Goal: Task Accomplishment & Management: Use online tool/utility

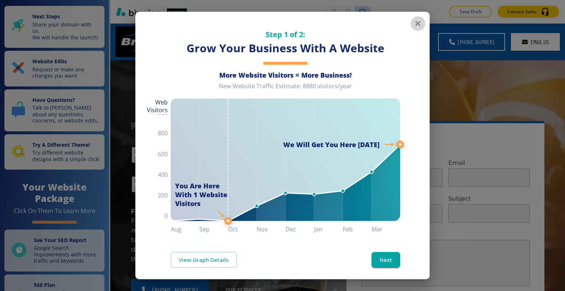
click at [415, 25] on icon "button" at bounding box center [417, 23] width 5 height 5
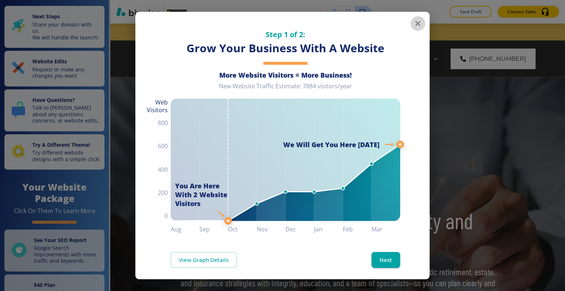
click at [416, 21] on icon "button" at bounding box center [417, 23] width 9 height 9
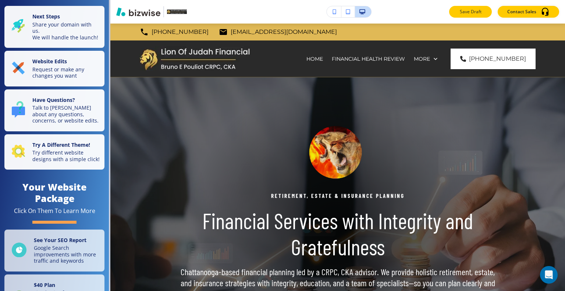
click at [472, 11] on p "Save Draft" at bounding box center [470, 11] width 24 height 7
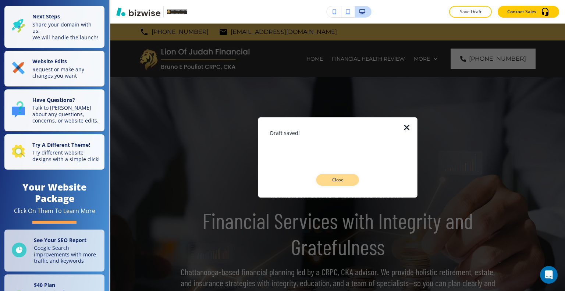
click at [340, 183] on button "Close" at bounding box center [337, 180] width 43 height 12
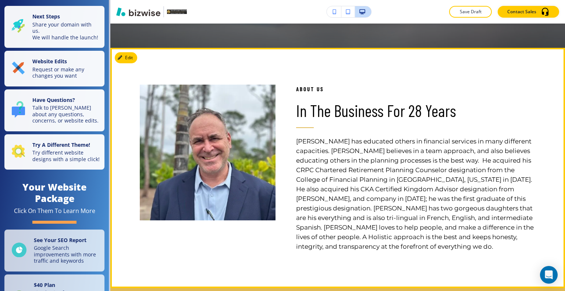
scroll to position [221, 0]
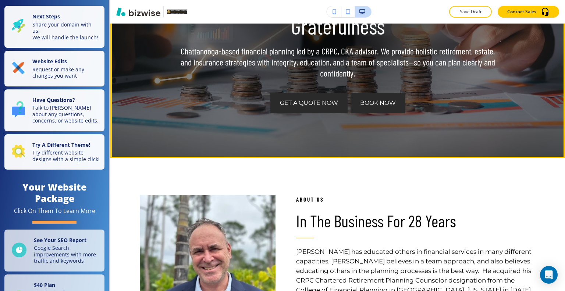
click at [390, 103] on span "Book Now" at bounding box center [378, 103] width 36 height 9
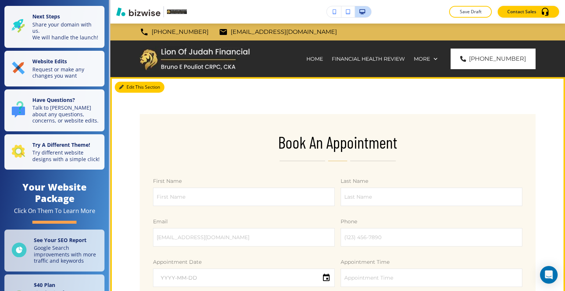
click at [132, 91] on button "Edit This Section" at bounding box center [140, 87] width 50 height 11
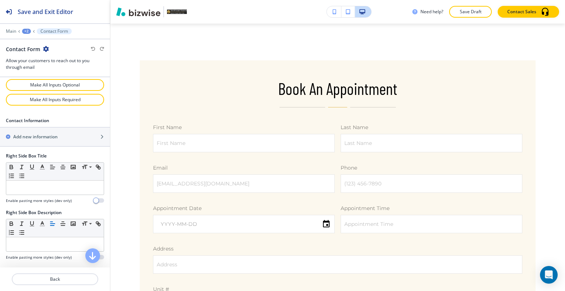
scroll to position [598, 0]
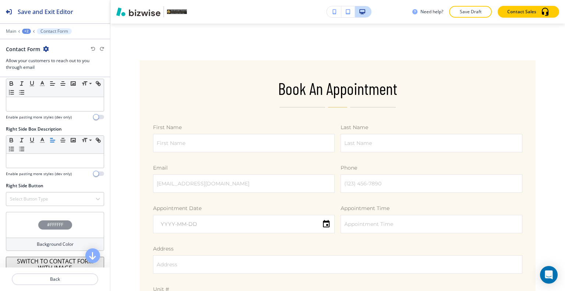
click at [25, 224] on div "#FFFFFF" at bounding box center [55, 225] width 98 height 26
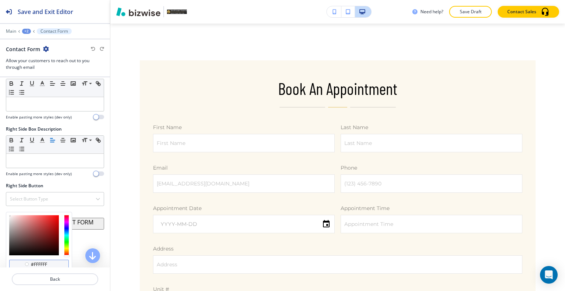
scroll to position [642, 0]
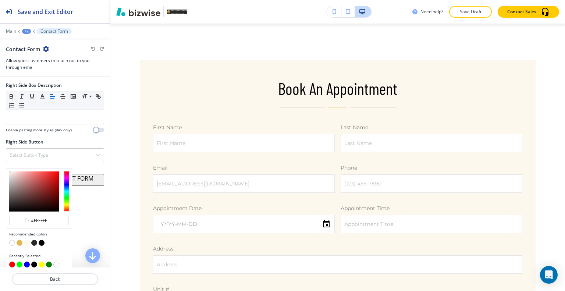
click at [22, 240] on button "button" at bounding box center [20, 243] width 6 height 6
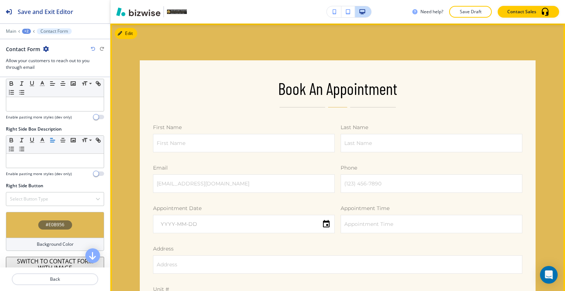
scroll to position [0, 0]
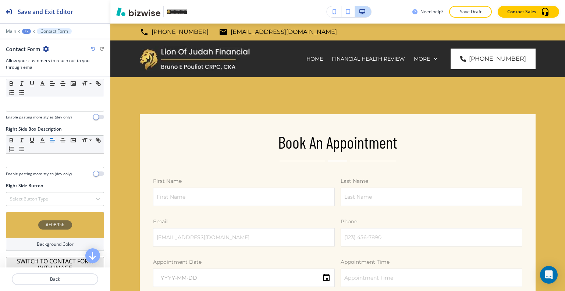
click at [32, 220] on div "#E0B956" at bounding box center [55, 225] width 98 height 26
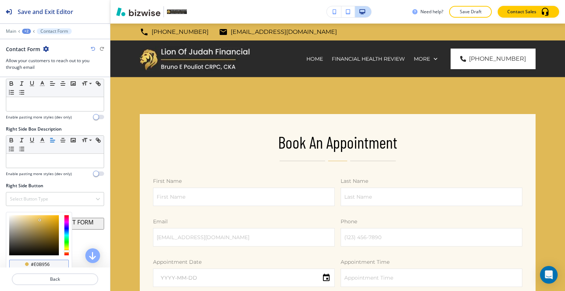
scroll to position [642, 0]
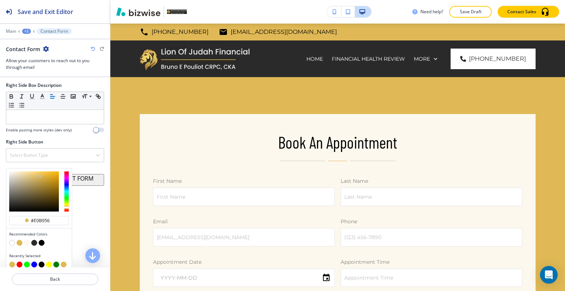
click at [25, 240] on button "button" at bounding box center [27, 243] width 6 height 6
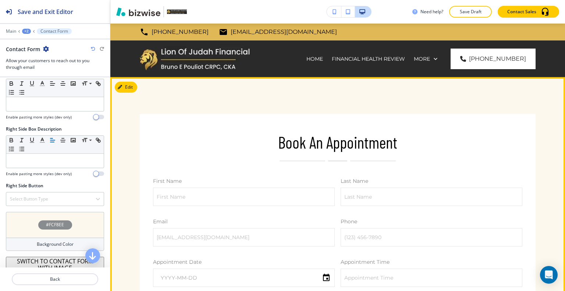
click at [125, 89] on button "Edit This Section" at bounding box center [140, 87] width 50 height 11
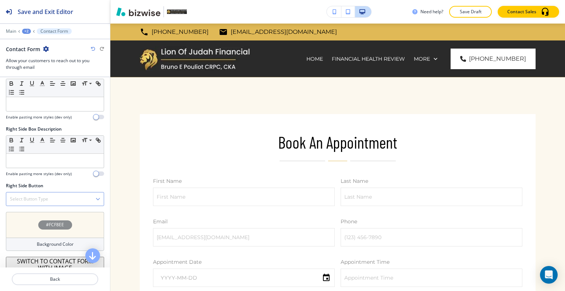
scroll to position [488, 0]
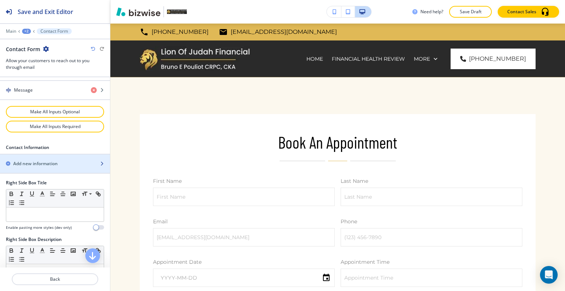
click at [42, 156] on div "button" at bounding box center [55, 157] width 110 height 6
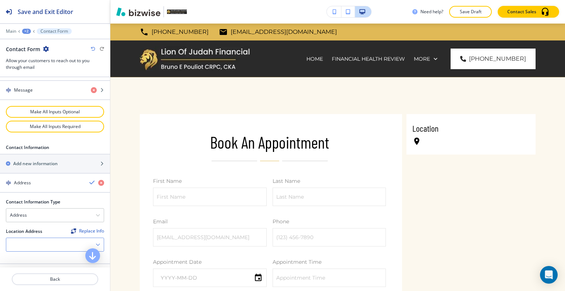
click at [45, 242] on div at bounding box center [54, 244] width 97 height 13
click at [48, 254] on h4 "[GEOGRAPHIC_DATA], [GEOGRAPHIC_DATA], [GEOGRAPHIC_DATA]" at bounding box center [55, 260] width 90 height 13
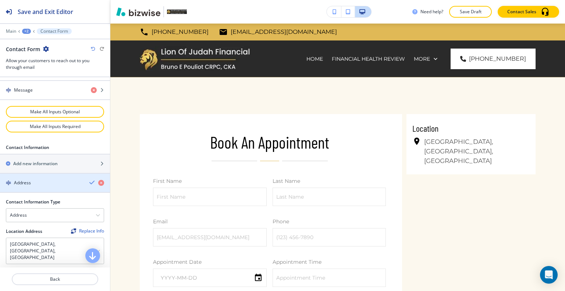
click at [89, 179] on icon "button" at bounding box center [92, 182] width 6 height 6
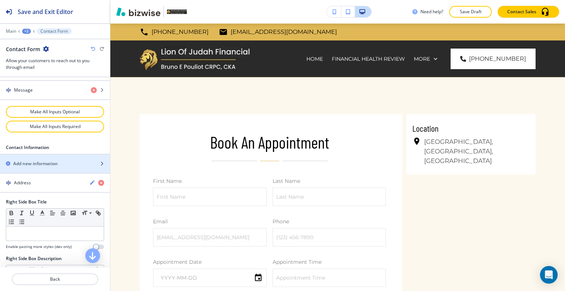
click at [62, 160] on div "Add new information" at bounding box center [47, 163] width 94 height 7
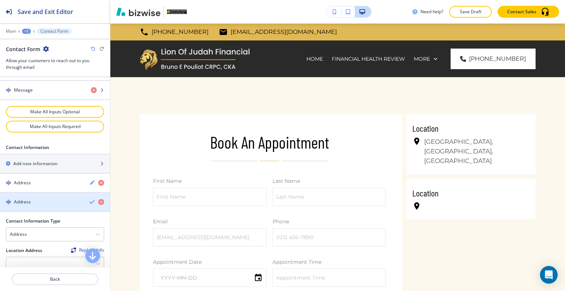
scroll to position [525, 0]
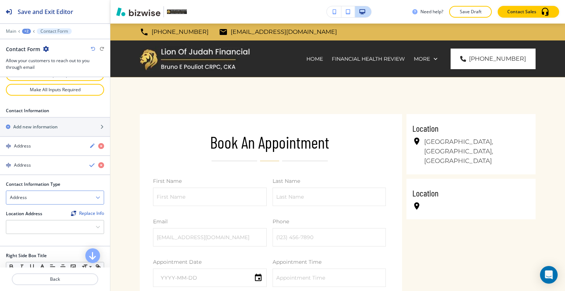
click at [56, 195] on div "Address" at bounding box center [54, 197] width 97 height 13
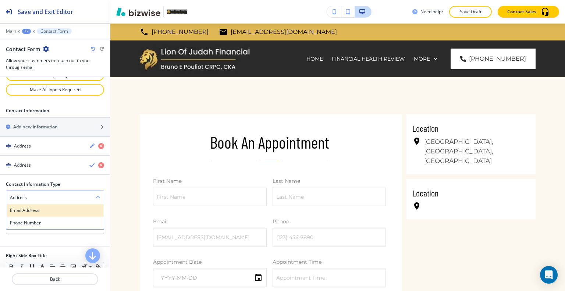
click at [56, 207] on h4 "Email Address" at bounding box center [55, 210] width 90 height 7
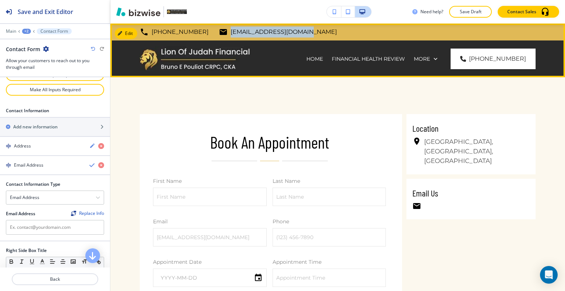
drag, startPoint x: 291, startPoint y: 31, endPoint x: 211, endPoint y: 40, distance: 80.7
click at [211, 40] on header "[PHONE_NUMBER] [EMAIL_ADDRESS][DOMAIN_NAME] [GEOGRAPHIC_DATA], [GEOGRAPHIC_DATA…" at bounding box center [337, 51] width 454 height 54
copy p "[EMAIL_ADDRESS][DOMAIN_NAME]"
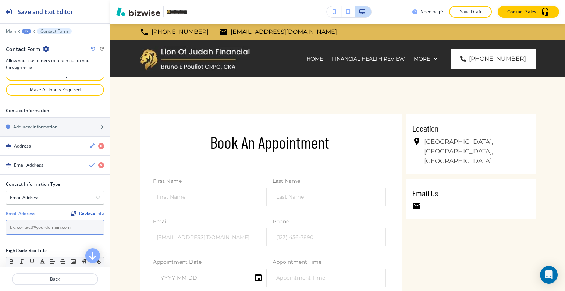
paste input "[EMAIL_ADDRESS][DOMAIN_NAME]"
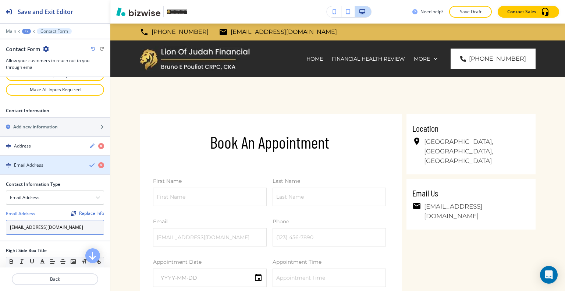
type input "[EMAIL_ADDRESS][DOMAIN_NAME]"
click at [86, 168] on div "button" at bounding box center [55, 171] width 110 height 6
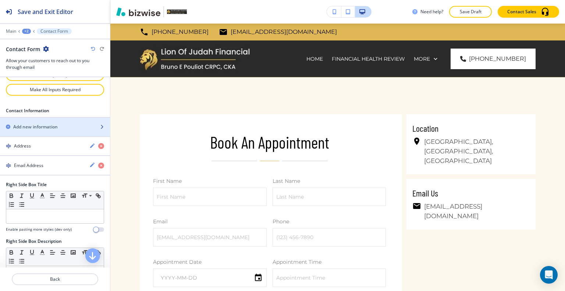
click at [67, 124] on div "Add new information" at bounding box center [47, 127] width 94 height 7
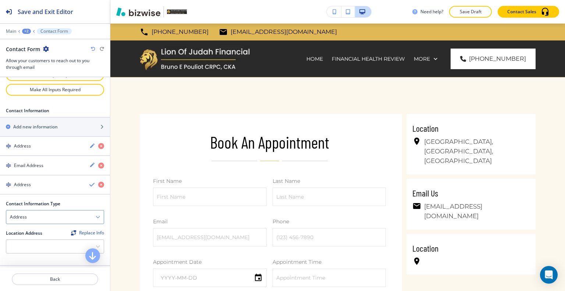
click at [58, 215] on div "Address" at bounding box center [54, 216] width 97 height 13
click at [58, 239] on h4 "Phone Number" at bounding box center [55, 242] width 90 height 7
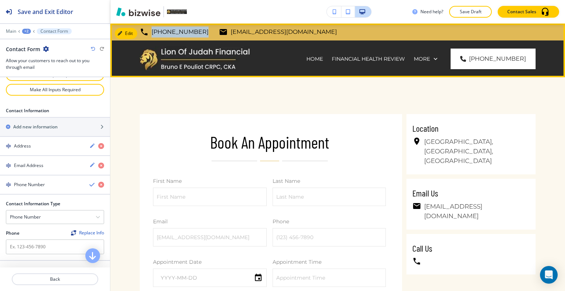
drag, startPoint x: 197, startPoint y: 32, endPoint x: 149, endPoint y: 38, distance: 48.2
click at [147, 40] on div "[PHONE_NUMBER] [EMAIL_ADDRESS][DOMAIN_NAME] [GEOGRAPHIC_DATA], [GEOGRAPHIC_DATA…" at bounding box center [337, 32] width 454 height 17
copy p "[PHONE_NUMBER]"
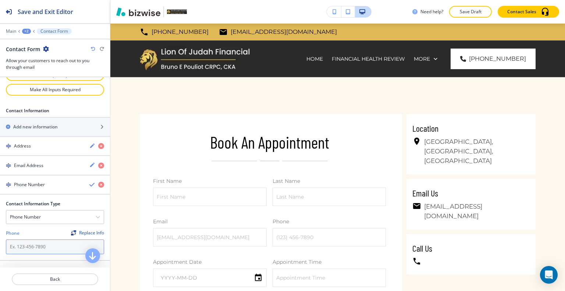
paste input "[PHONE_NUMBER]"
type input "[PHONE_NUMBER]"
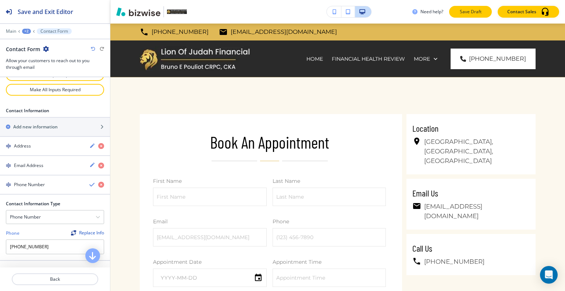
click at [475, 8] on button "Save Draft" at bounding box center [470, 12] width 43 height 12
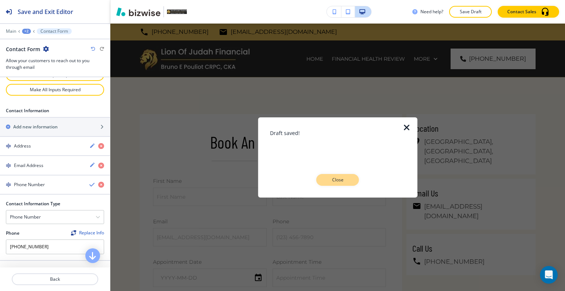
click at [347, 181] on p "Close" at bounding box center [338, 179] width 24 height 7
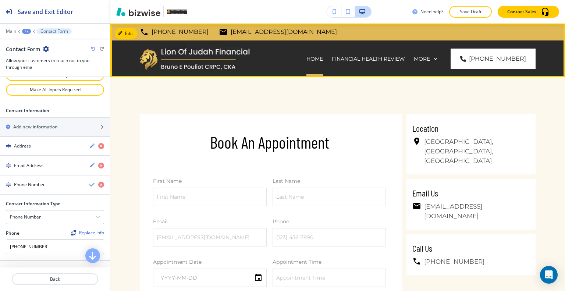
click at [302, 63] on div "HOME" at bounding box center [314, 58] width 25 height 37
click at [306, 59] on p "HOME" at bounding box center [314, 58] width 17 height 7
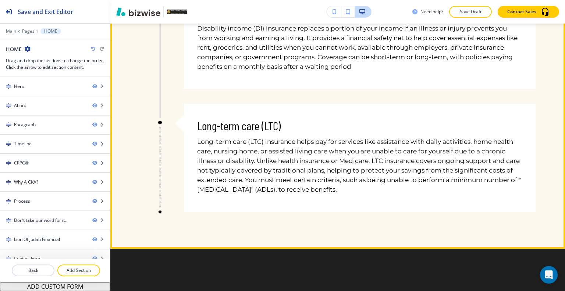
scroll to position [1287, 0]
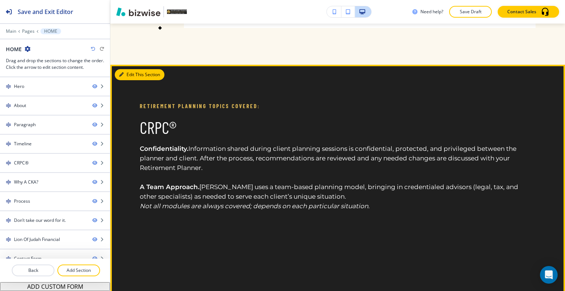
click at [127, 76] on button "Edit This Section" at bounding box center [140, 74] width 50 height 11
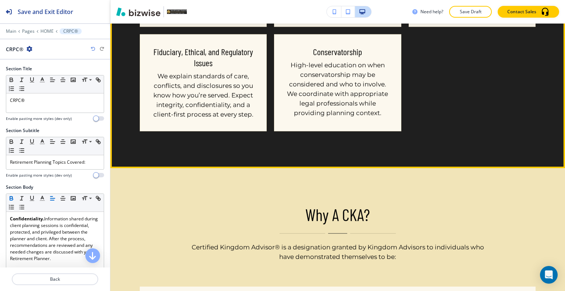
scroll to position [2100, 0]
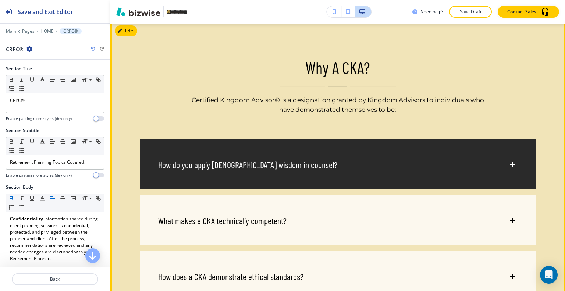
click at [329, 152] on div "How do you apply [DEMOGRAPHIC_DATA] wisdom in counsel?" at bounding box center [338, 160] width 396 height 43
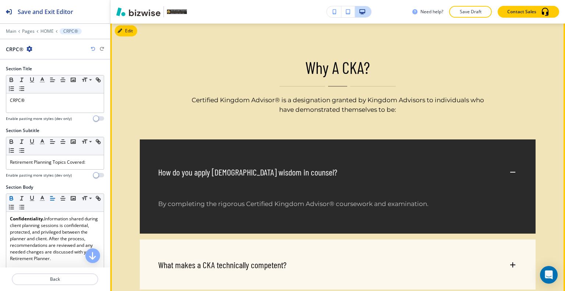
click at [331, 162] on div "How do you apply [DEMOGRAPHIC_DATA] wisdom in counsel?" at bounding box center [338, 168] width 396 height 58
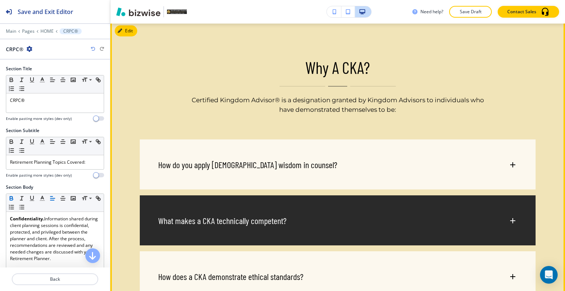
click at [324, 226] on div "What makes a CKA technically competent?" at bounding box center [338, 216] width 396 height 43
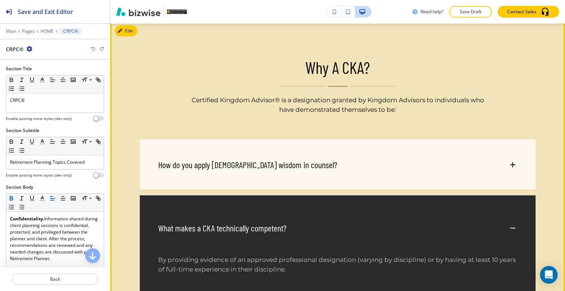
click at [324, 227] on div "What makes a CKA technically competent?" at bounding box center [333, 227] width 350 height 11
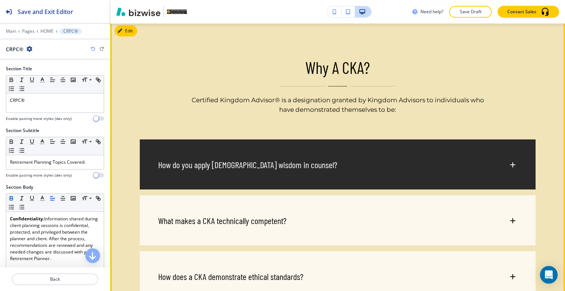
click at [312, 178] on div "How do you apply [DEMOGRAPHIC_DATA] wisdom in counsel?" at bounding box center [338, 160] width 396 height 43
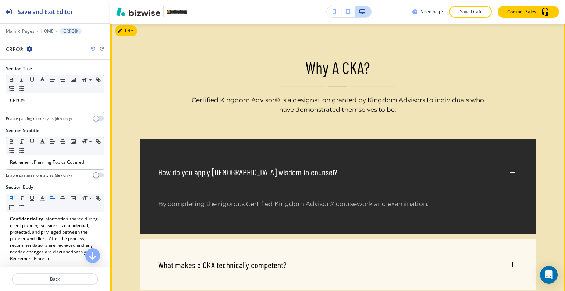
click at [312, 178] on div "How do you apply [DEMOGRAPHIC_DATA] wisdom in counsel?" at bounding box center [338, 168] width 396 height 58
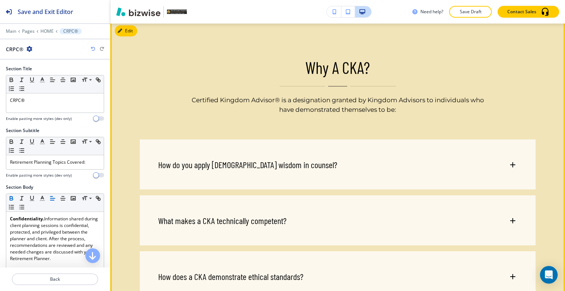
scroll to position [2063, 0]
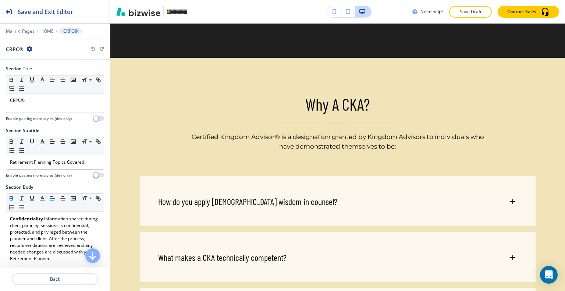
click at [130, 68] on div "Edit Why A CKA? Certified Kingdom Advisor® is a designation granted by Kingdom …" at bounding box center [337, 244] width 454 height 373
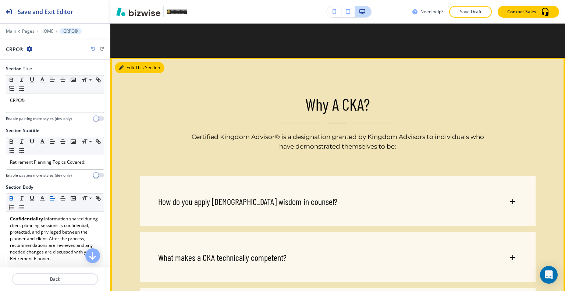
click at [130, 69] on button "Edit This Section" at bounding box center [140, 67] width 50 height 11
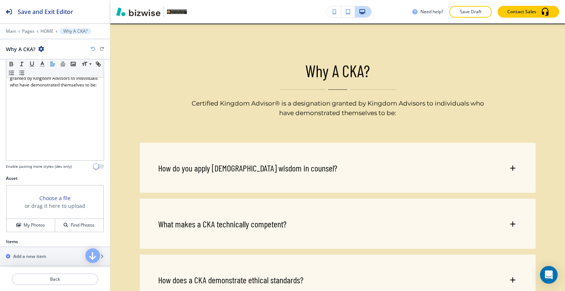
scroll to position [257, 0]
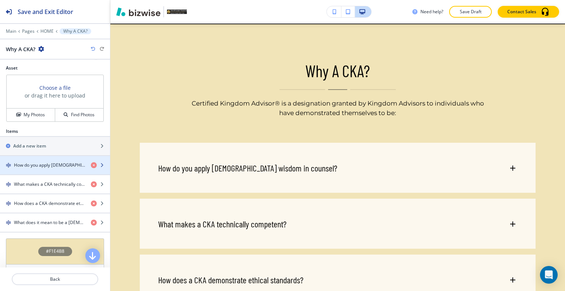
click at [42, 169] on div "button" at bounding box center [55, 171] width 110 height 6
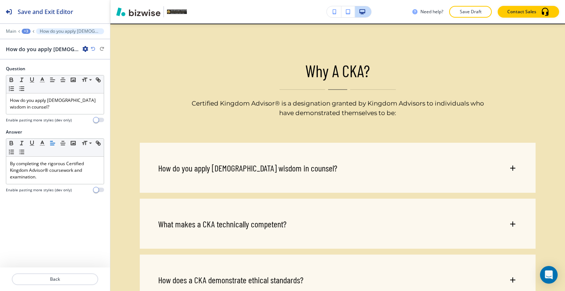
scroll to position [2215, 0]
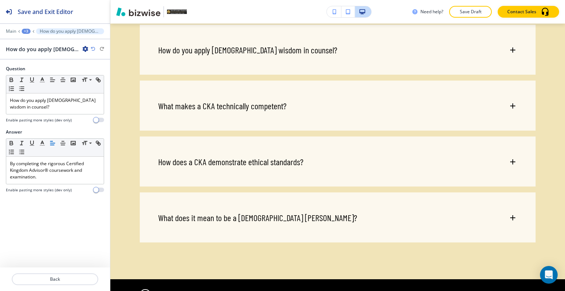
click at [44, 114] on div at bounding box center [55, 115] width 98 height 3
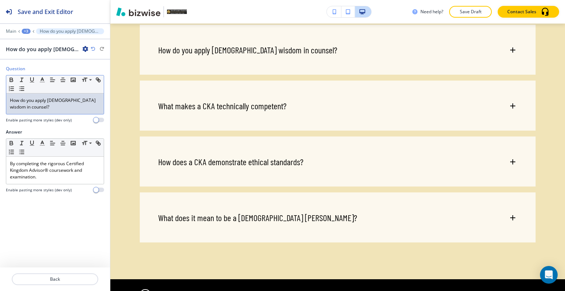
click at [43, 110] on div "How do you apply [DEMOGRAPHIC_DATA] wisdom in counsel?" at bounding box center [54, 103] width 97 height 21
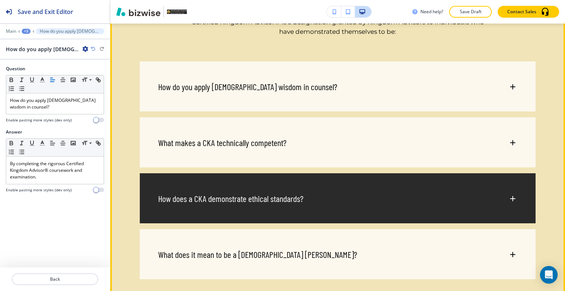
scroll to position [2031, 0]
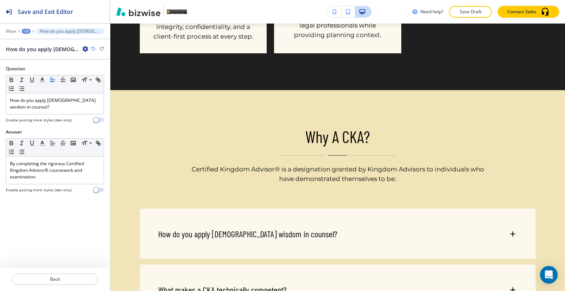
click at [130, 100] on div "Edit Why A CKA? Certified Kingdom Advisor® is a designation granted by Kingdom …" at bounding box center [337, 276] width 454 height 373
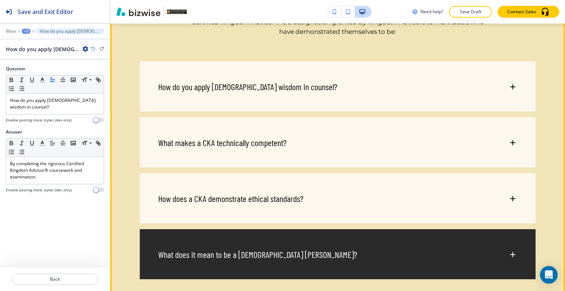
scroll to position [2435, 0]
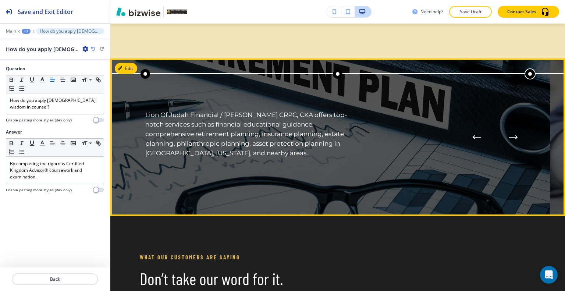
click at [509, 137] on icon "Next Process Step" at bounding box center [512, 137] width 7 height 0
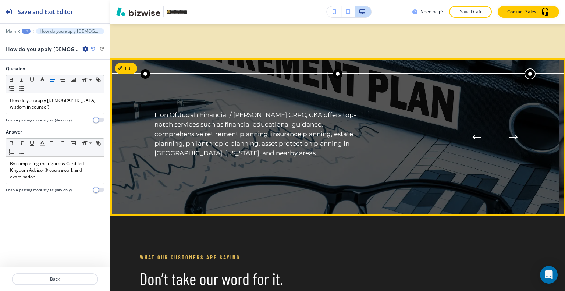
click at [506, 139] on button "Next Process Step" at bounding box center [513, 137] width 15 height 15
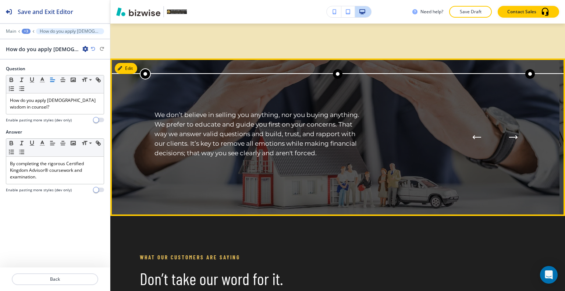
click at [506, 139] on button "Next Process Step" at bounding box center [513, 137] width 15 height 15
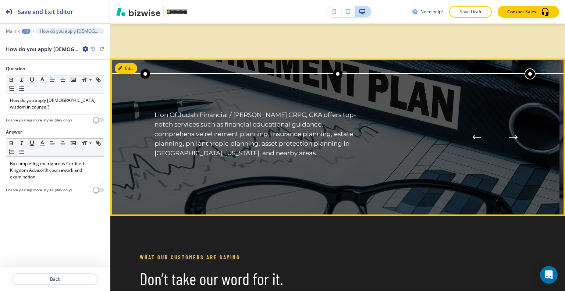
scroll to position [2399, 0]
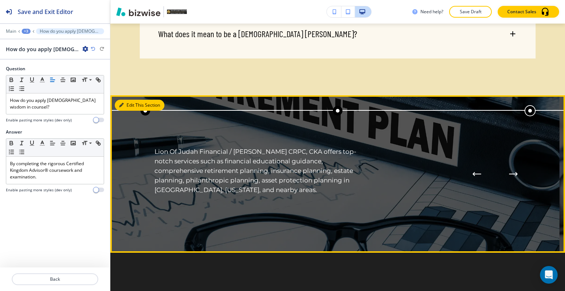
click at [122, 99] on div "Edit This Section Lion Of Judah Financial / [PERSON_NAME] CRPC, CKA offers top-…" at bounding box center [337, 173] width 454 height 157
click at [129, 101] on button "Edit This Section" at bounding box center [140, 105] width 50 height 11
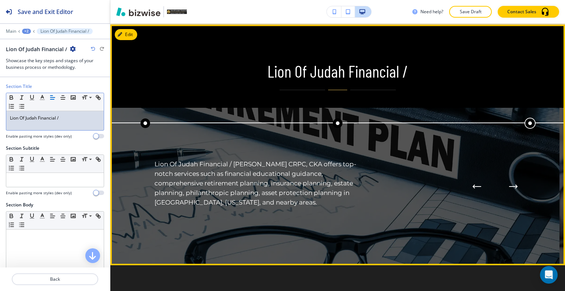
scroll to position [2396, 0]
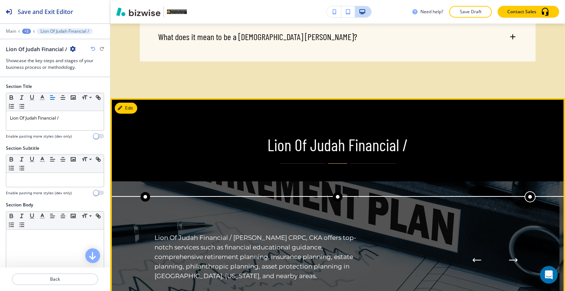
click at [203, 140] on p "Lion Of Judah Financial /" at bounding box center [337, 144] width 297 height 19
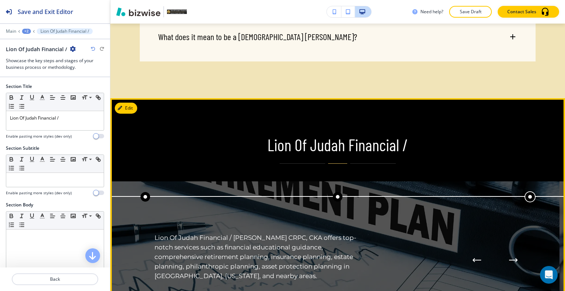
scroll to position [2469, 0]
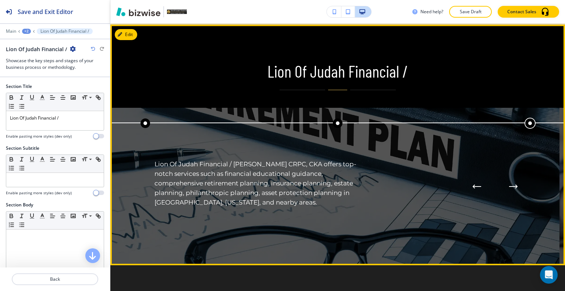
click at [509, 184] on icon "Next Process Step" at bounding box center [513, 186] width 9 height 4
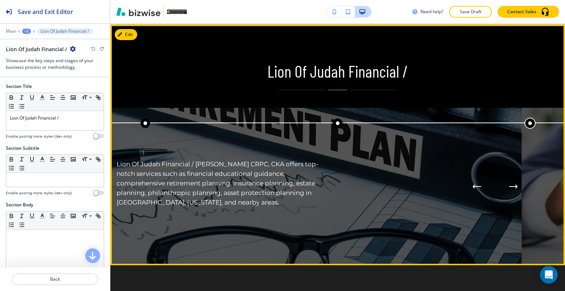
click at [509, 184] on icon "Next Process Step" at bounding box center [513, 186] width 9 height 4
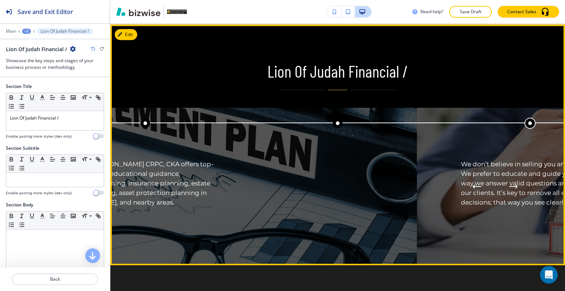
click at [509, 184] on icon "Next Process Step" at bounding box center [513, 186] width 9 height 4
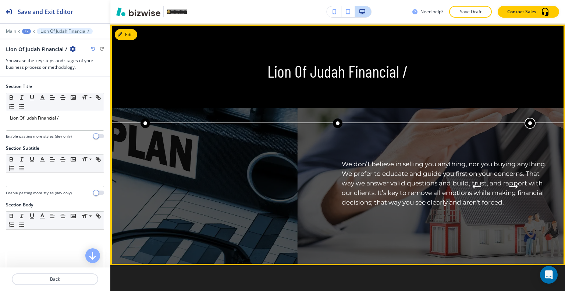
click at [509, 184] on icon "Next Process Step" at bounding box center [513, 186] width 9 height 4
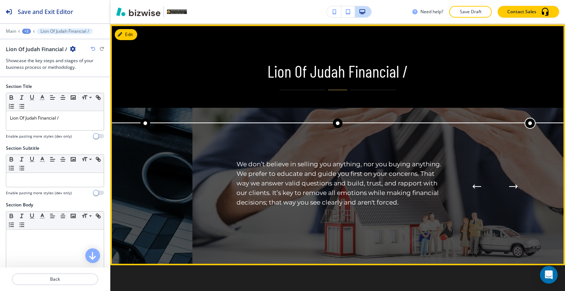
click at [509, 184] on icon "Next Process Step" at bounding box center [513, 186] width 9 height 4
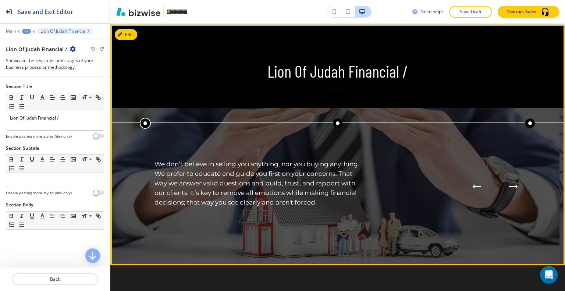
click at [509, 184] on icon "Next Process Step" at bounding box center [513, 186] width 9 height 4
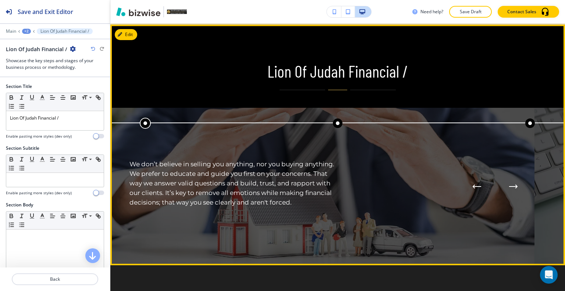
click at [509, 184] on icon "Next Process Step" at bounding box center [513, 186] width 9 height 4
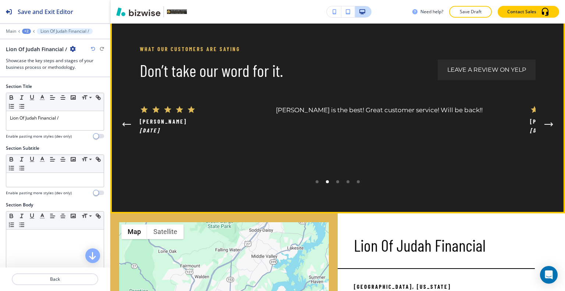
scroll to position [2690, 0]
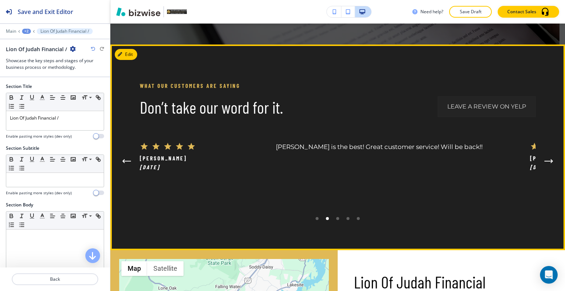
click at [497, 103] on link "Leave A Review on Yelp" at bounding box center [487, 106] width 98 height 21
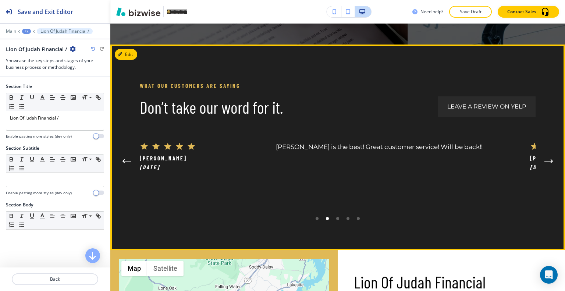
scroll to position [2653, 0]
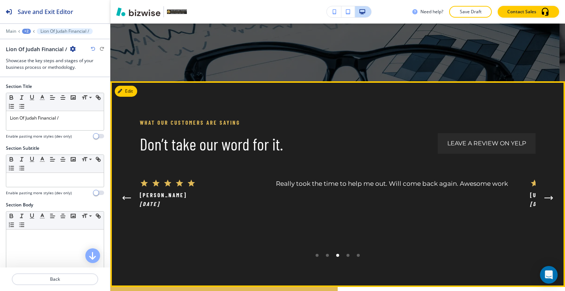
click at [553, 193] on div "What Our Customers Are Saying Don’t take our word for it. Leave A Review on Yel…" at bounding box center [337, 184] width 454 height 206
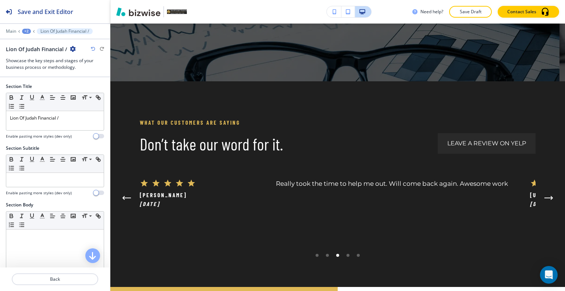
click at [547, 196] on button "Next Testimonial" at bounding box center [548, 197] width 15 height 15
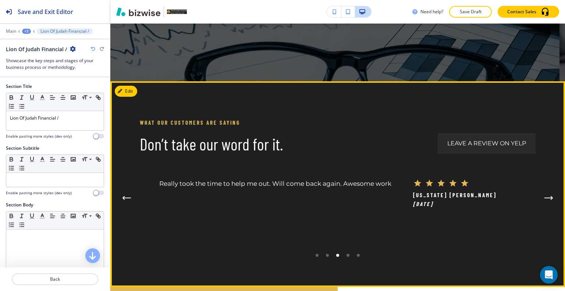
click at [551, 197] on icon "Next Testimonial" at bounding box center [551, 197] width 1 height 3
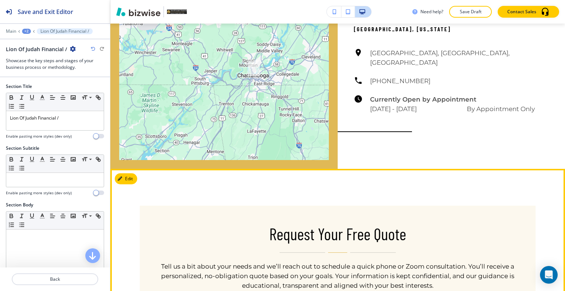
scroll to position [3094, 0]
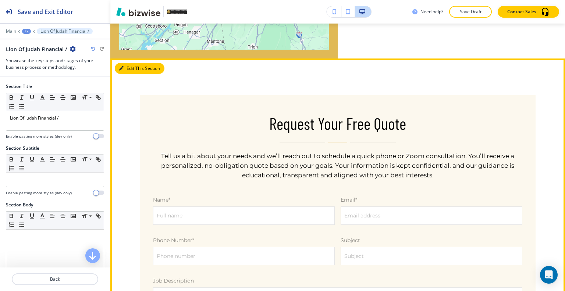
click at [125, 63] on button "Edit This Section" at bounding box center [140, 68] width 50 height 11
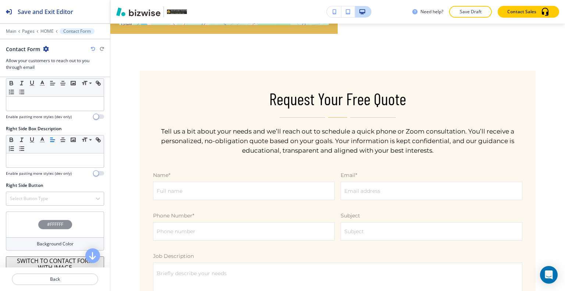
click at [29, 219] on div "#FFFFFF" at bounding box center [55, 224] width 98 height 26
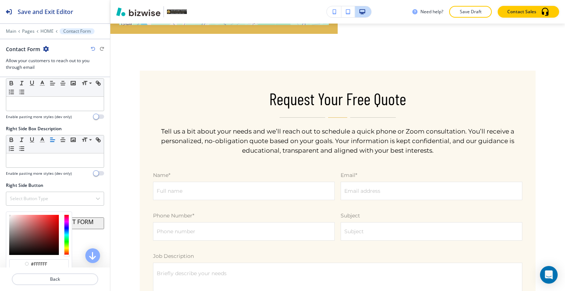
scroll to position [566, 0]
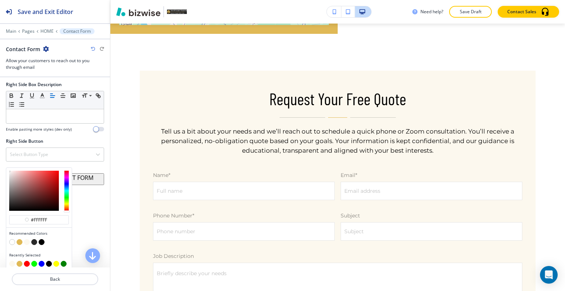
click at [27, 239] on button "button" at bounding box center [27, 242] width 6 height 6
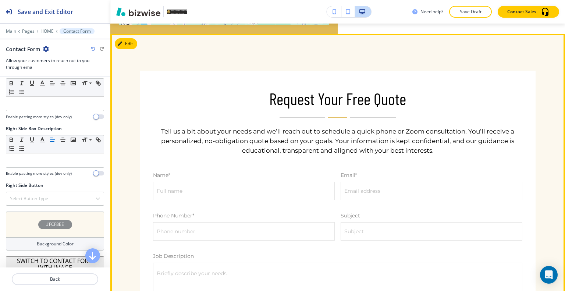
scroll to position [3082, 0]
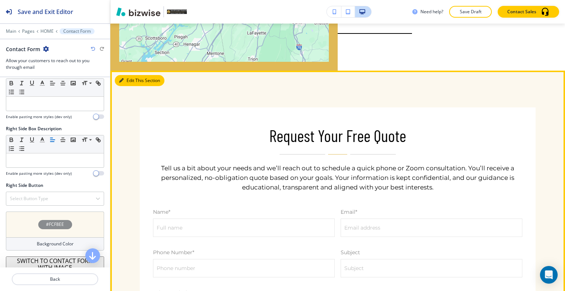
click at [125, 75] on button "Edit This Section" at bounding box center [140, 80] width 50 height 11
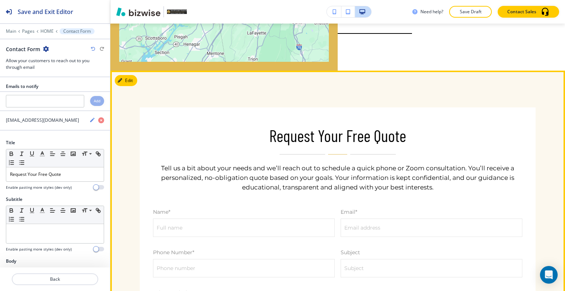
scroll to position [3229, 0]
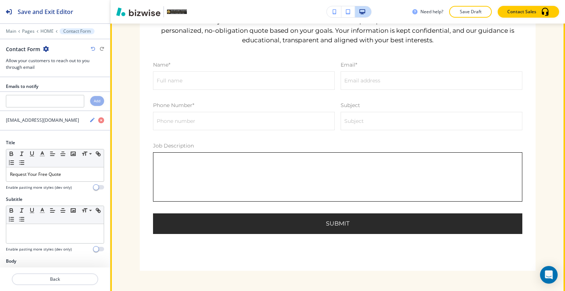
click at [193, 175] on textarea "Briefly describe your needs" at bounding box center [337, 177] width 353 height 38
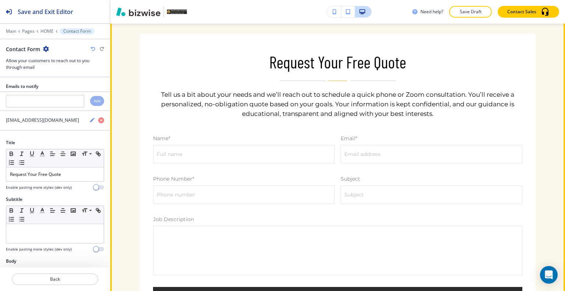
scroll to position [3119, 0]
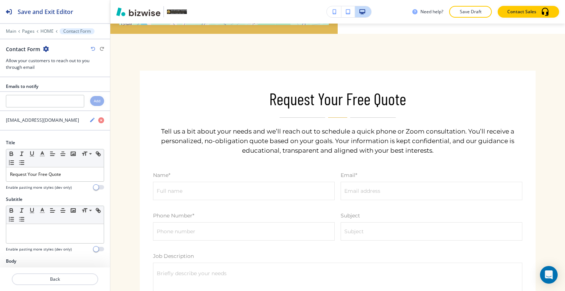
click at [128, 35] on div "Edit Request Your Free Quote Tell us a bit about your needs and we’ll reach out…" at bounding box center [337, 226] width 454 height 384
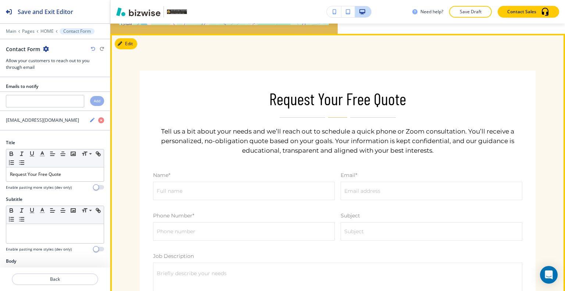
scroll to position [3082, 0]
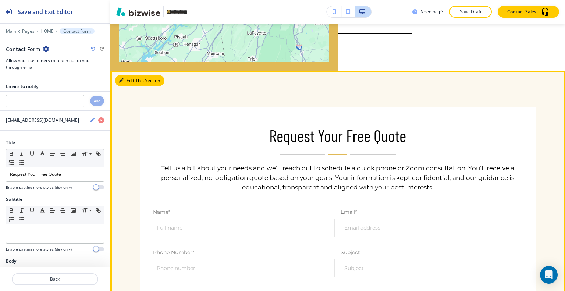
click at [134, 75] on button "Edit This Section" at bounding box center [140, 80] width 50 height 11
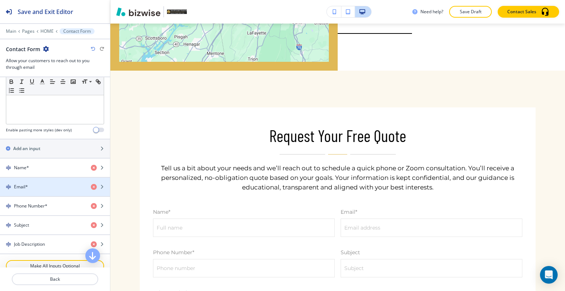
scroll to position [368, 0]
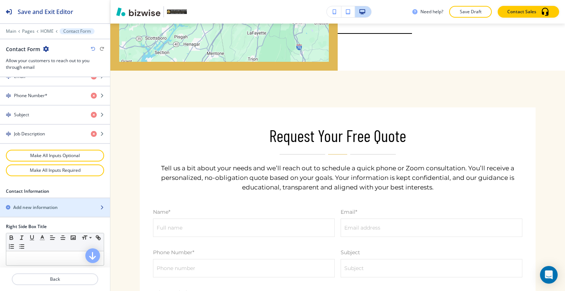
click at [40, 211] on div "button" at bounding box center [55, 214] width 110 height 6
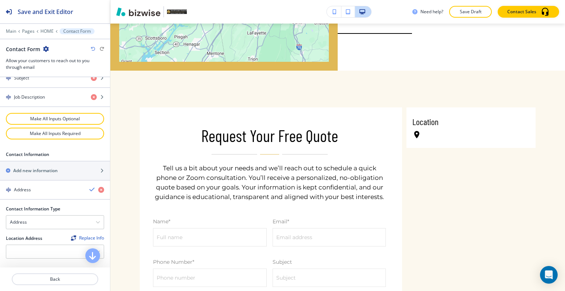
scroll to position [441, 0]
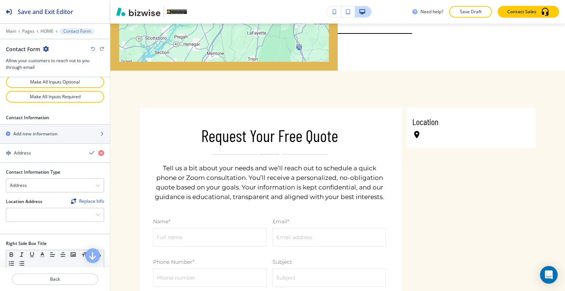
click at [57, 205] on div at bounding box center [55, 206] width 98 height 3
click at [58, 210] on div at bounding box center [54, 214] width 97 height 13
click at [59, 224] on h4 "[GEOGRAPHIC_DATA], [GEOGRAPHIC_DATA], [GEOGRAPHIC_DATA]" at bounding box center [55, 230] width 90 height 13
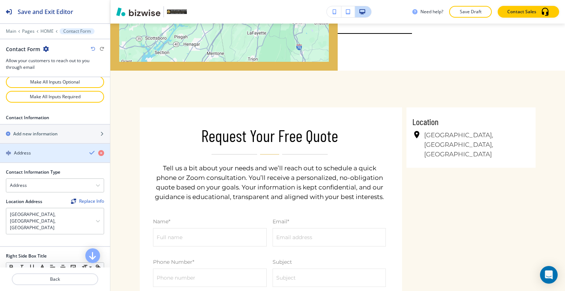
click at [85, 146] on div "button" at bounding box center [55, 147] width 110 height 6
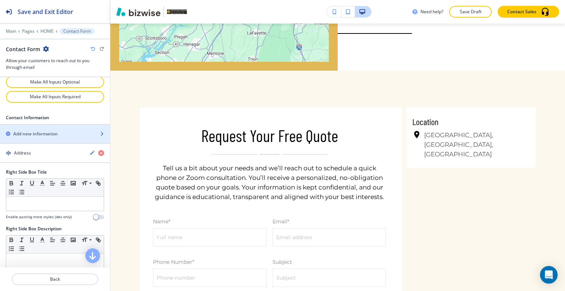
click at [72, 137] on div "button" at bounding box center [55, 140] width 110 height 6
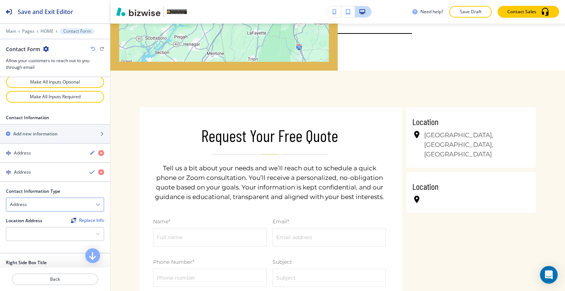
click at [64, 199] on div "Address" at bounding box center [54, 204] width 97 height 13
click at [62, 217] on h4 "Email Address" at bounding box center [55, 217] width 90 height 7
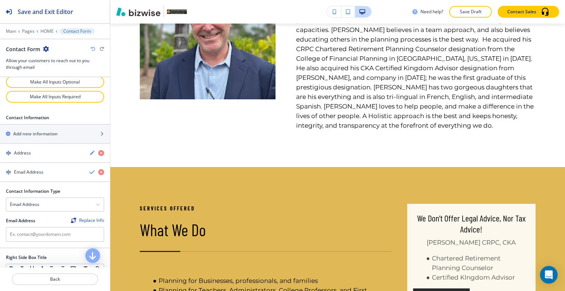
scroll to position [0, 0]
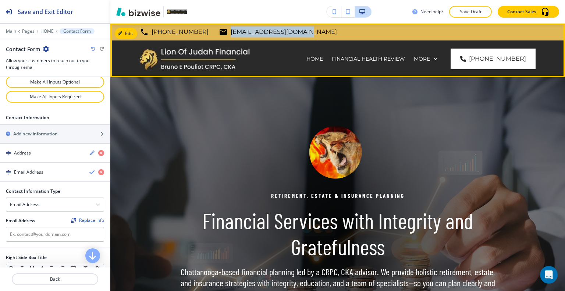
drag, startPoint x: 292, startPoint y: 31, endPoint x: 212, endPoint y: 33, distance: 79.4
click at [212, 33] on div "[PHONE_NUMBER] [EMAIL_ADDRESS][DOMAIN_NAME] [GEOGRAPHIC_DATA], [GEOGRAPHIC_DATA…" at bounding box center [338, 31] width 396 height 11
copy p "[EMAIL_ADDRESS][DOMAIN_NAME]"
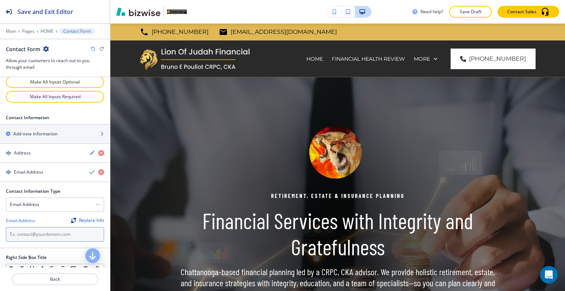
paste input "[EMAIL_ADDRESS][DOMAIN_NAME]"
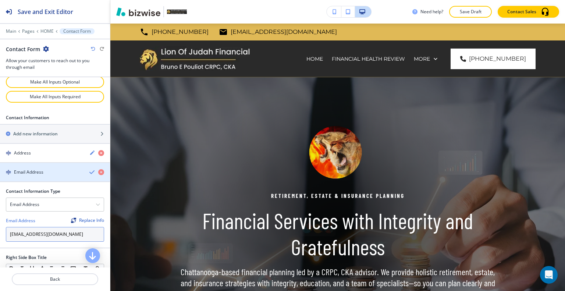
type input "[EMAIL_ADDRESS][DOMAIN_NAME]"
click at [89, 169] on icon "button" at bounding box center [92, 172] width 6 height 6
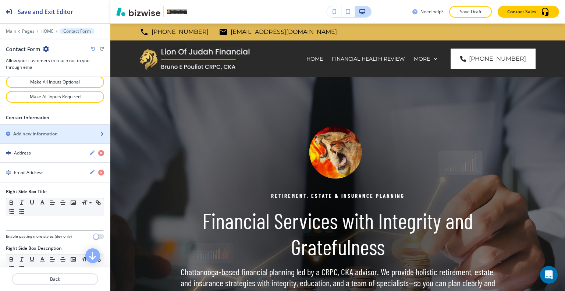
click at [65, 131] on div "Add new information" at bounding box center [47, 134] width 94 height 7
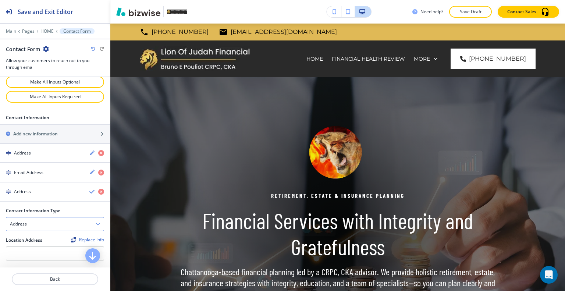
click at [58, 223] on div "Address" at bounding box center [54, 223] width 97 height 13
click at [54, 249] on div "Phone Number" at bounding box center [54, 249] width 97 height 13
drag, startPoint x: 197, startPoint y: 29, endPoint x: 150, endPoint y: 32, distance: 47.5
click at [150, 32] on div "[PHONE_NUMBER] [EMAIL_ADDRESS][DOMAIN_NAME] [GEOGRAPHIC_DATA], [GEOGRAPHIC_DATA…" at bounding box center [338, 31] width 396 height 11
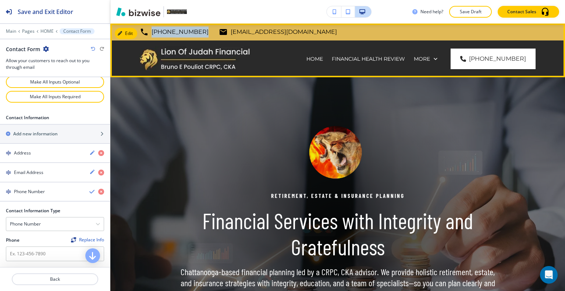
copy p "[PHONE_NUMBER]"
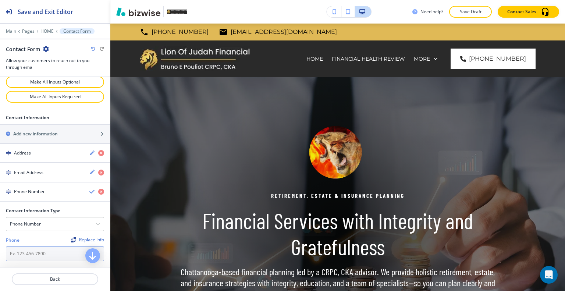
paste input "[PHONE_NUMBER]"
type input "[PHONE_NUMBER]"
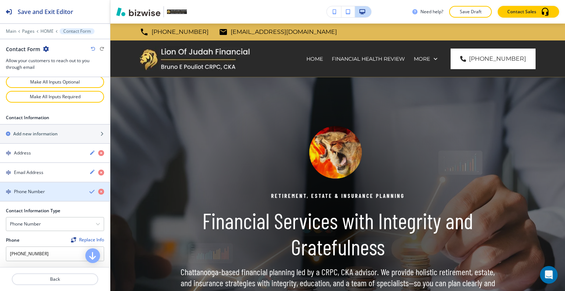
click at [89, 189] on icon "button" at bounding box center [92, 192] width 6 height 6
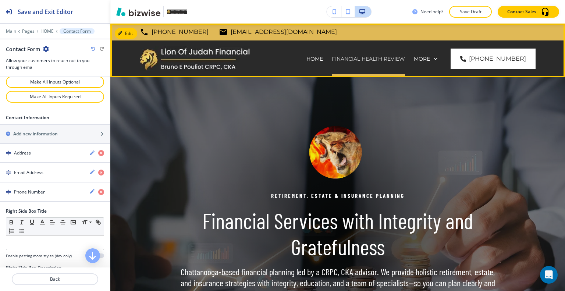
click at [332, 61] on p "Financial Health Review" at bounding box center [368, 58] width 73 height 7
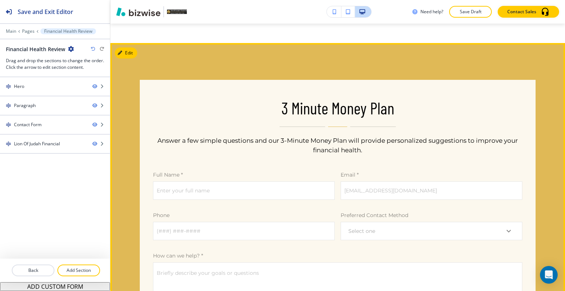
scroll to position [331, 0]
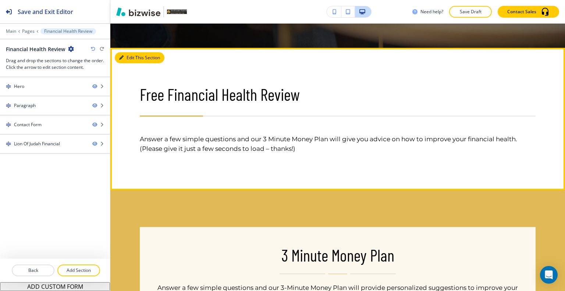
click at [128, 60] on button "Edit This Section" at bounding box center [140, 57] width 50 height 11
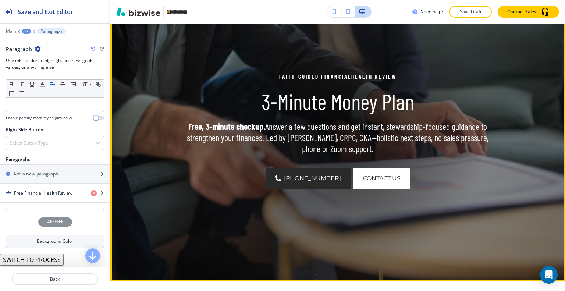
scroll to position [0, 0]
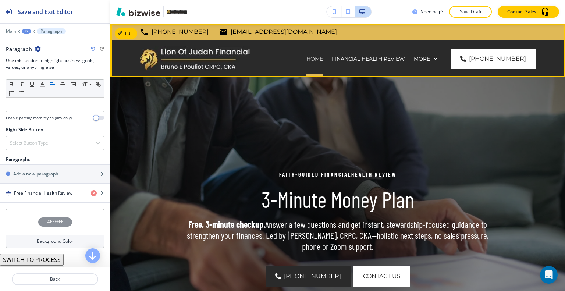
click at [306, 55] on p "HOME" at bounding box center [314, 58] width 17 height 7
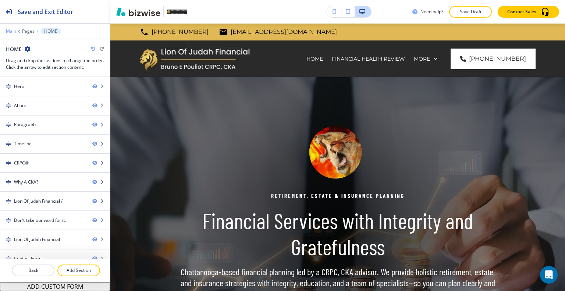
click at [11, 31] on p "Main" at bounding box center [11, 31] width 10 height 5
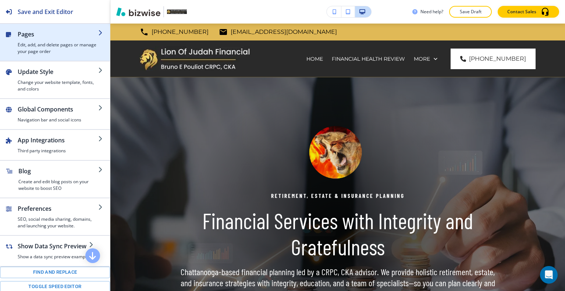
drag, startPoint x: 34, startPoint y: 57, endPoint x: 38, endPoint y: 53, distance: 5.5
click at [38, 53] on button "Pages Edit, add, and delete pages or manage your page order" at bounding box center [55, 42] width 110 height 37
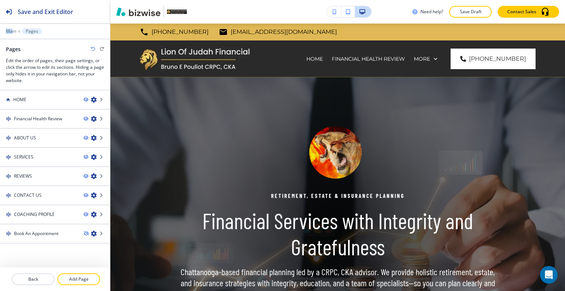
click at [12, 28] on div "Save and Exit Editor Main Pages Pages Edit the order of pages, their page setti…" at bounding box center [55, 45] width 110 height 90
click at [12, 29] on p "Main" at bounding box center [11, 31] width 10 height 5
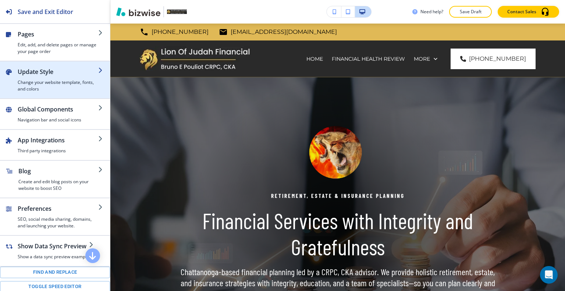
click at [42, 72] on h2 "Update Style" at bounding box center [58, 71] width 81 height 9
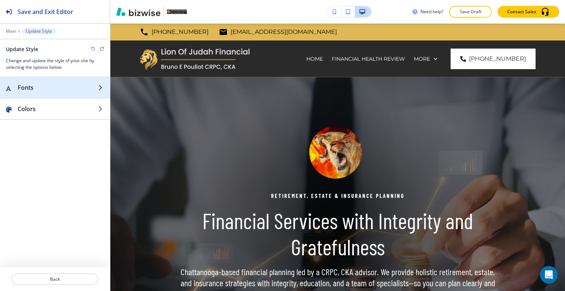
click at [48, 92] on div "button" at bounding box center [55, 95] width 110 height 6
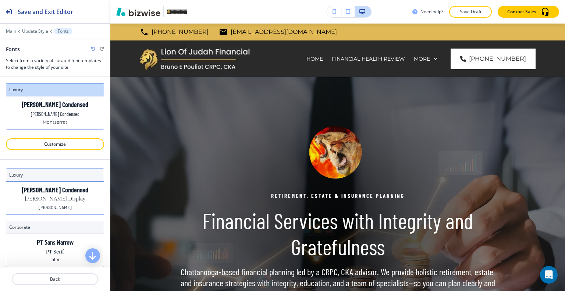
click at [63, 191] on p "[PERSON_NAME] Condensed" at bounding box center [55, 190] width 67 height 8
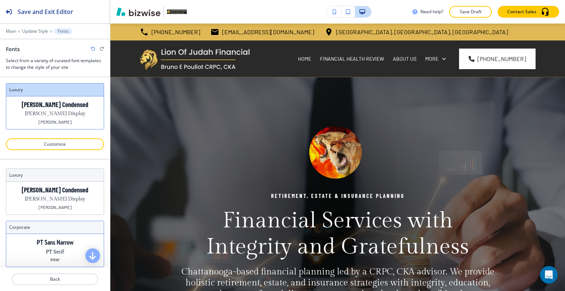
click at [37, 255] on div "PT Sans Narrow PT Serif Inter" at bounding box center [54, 250] width 97 height 33
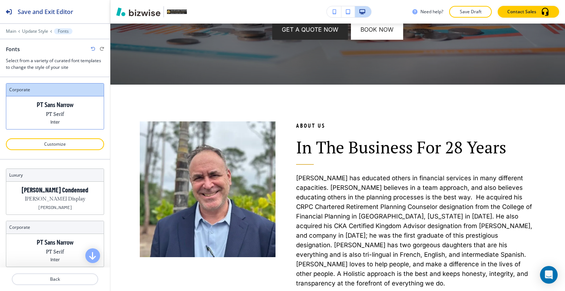
scroll to position [37, 0]
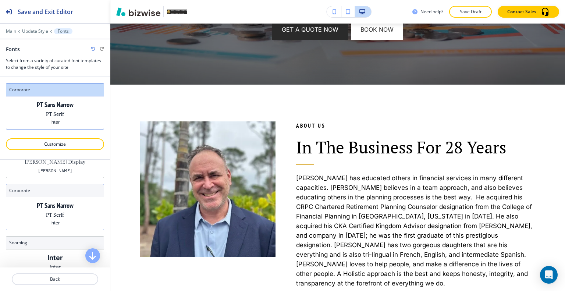
click at [53, 213] on p "PT Serif" at bounding box center [55, 215] width 18 height 8
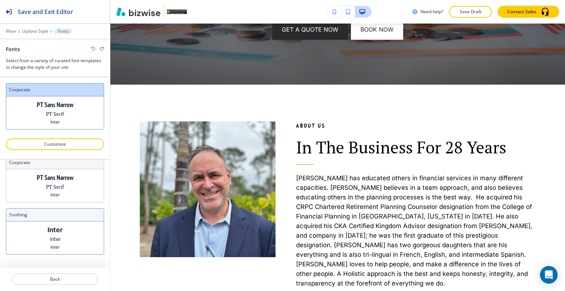
click at [54, 233] on div "Inter Inter Inter" at bounding box center [54, 237] width 97 height 33
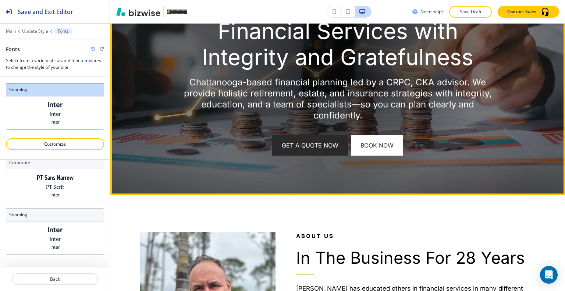
scroll to position [37, 0]
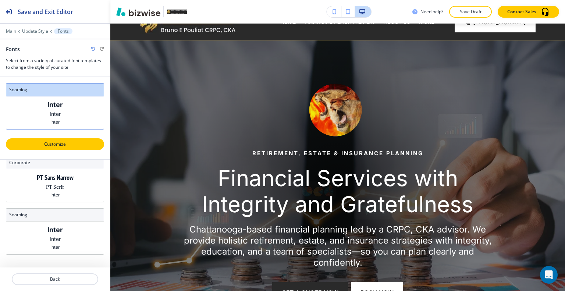
click at [51, 143] on p "Customize" at bounding box center [54, 144] width 79 height 7
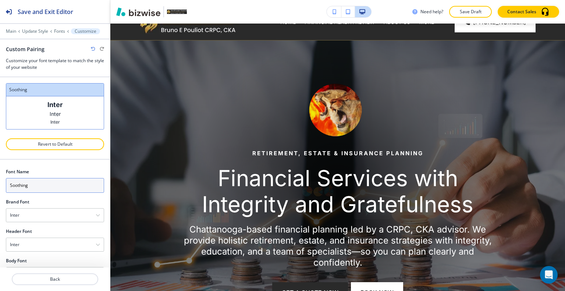
scroll to position [21, 0]
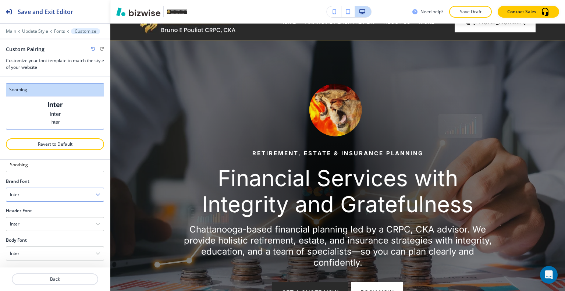
click at [56, 193] on div "Inter" at bounding box center [54, 194] width 97 height 13
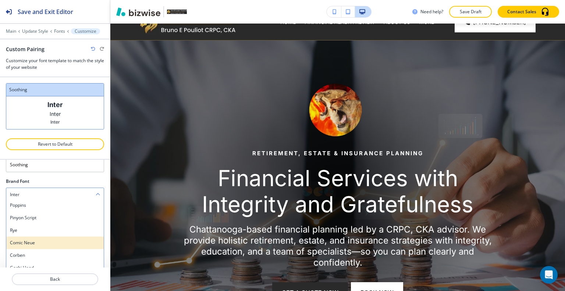
scroll to position [603, 0]
click at [35, 242] on h4 "Poppins" at bounding box center [55, 242] width 90 height 7
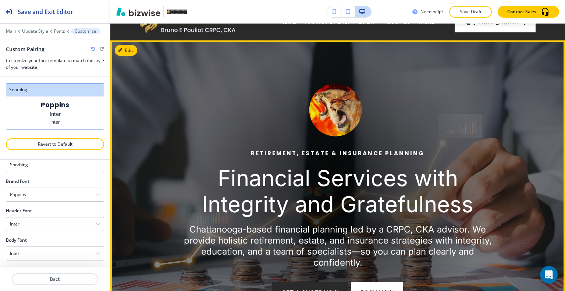
scroll to position [110, 0]
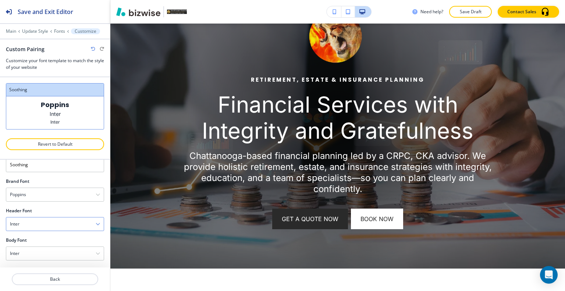
click at [44, 225] on div "Inter" at bounding box center [54, 223] width 97 height 13
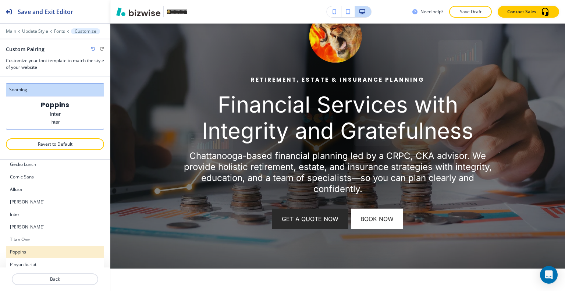
click at [40, 250] on h4 "Poppins" at bounding box center [55, 252] width 90 height 7
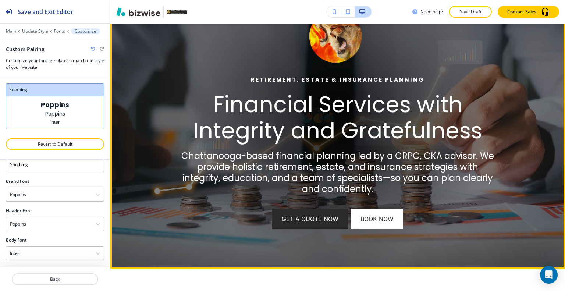
scroll to position [184, 0]
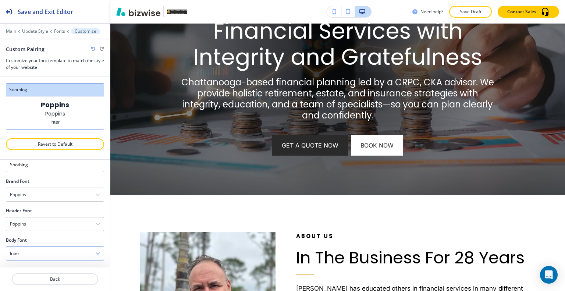
click at [62, 256] on div "Inter" at bounding box center [54, 253] width 97 height 13
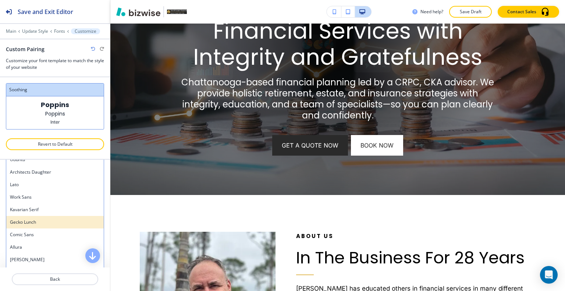
scroll to position [456, 0]
click at [41, 219] on h4 "Lato" at bounding box center [55, 221] width 90 height 7
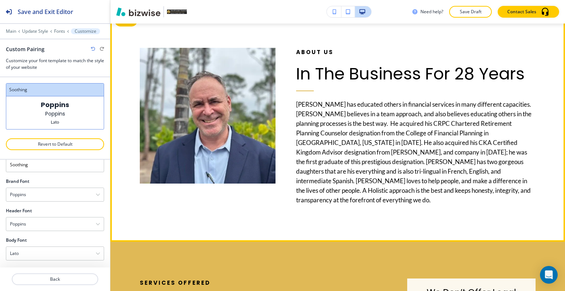
scroll to position [551, 0]
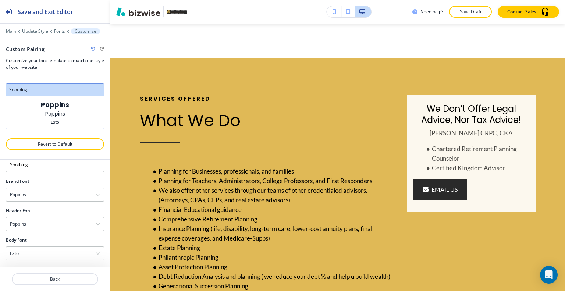
click at [472, 10] on p "Save Draft" at bounding box center [470, 11] width 24 height 7
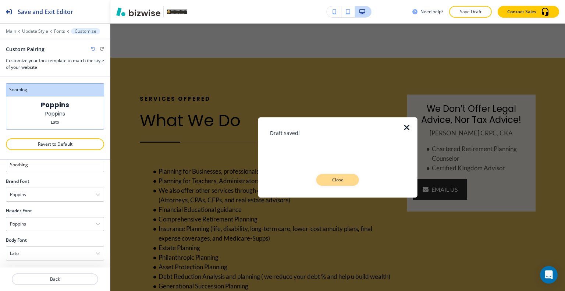
click at [351, 180] on button "Close" at bounding box center [337, 180] width 43 height 12
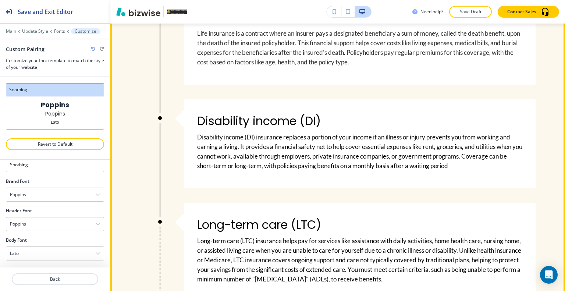
scroll to position [846, 0]
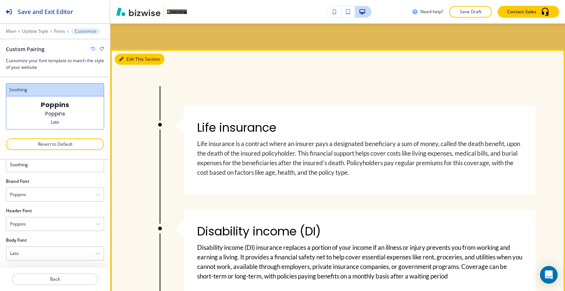
click at [126, 60] on button "Edit This Section" at bounding box center [140, 59] width 50 height 11
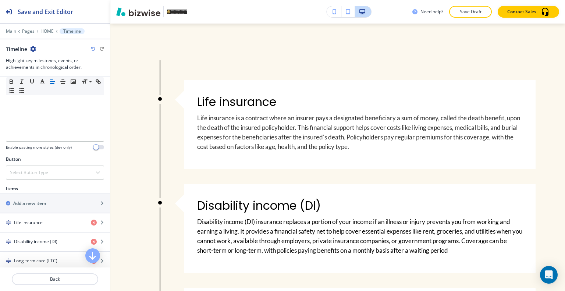
scroll to position [271, 0]
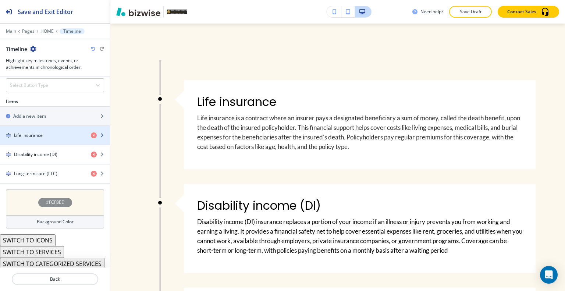
click at [46, 135] on div "Life insurance" at bounding box center [42, 135] width 85 height 7
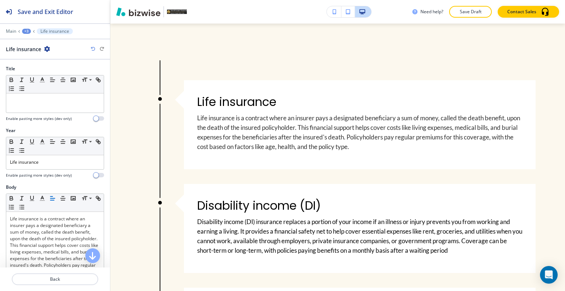
scroll to position [146, 0]
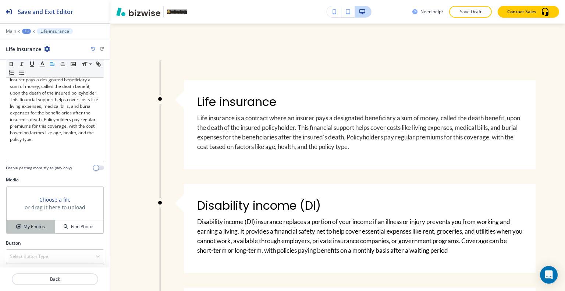
click at [32, 224] on h4 "My Photos" at bounding box center [34, 226] width 21 height 7
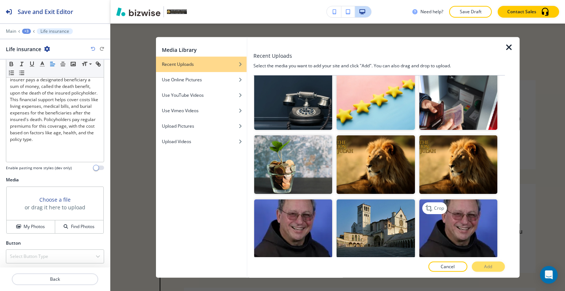
scroll to position [147, 0]
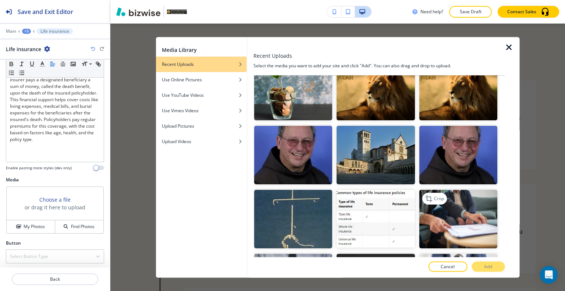
click at [466, 219] on img "button" at bounding box center [458, 219] width 78 height 58
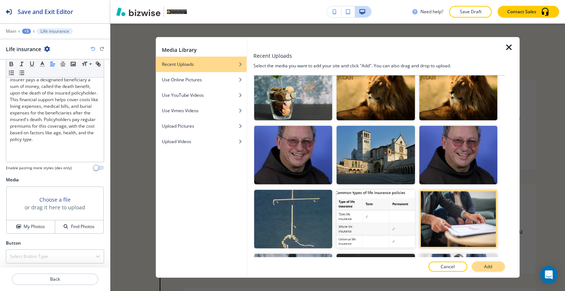
click at [494, 268] on button "Add" at bounding box center [487, 266] width 33 height 10
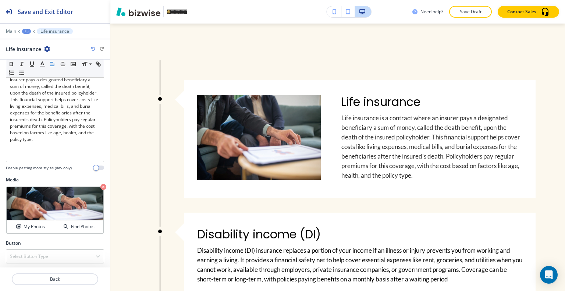
scroll to position [798, 0]
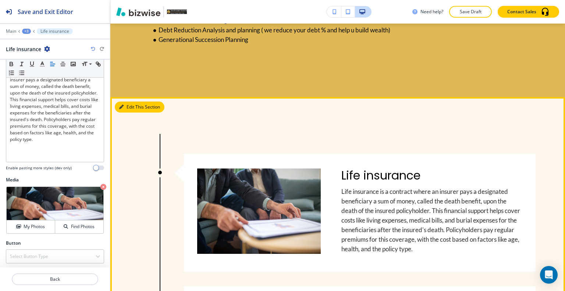
click at [131, 108] on button "Edit This Section" at bounding box center [140, 106] width 50 height 11
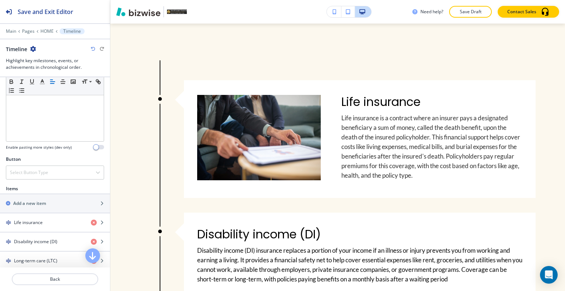
scroll to position [257, 0]
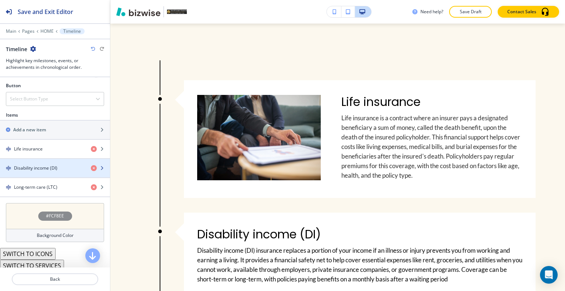
click at [37, 171] on div "button" at bounding box center [55, 174] width 110 height 6
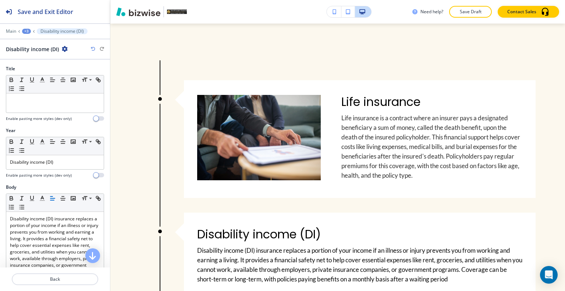
scroll to position [146, 0]
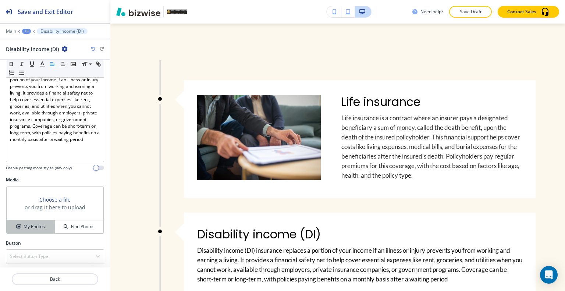
click at [35, 225] on h4 "My Photos" at bounding box center [34, 226] width 21 height 7
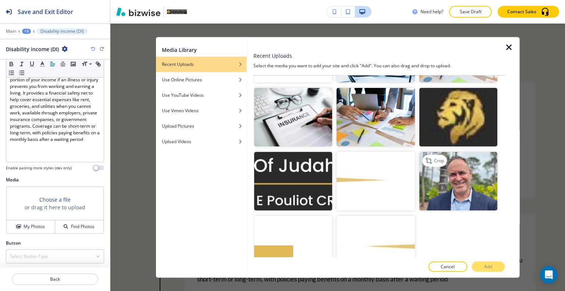
scroll to position [404, 0]
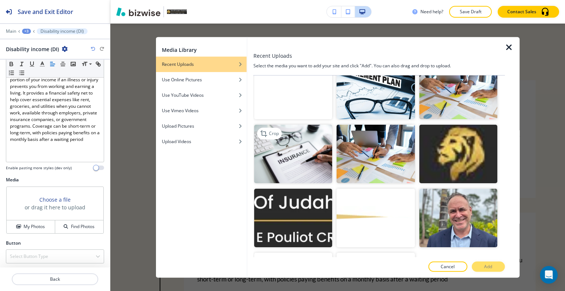
click at [292, 157] on img "button" at bounding box center [293, 154] width 78 height 58
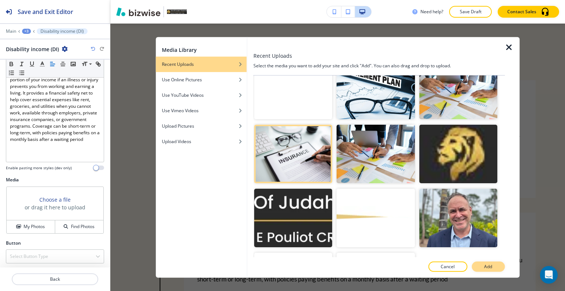
click at [493, 265] on button "Add" at bounding box center [487, 266] width 33 height 10
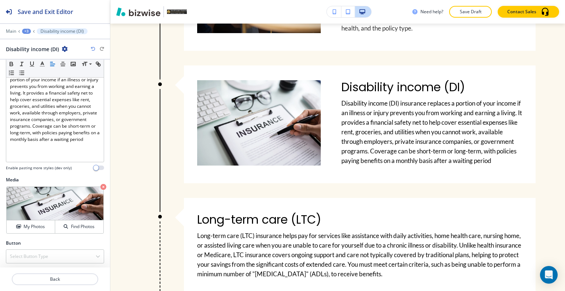
scroll to position [1055, 0]
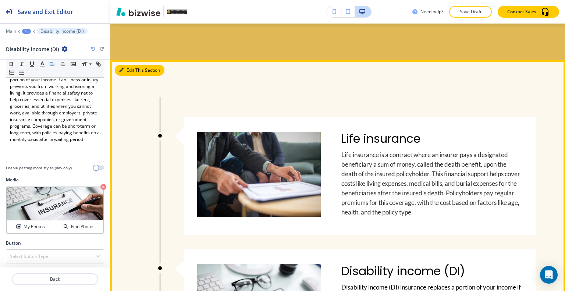
click at [126, 72] on button "Edit This Section" at bounding box center [140, 70] width 50 height 11
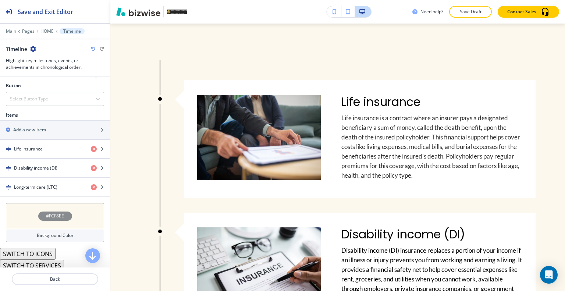
scroll to position [271, 0]
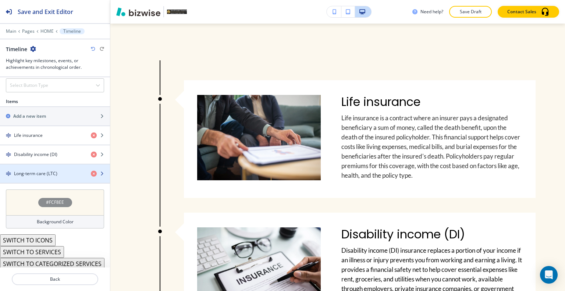
click at [48, 172] on h4 "Long-term care (LTC)" at bounding box center [35, 173] width 43 height 7
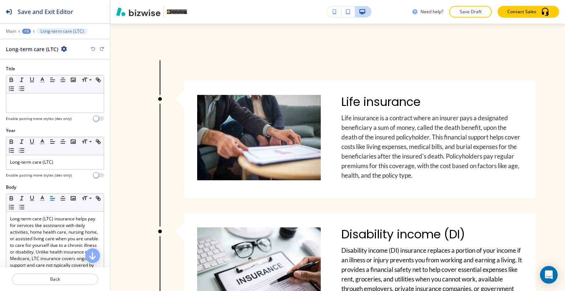
scroll to position [157, 0]
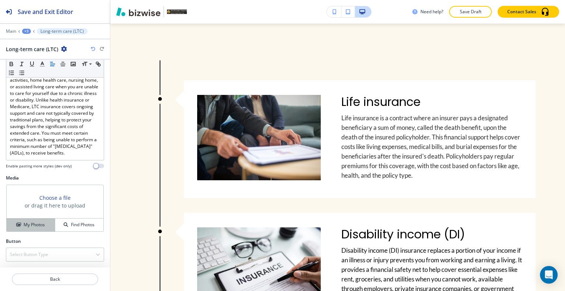
click at [39, 229] on button "My Photos" at bounding box center [31, 224] width 49 height 13
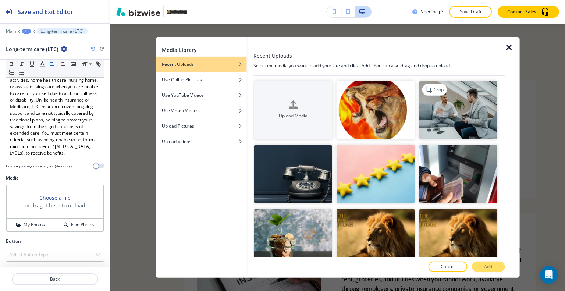
click at [473, 107] on img "button" at bounding box center [458, 110] width 78 height 58
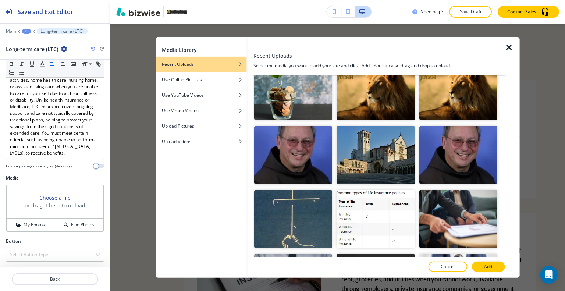
scroll to position [257, 0]
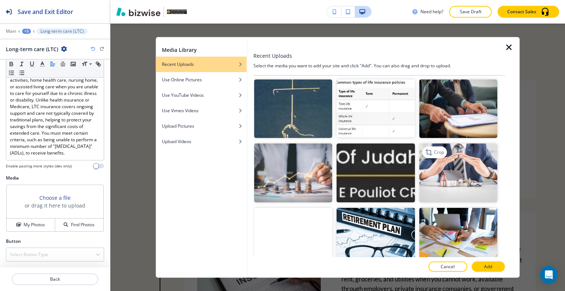
click at [482, 158] on img "button" at bounding box center [458, 172] width 78 height 58
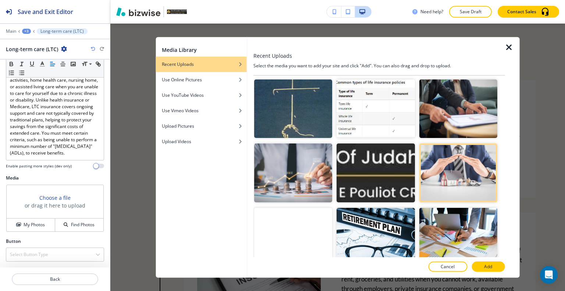
scroll to position [441, 0]
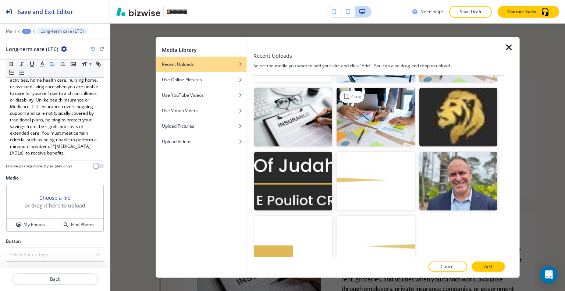
click at [373, 120] on img "button" at bounding box center [375, 117] width 78 height 58
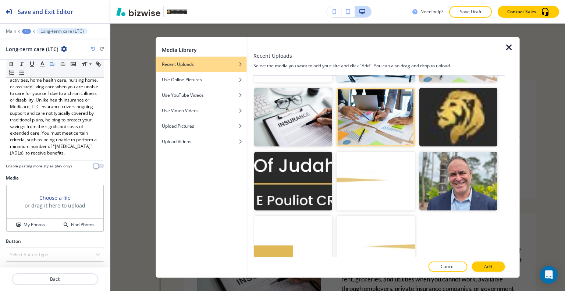
scroll to position [0, 0]
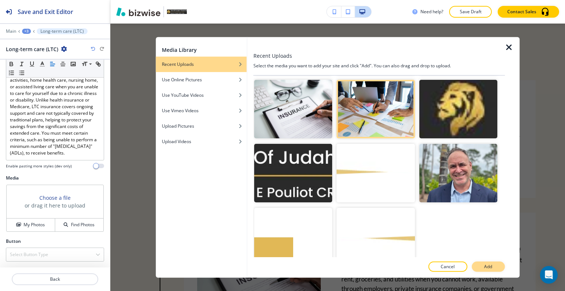
click at [486, 270] on button "Add" at bounding box center [487, 266] width 33 height 10
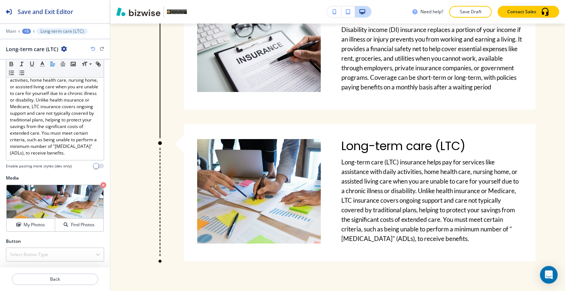
scroll to position [1165, 0]
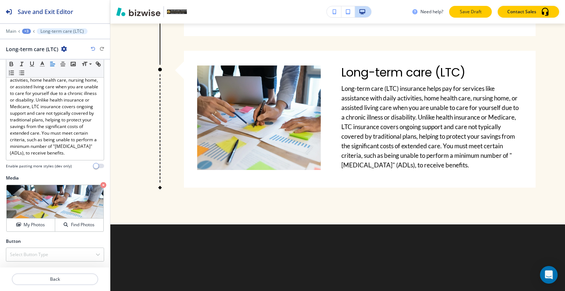
click at [488, 12] on button "Save Draft" at bounding box center [470, 12] width 43 height 12
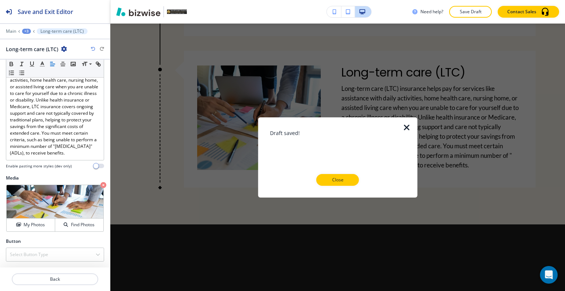
click at [331, 187] on div at bounding box center [338, 192] width 136 height 12
click at [334, 182] on p "Close" at bounding box center [338, 179] width 24 height 7
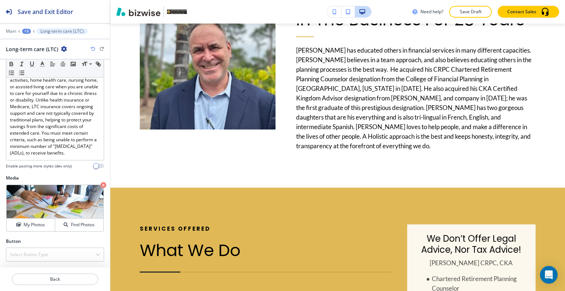
scroll to position [0, 0]
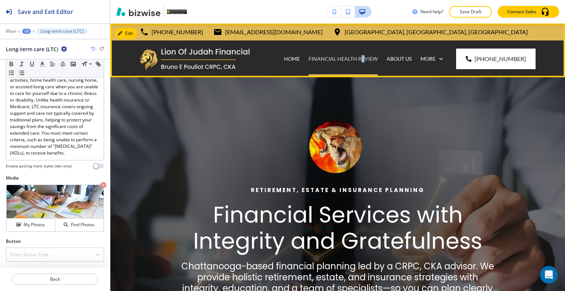
click at [367, 56] on div "Financial Health Review" at bounding box center [343, 58] width 78 height 37
click at [367, 56] on p "Financial Health Review" at bounding box center [342, 58] width 69 height 7
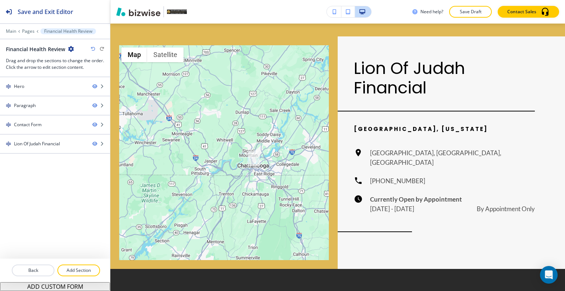
scroll to position [883, 0]
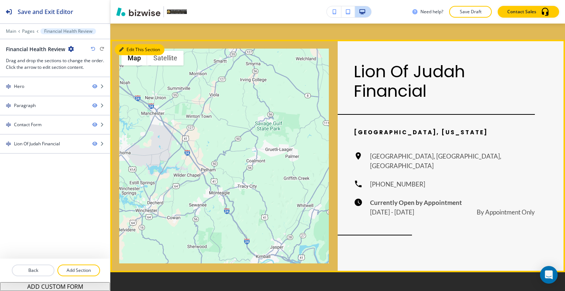
click at [134, 52] on button "Edit This Section" at bounding box center [140, 49] width 50 height 11
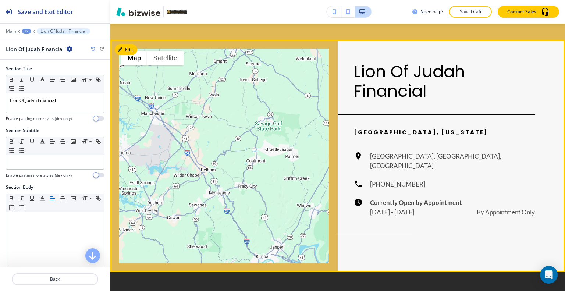
scroll to position [899, 0]
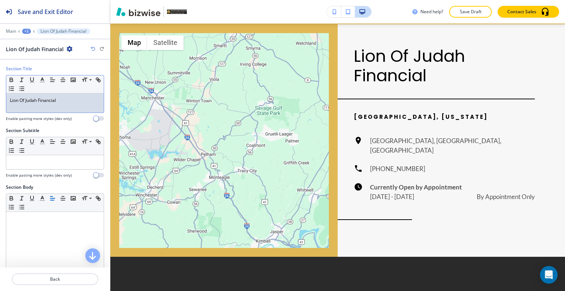
click at [21, 99] on p "Lion Of Judah Financial" at bounding box center [55, 100] width 90 height 7
click at [22, 101] on p "Lion Of Judah Financial" at bounding box center [55, 100] width 90 height 7
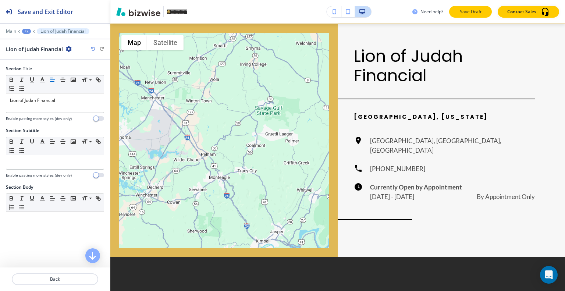
click at [470, 14] on p "Save Draft" at bounding box center [470, 11] width 24 height 7
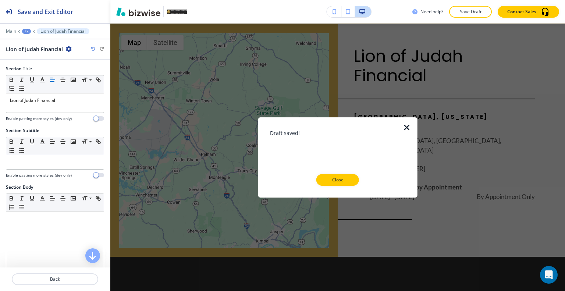
click at [346, 187] on div at bounding box center [338, 192] width 136 height 12
click at [344, 186] on div at bounding box center [338, 192] width 136 height 12
click at [332, 185] on button "Close" at bounding box center [337, 180] width 43 height 12
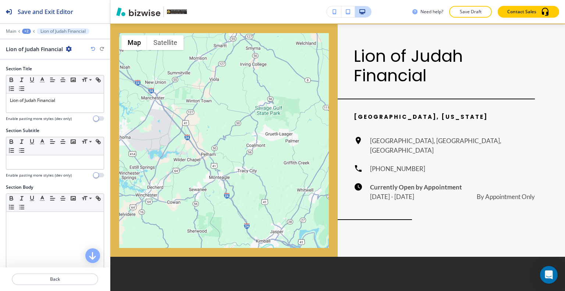
scroll to position [0, 0]
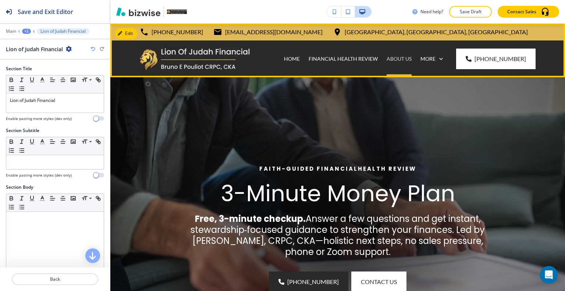
click at [407, 57] on p "ABOUT US" at bounding box center [398, 58] width 25 height 7
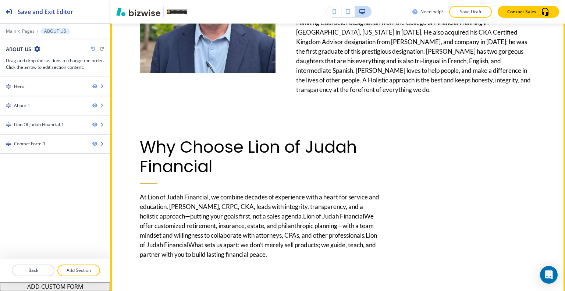
scroll to position [551, 0]
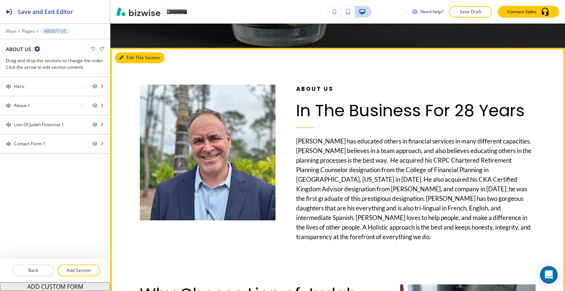
click at [131, 58] on button "Edit This Section" at bounding box center [140, 57] width 50 height 11
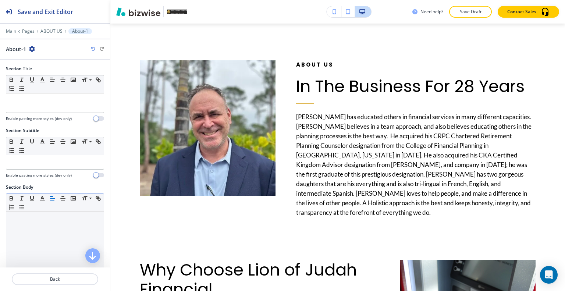
scroll to position [184, 0]
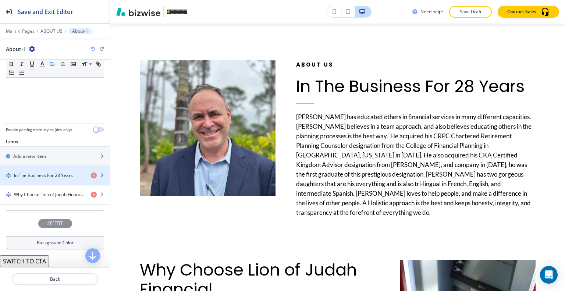
click at [34, 176] on h4 "In The Business For 28 Years" at bounding box center [43, 175] width 59 height 7
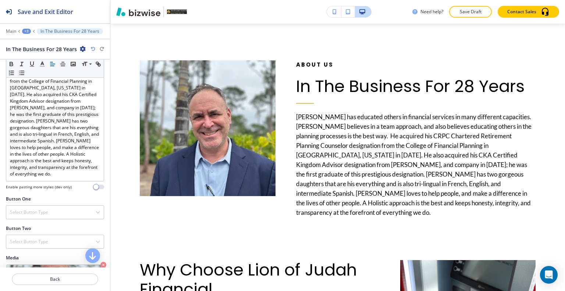
scroll to position [257, 0]
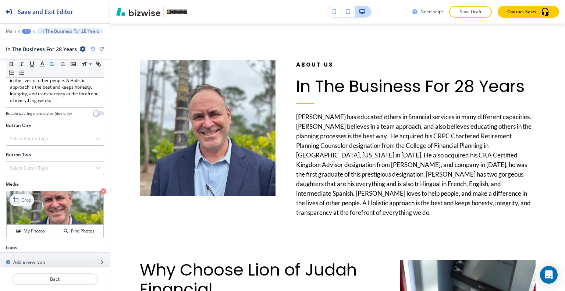
click at [15, 194] on div "Crop" at bounding box center [22, 200] width 25 height 12
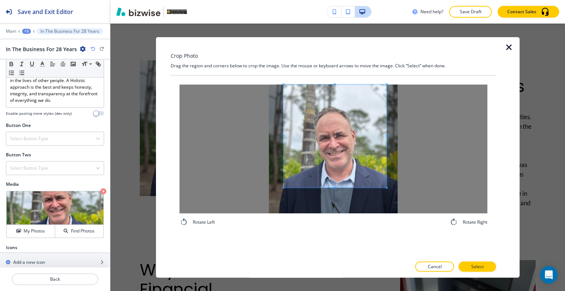
click at [344, 131] on span at bounding box center [334, 135] width 103 height 103
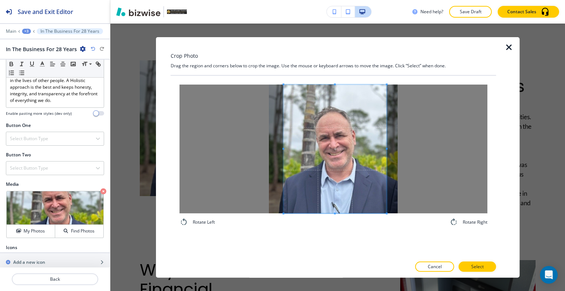
click at [338, 233] on div "Rotate Left Rotate Right" at bounding box center [333, 155] width 325 height 160
click at [477, 268] on p "Select" at bounding box center [477, 266] width 13 height 7
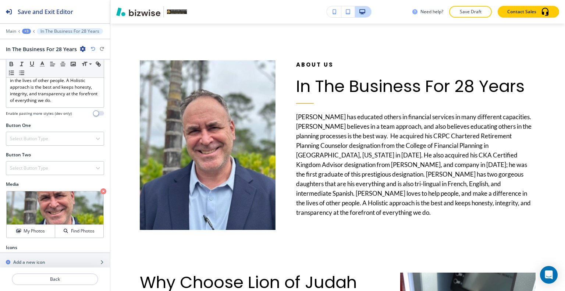
scroll to position [282, 0]
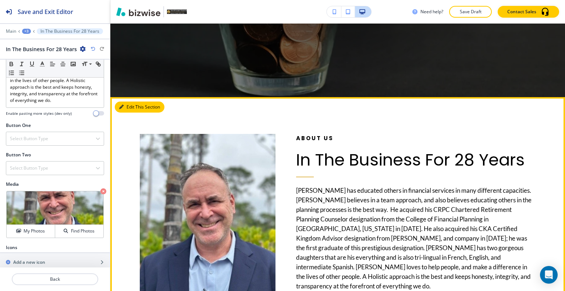
click at [129, 104] on button "Edit This Section" at bounding box center [140, 106] width 50 height 11
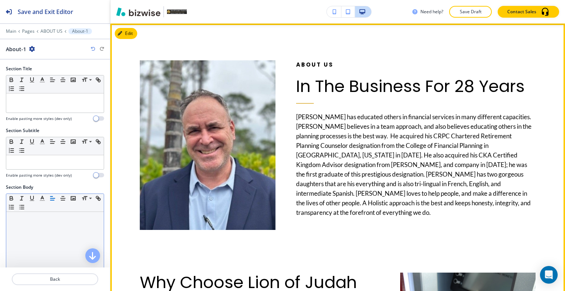
scroll to position [207, 0]
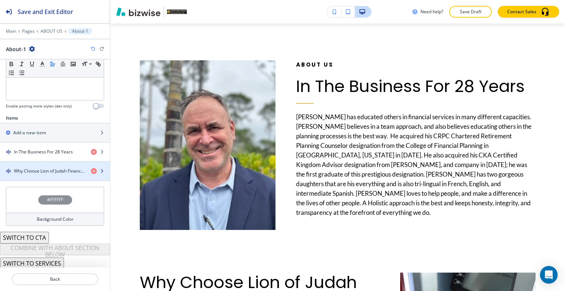
click at [31, 168] on h4 "Why Choose Lion of Judah Financial" at bounding box center [49, 171] width 71 height 7
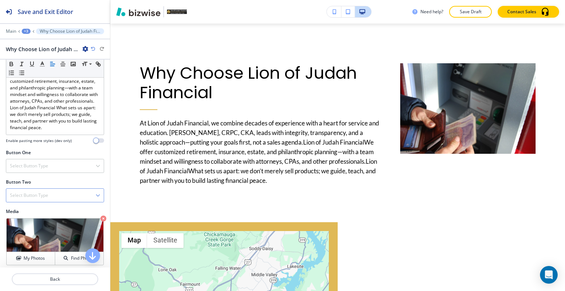
scroll to position [221, 0]
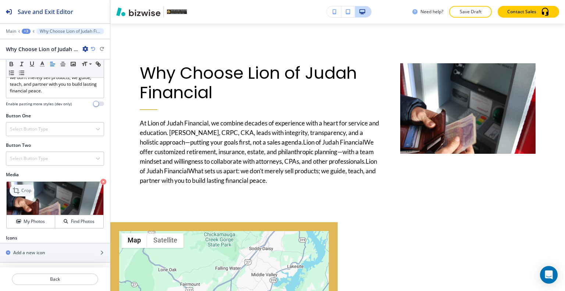
click at [21, 193] on icon at bounding box center [17, 190] width 9 height 9
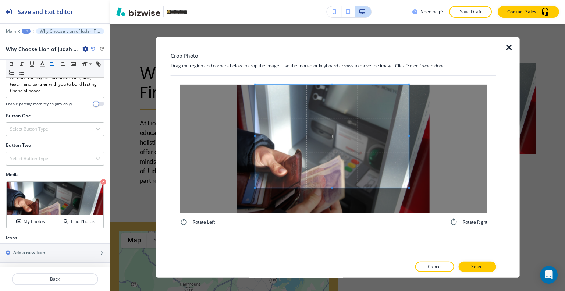
click at [325, 148] on span at bounding box center [332, 135] width 154 height 103
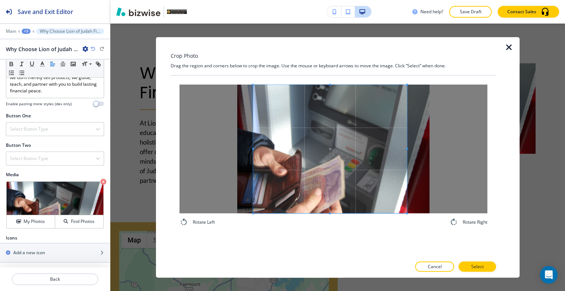
click at [337, 221] on div "Rotate Left Rotate Right" at bounding box center [333, 155] width 308 height 142
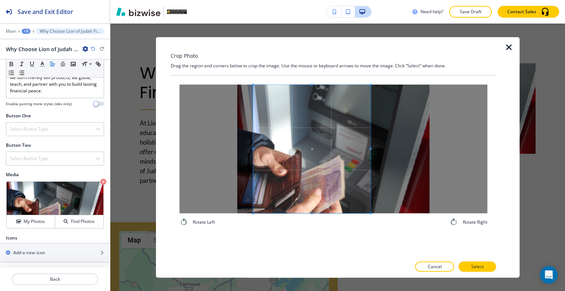
click at [369, 153] on div at bounding box center [311, 149] width 117 height 128
click at [477, 269] on p "Select" at bounding box center [477, 266] width 13 height 7
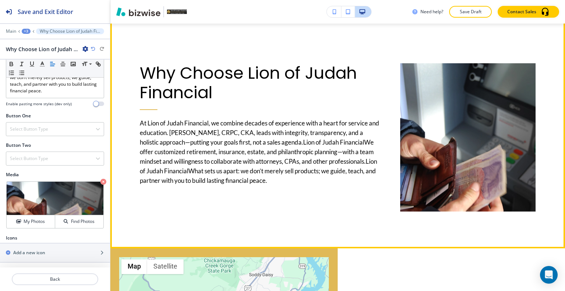
scroll to position [748, 0]
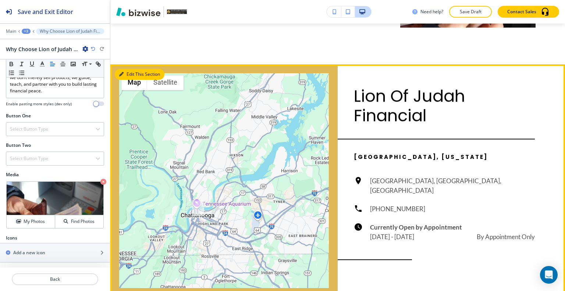
click at [124, 69] on button "Edit This Section" at bounding box center [140, 74] width 50 height 11
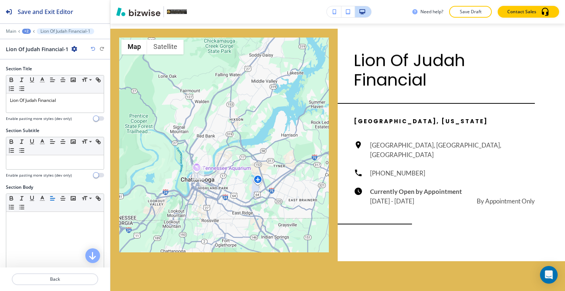
scroll to position [196, 0]
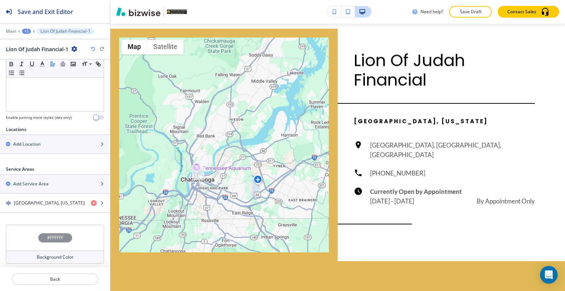
click at [29, 232] on div "#FFFFFF" at bounding box center [55, 238] width 98 height 26
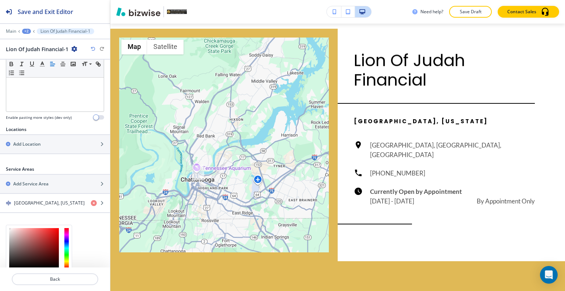
scroll to position [255, 0]
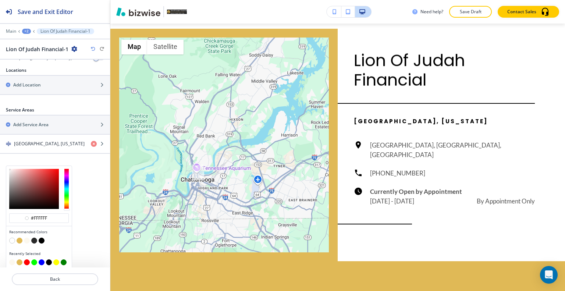
click at [28, 238] on button "button" at bounding box center [27, 241] width 6 height 6
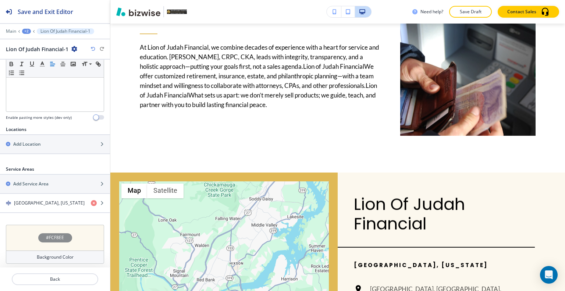
scroll to position [0, 0]
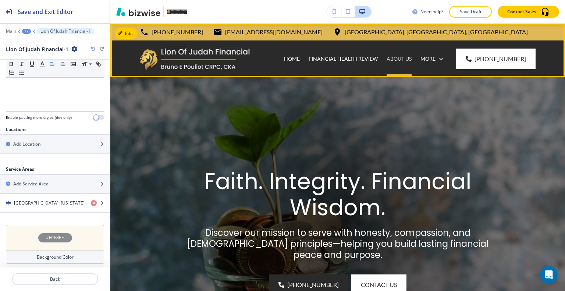
click at [408, 56] on p "ABOUT US" at bounding box center [398, 58] width 25 height 7
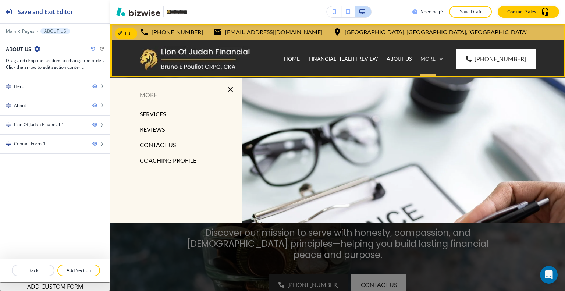
click at [435, 59] on p "More" at bounding box center [427, 58] width 15 height 7
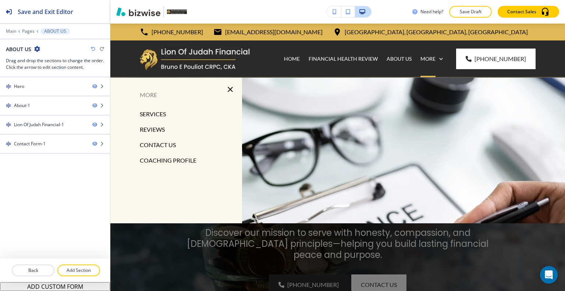
click at [153, 113] on p "SERVICES" at bounding box center [153, 113] width 26 height 11
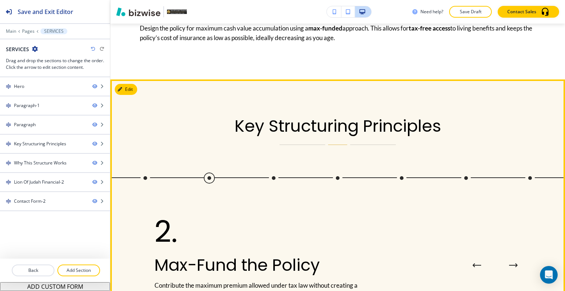
scroll to position [882, 0]
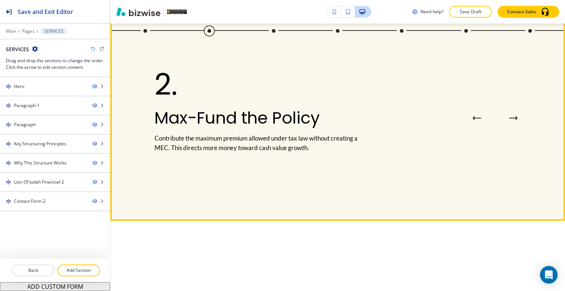
click at [509, 125] on button "Next Process Step" at bounding box center [513, 118] width 15 height 15
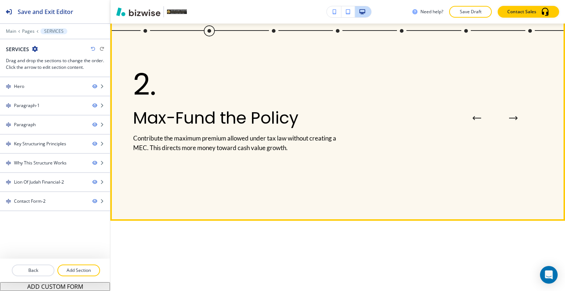
click at [509, 120] on icon "Next Process Step" at bounding box center [513, 118] width 9 height 4
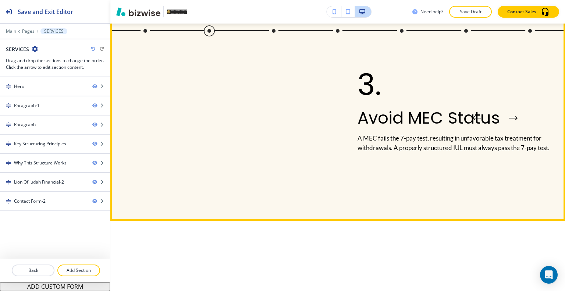
click at [509, 120] on icon "Next Process Step" at bounding box center [513, 118] width 9 height 4
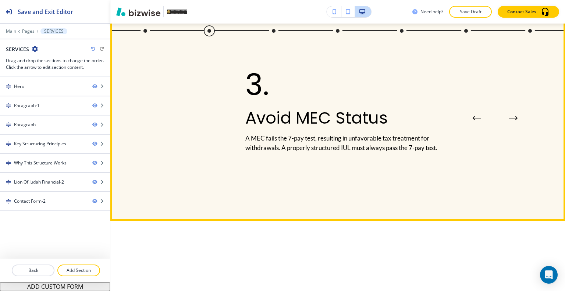
click at [509, 120] on icon "Next Process Step" at bounding box center [513, 118] width 9 height 4
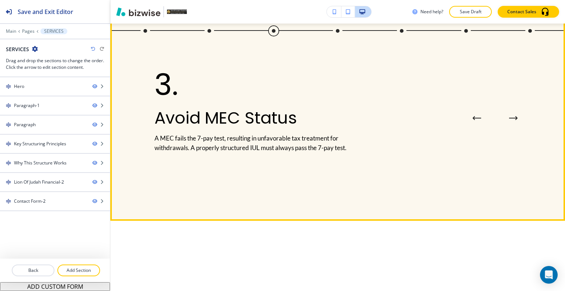
click at [475, 125] on button "Previous Process Step" at bounding box center [476, 118] width 15 height 15
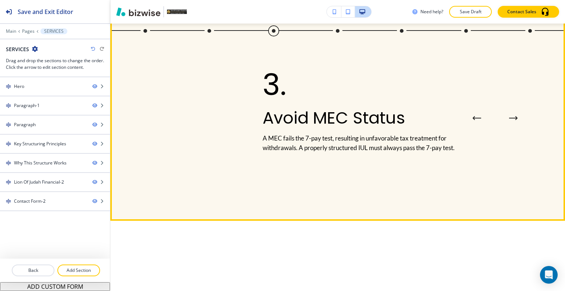
click at [475, 120] on icon "Previous Process Step" at bounding box center [476, 118] width 9 height 4
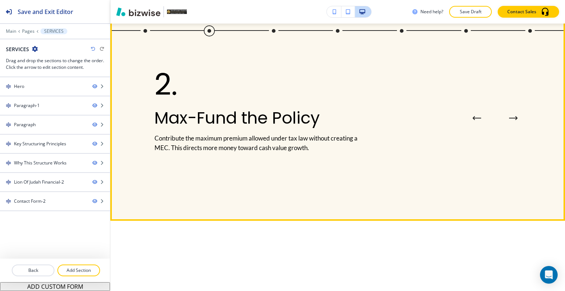
click at [472, 125] on button "Previous Process Step" at bounding box center [476, 118] width 15 height 15
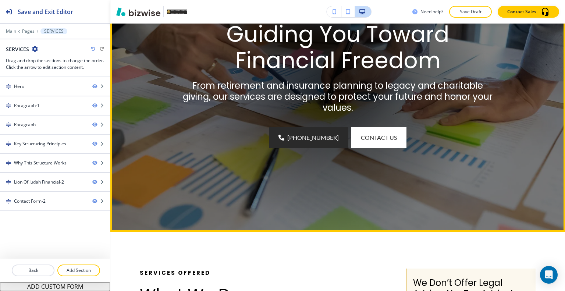
scroll to position [0, 0]
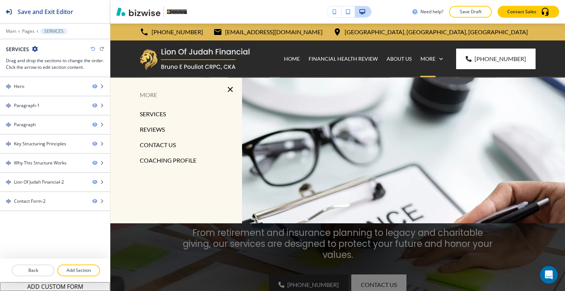
click at [149, 117] on p "SERVICES" at bounding box center [153, 113] width 26 height 11
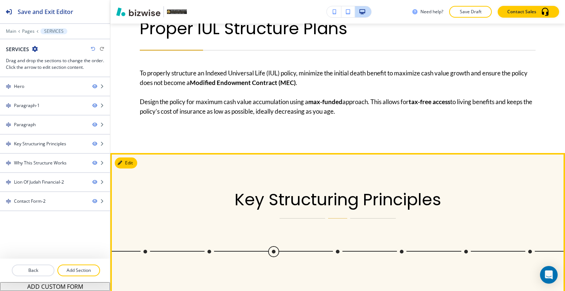
scroll to position [809, 0]
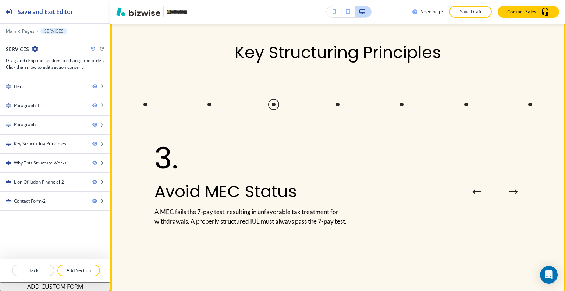
click at [509, 194] on icon "Next Process Step" at bounding box center [513, 191] width 9 height 4
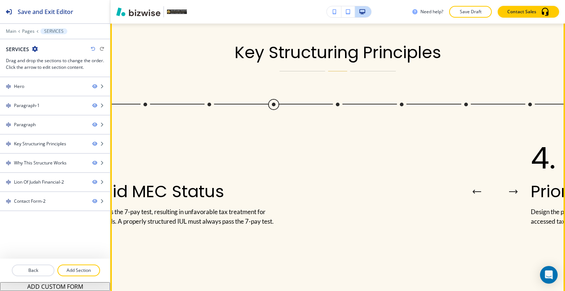
click at [509, 194] on icon "Next Process Step" at bounding box center [513, 191] width 9 height 4
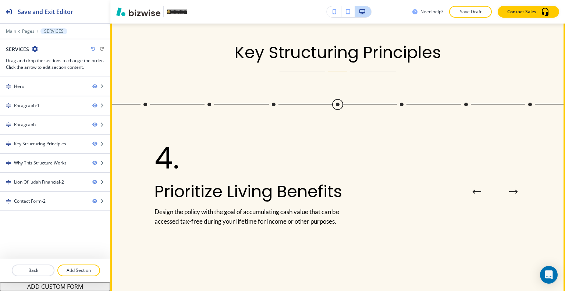
click at [509, 194] on icon "Next Process Step" at bounding box center [513, 191] width 9 height 4
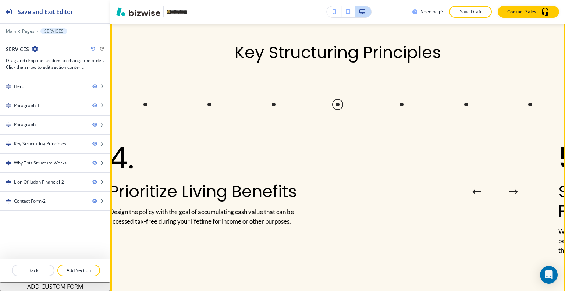
click at [509, 194] on icon "Next Process Step" at bounding box center [513, 191] width 9 height 4
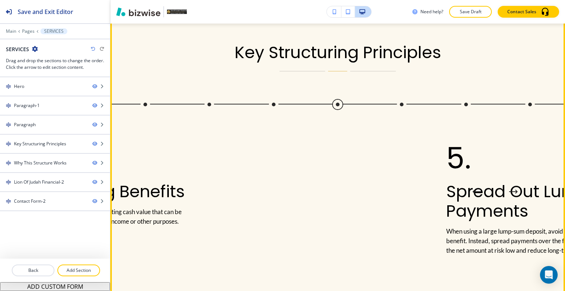
click at [509, 194] on icon "Next Process Step" at bounding box center [513, 191] width 9 height 4
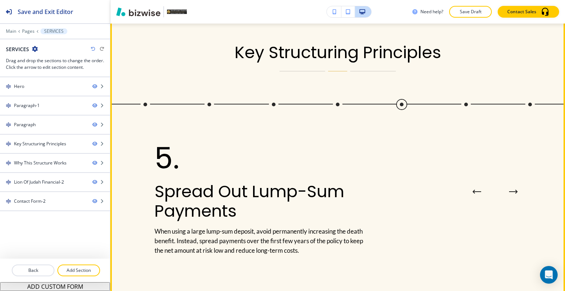
click at [509, 194] on icon "Next Process Step" at bounding box center [513, 191] width 9 height 4
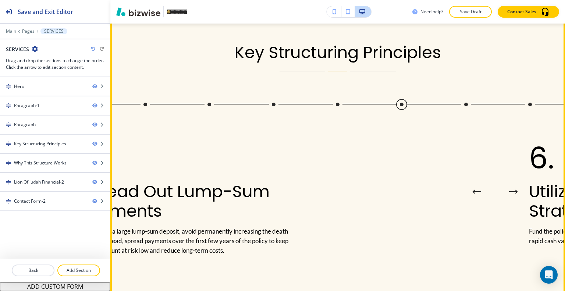
click at [509, 194] on icon "Next Process Step" at bounding box center [513, 191] width 9 height 4
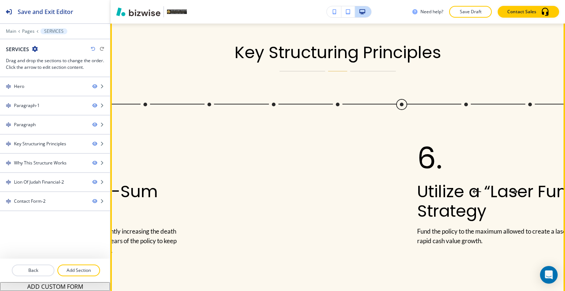
click at [509, 194] on icon "Next Process Step" at bounding box center [513, 191] width 9 height 4
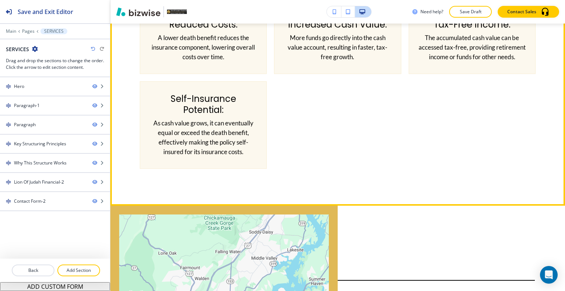
scroll to position [1066, 0]
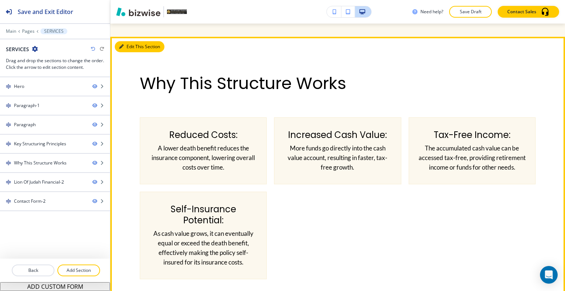
click at [132, 52] on button "Edit This Section" at bounding box center [140, 46] width 50 height 11
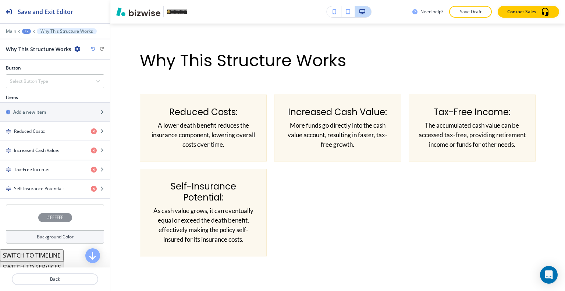
scroll to position [284, 0]
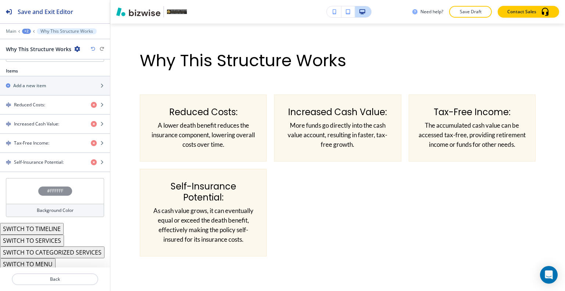
click at [35, 182] on div "#FFFFFF" at bounding box center [55, 191] width 98 height 26
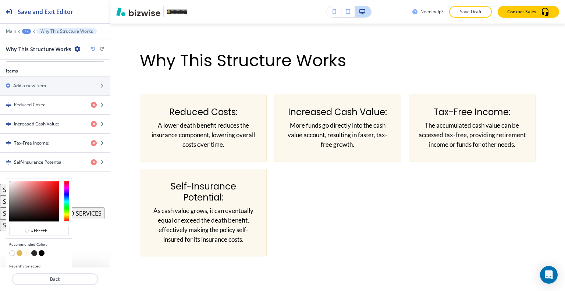
scroll to position [296, 0]
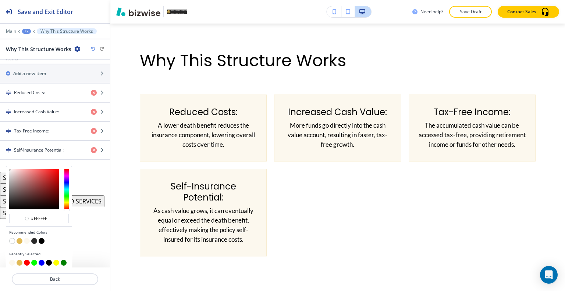
click at [18, 239] on button "button" at bounding box center [20, 241] width 6 height 6
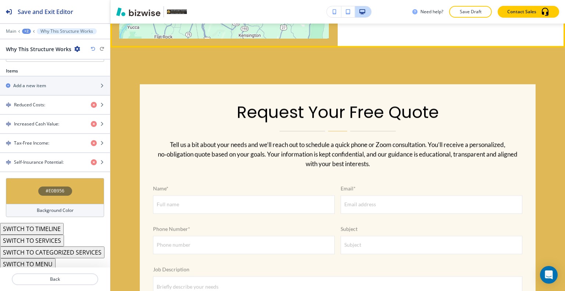
scroll to position [1383, 0]
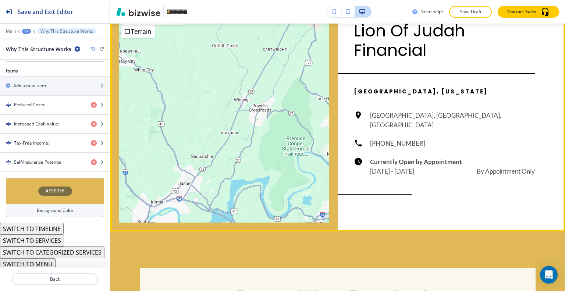
click at [129, 14] on button "Edit This Section" at bounding box center [140, 8] width 50 height 11
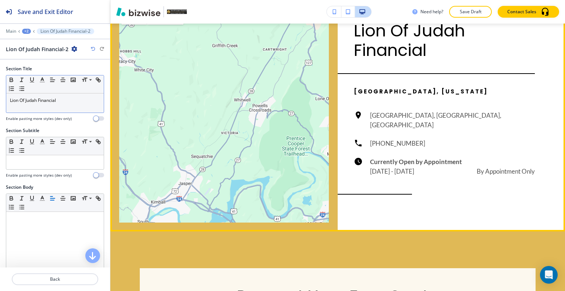
scroll to position [1377, 0]
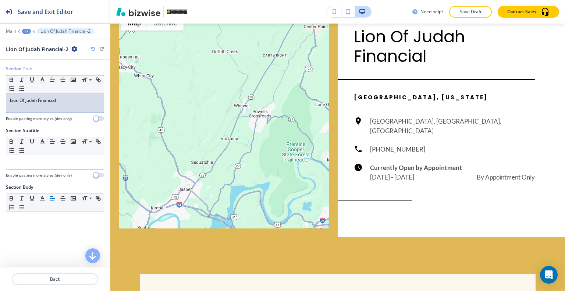
click at [23, 100] on p "Lion Of Judah Financial" at bounding box center [55, 100] width 90 height 7
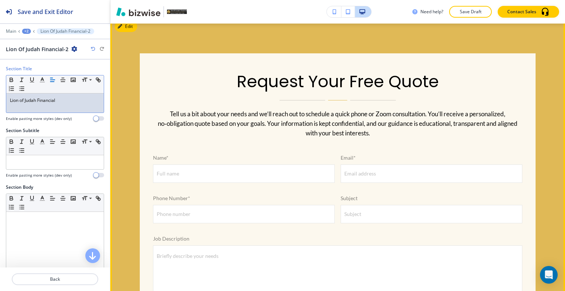
scroll to position [1782, 0]
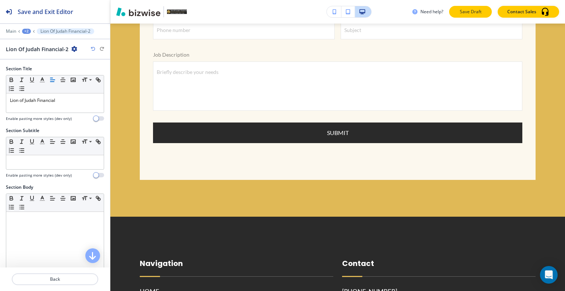
click at [465, 11] on p "Save Draft" at bounding box center [470, 11] width 24 height 7
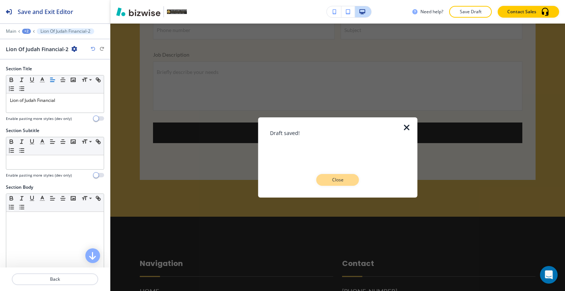
click at [352, 180] on button "Close" at bounding box center [337, 180] width 43 height 12
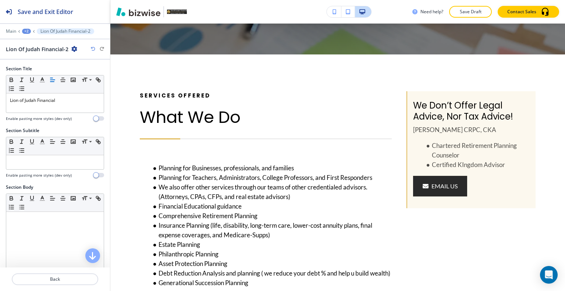
scroll to position [0, 0]
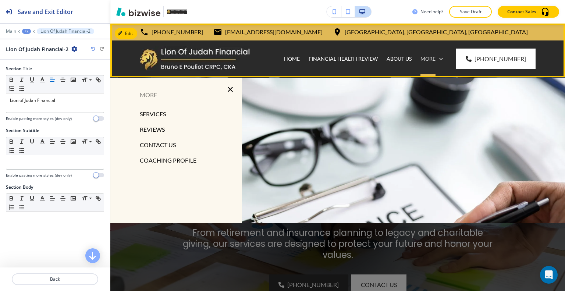
click at [435, 60] on p "More" at bounding box center [427, 58] width 15 height 7
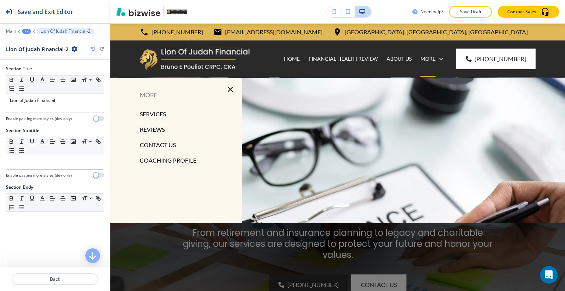
click at [155, 128] on p "REVIEWS" at bounding box center [152, 129] width 25 height 11
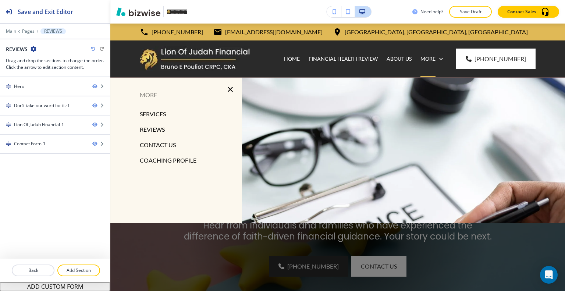
click at [160, 148] on p "CONTACT US" at bounding box center [158, 144] width 36 height 11
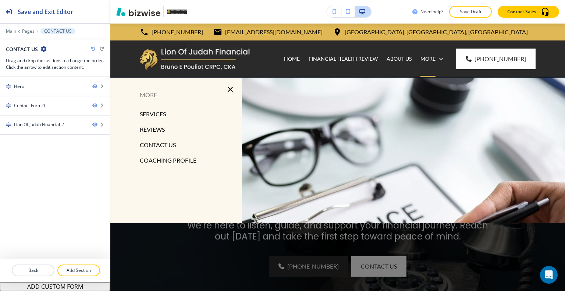
click at [263, 89] on div at bounding box center [337, 196] width 454 height 237
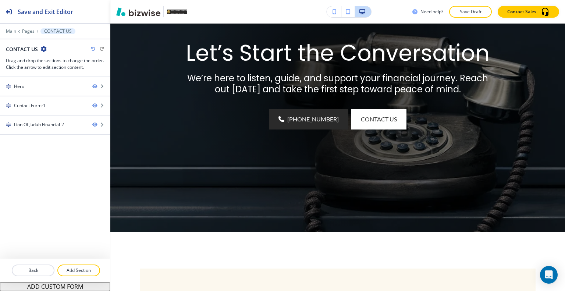
scroll to position [331, 0]
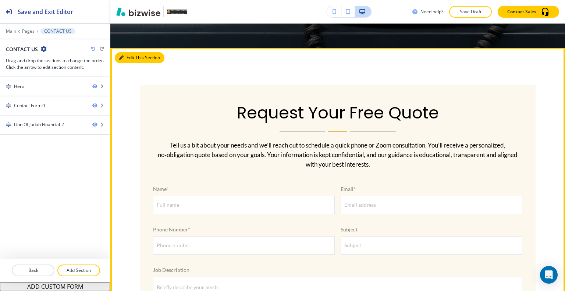
click at [124, 58] on button "Edit This Section" at bounding box center [140, 57] width 50 height 11
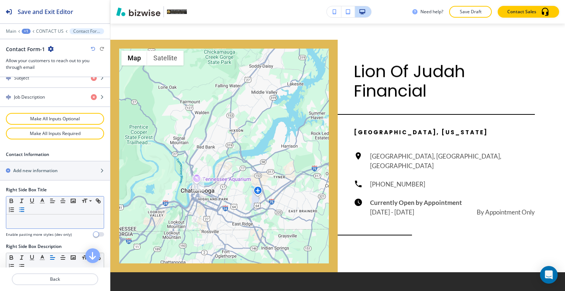
scroll to position [522, 0]
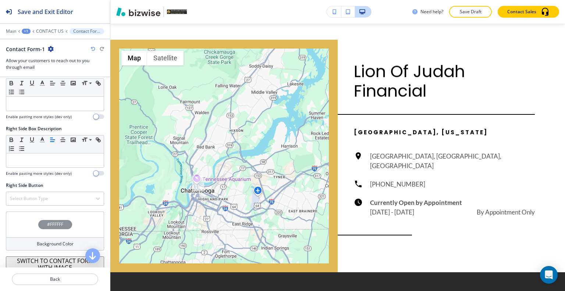
click at [29, 221] on div "#FFFFFF" at bounding box center [55, 224] width 98 height 26
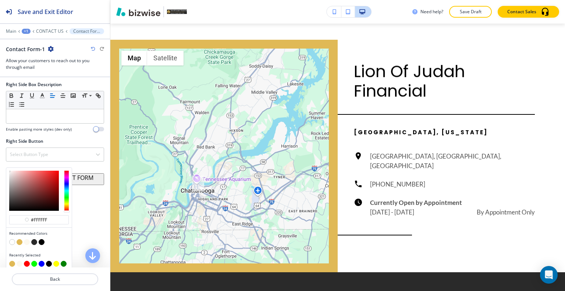
click at [26, 239] on button "button" at bounding box center [27, 242] width 6 height 6
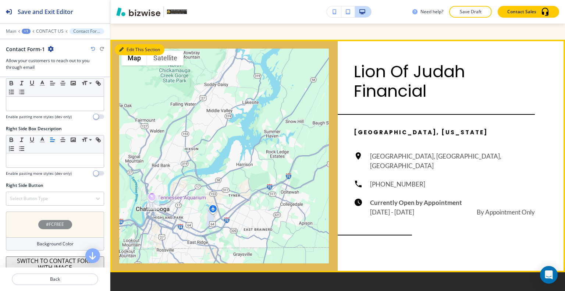
click at [133, 49] on button "Edit This Section" at bounding box center [140, 49] width 50 height 11
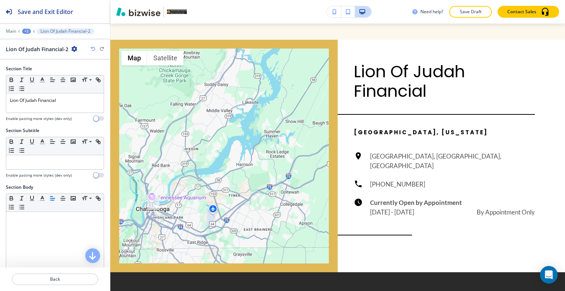
scroll to position [738, 0]
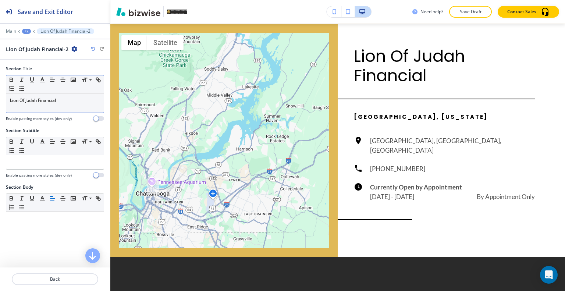
click at [25, 107] on div "Lion Of Judah Financial" at bounding box center [54, 102] width 97 height 19
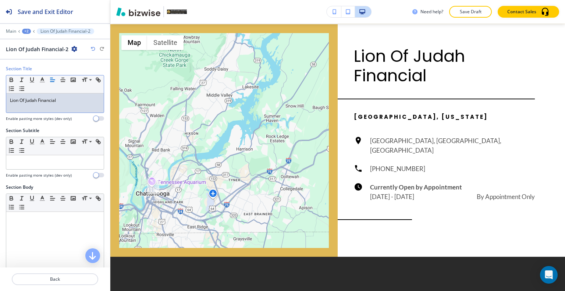
click at [21, 104] on div "Lion Of Judah Financial" at bounding box center [54, 102] width 97 height 19
click at [23, 103] on p "Lion Of Judah Financial" at bounding box center [55, 100] width 90 height 7
click at [468, 14] on p "Save Draft" at bounding box center [470, 11] width 24 height 7
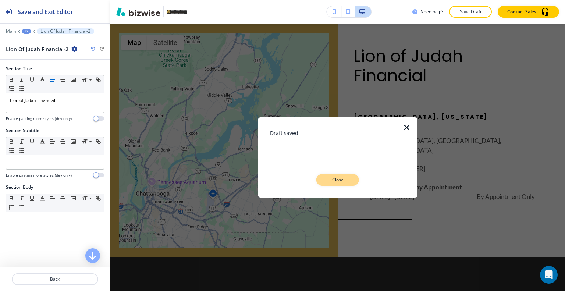
click at [346, 181] on p "Close" at bounding box center [338, 179] width 24 height 7
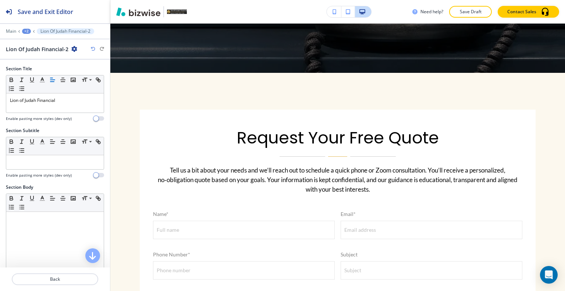
scroll to position [0, 0]
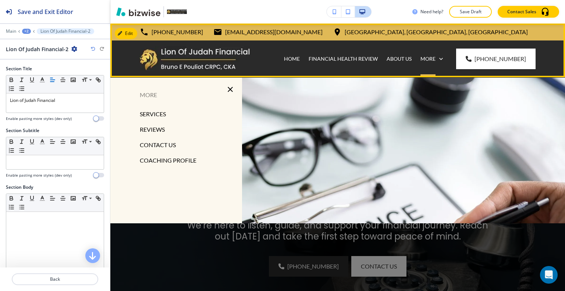
click at [428, 64] on div "More" at bounding box center [431, 58] width 31 height 37
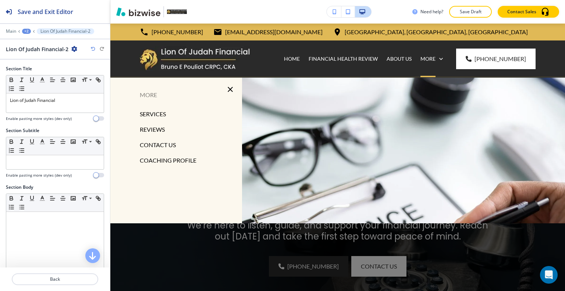
click at [172, 164] on p "COACHING PROFILE" at bounding box center [168, 160] width 57 height 11
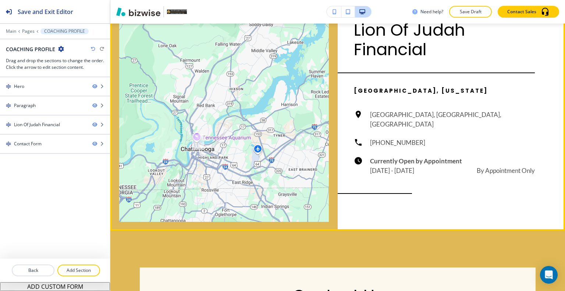
scroll to position [515, 0]
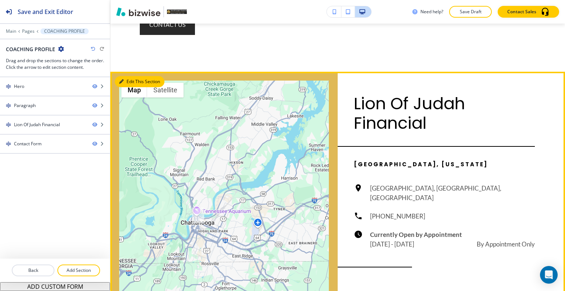
click at [123, 81] on icon "button" at bounding box center [121, 81] width 4 height 4
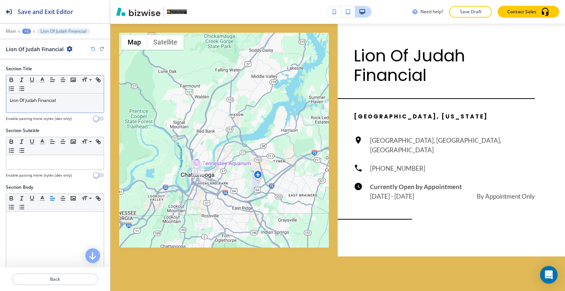
click at [47, 104] on div "Lion Of Judah Financial" at bounding box center [54, 102] width 97 height 19
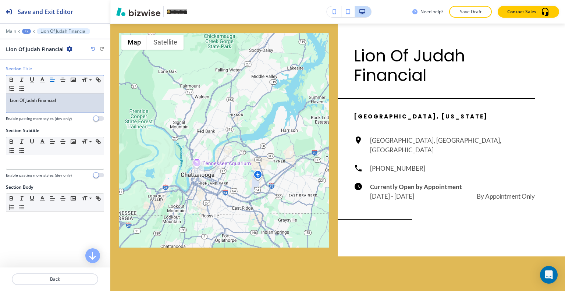
click at [20, 103] on p "Lion Of Judah Financial" at bounding box center [55, 100] width 90 height 7
click at [22, 101] on p "Lion Of Judah Financial" at bounding box center [55, 100] width 90 height 7
click at [465, 4] on div "Need help? Save Draft Contact Sales" at bounding box center [337, 12] width 454 height 24
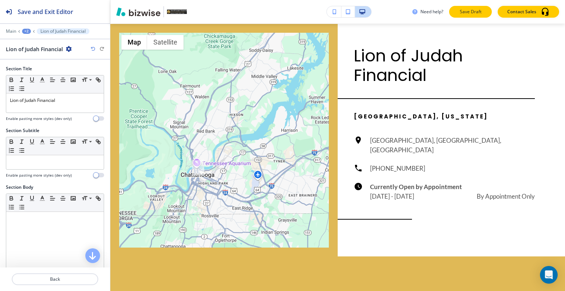
click at [465, 6] on div "Need help? Save Draft Contact Sales" at bounding box center [337, 12] width 454 height 24
click at [459, 15] on p "Save Draft" at bounding box center [470, 11] width 24 height 7
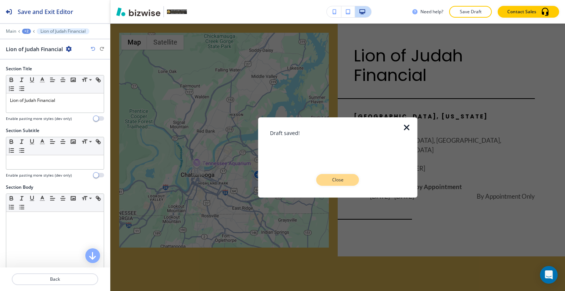
click at [334, 179] on p "Close" at bounding box center [338, 179] width 24 height 7
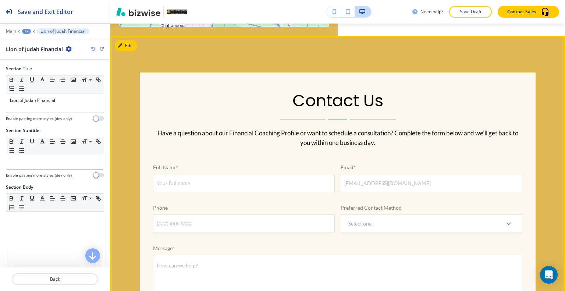
scroll to position [930, 0]
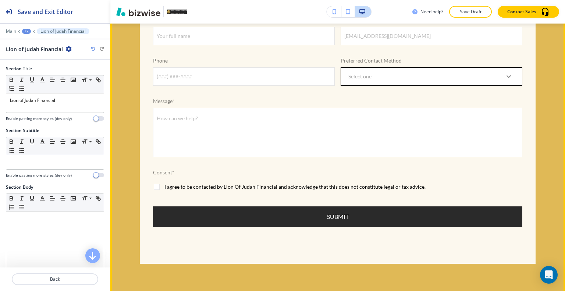
click at [431, 0] on body "Save and Exit Editor Main +2 Lion of Judah Financial Lion of Judah Financial Se…" at bounding box center [282, 0] width 565 height 0
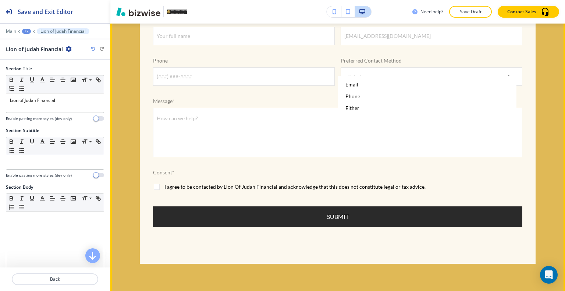
click at [275, 79] on div at bounding box center [282, 145] width 565 height 291
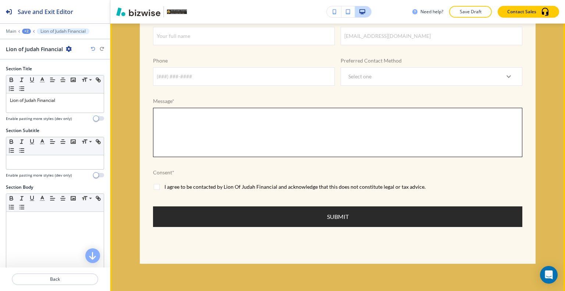
click at [336, 125] on textarea "How can we help?" at bounding box center [337, 132] width 353 height 38
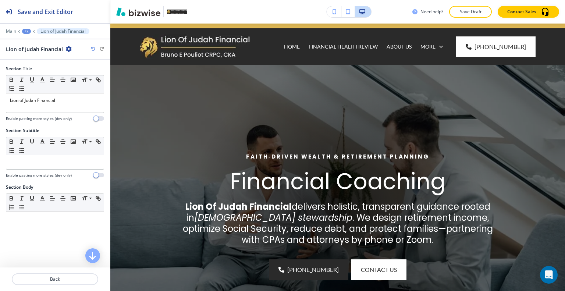
scroll to position [0, 0]
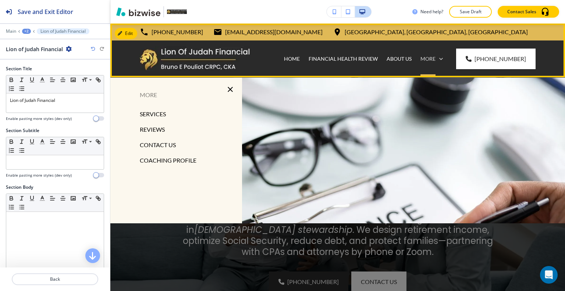
click at [431, 61] on p "More" at bounding box center [427, 58] width 15 height 7
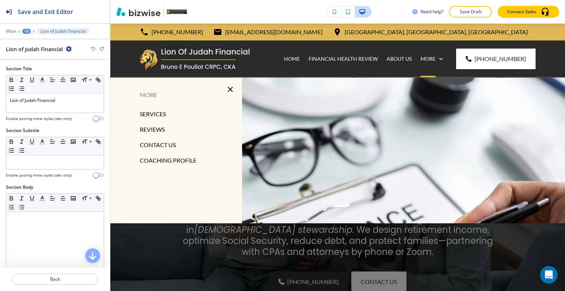
click at [164, 151] on div "CONTACT US" at bounding box center [176, 144] width 132 height 15
click at [164, 150] on p "CONTACT US" at bounding box center [158, 144] width 36 height 11
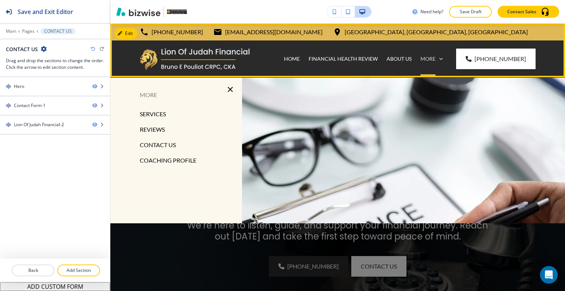
click at [435, 60] on p "More" at bounding box center [427, 58] width 15 height 7
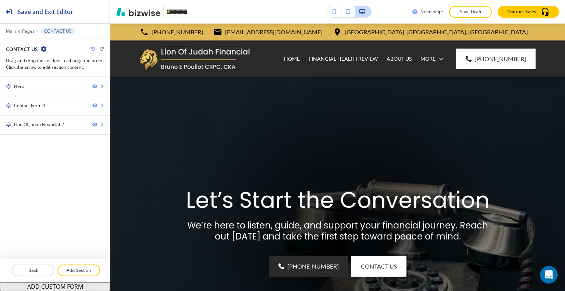
click at [478, 11] on p "Save Draft" at bounding box center [470, 11] width 24 height 7
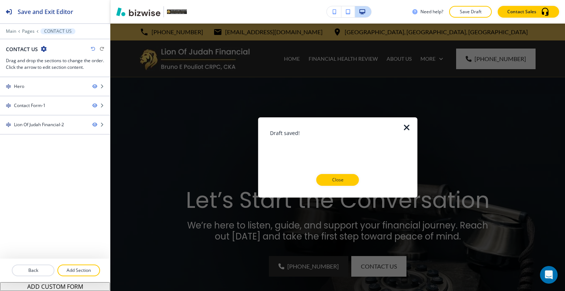
drag, startPoint x: 330, startPoint y: 181, endPoint x: 371, endPoint y: 127, distance: 67.7
click at [330, 181] on p "Close" at bounding box center [338, 179] width 24 height 7
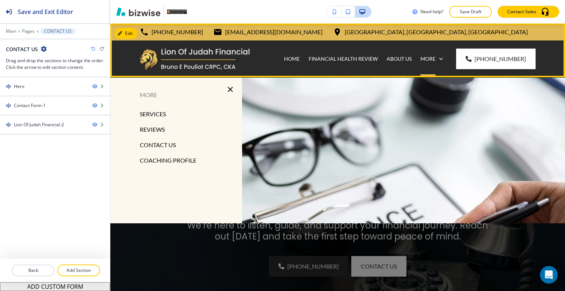
click at [439, 51] on div "More" at bounding box center [431, 58] width 31 height 37
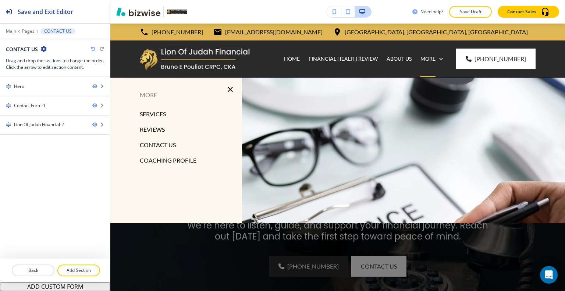
click at [171, 145] on p "CONTACT US" at bounding box center [158, 144] width 36 height 11
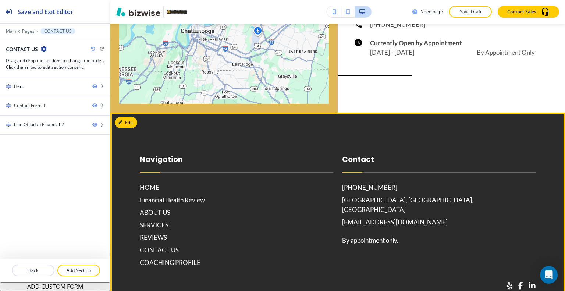
scroll to position [957, 0]
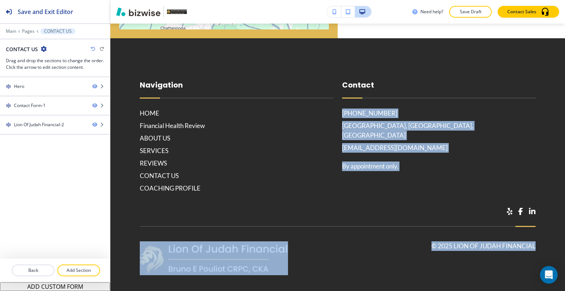
drag, startPoint x: 556, startPoint y: 242, endPoint x: 554, endPoint y: 78, distance: 164.3
click at [562, 33] on div "Edit [PHONE_NUMBER] [EMAIL_ADDRESS][DOMAIN_NAME] [GEOGRAPHIC_DATA], [GEOGRAPHIC…" at bounding box center [337, 157] width 454 height 267
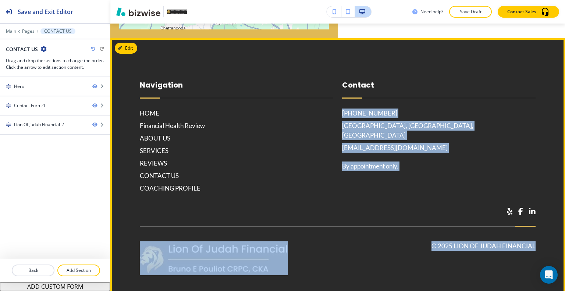
click at [528, 126] on div "[PHONE_NUMBER] [GEOGRAPHIC_DATA], [GEOGRAPHIC_DATA], [GEOGRAPHIC_DATA] [EMAIL_A…" at bounding box center [438, 139] width 193 height 63
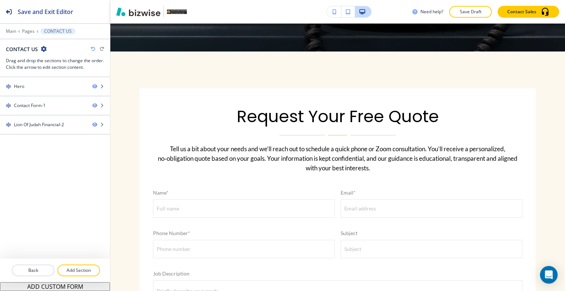
scroll to position [0, 0]
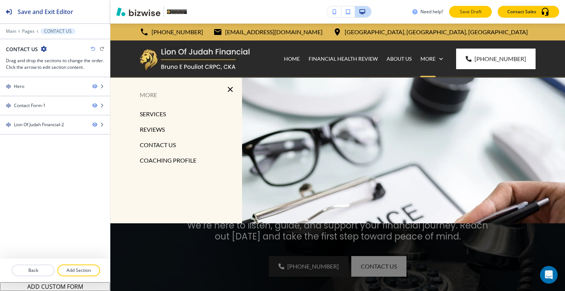
click at [470, 14] on p "Save Draft" at bounding box center [470, 11] width 24 height 7
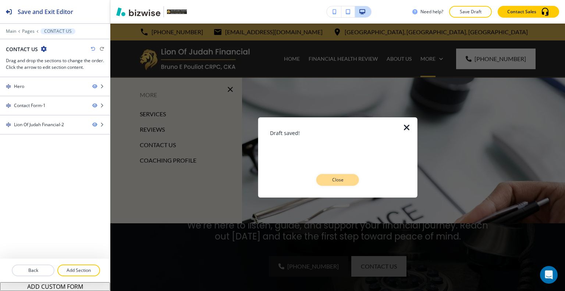
click at [346, 179] on p "Close" at bounding box center [338, 179] width 24 height 7
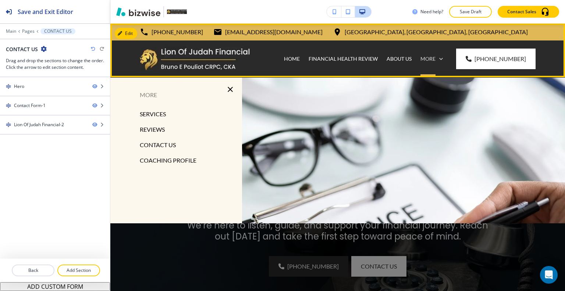
click at [435, 61] on p "More" at bounding box center [427, 58] width 15 height 7
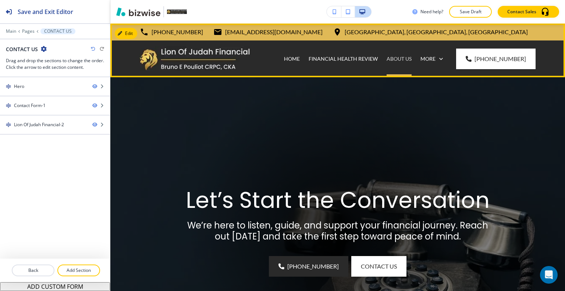
click at [408, 56] on p "ABOUT US" at bounding box center [398, 58] width 25 height 7
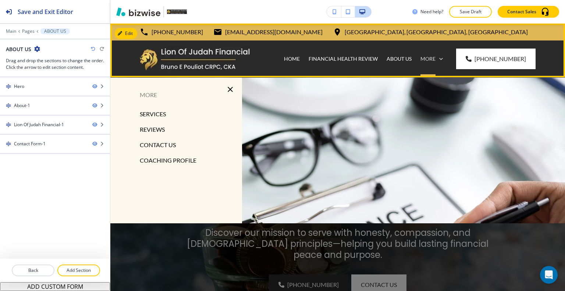
click at [435, 60] on p "More" at bounding box center [427, 58] width 15 height 7
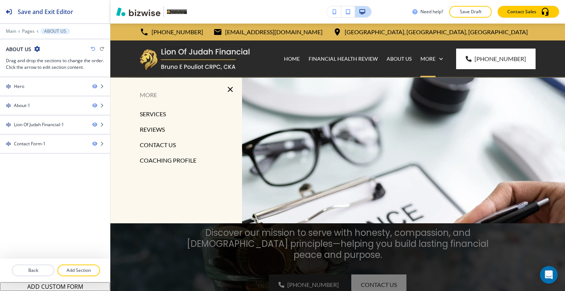
click at [169, 143] on p "CONTACT US" at bounding box center [158, 144] width 36 height 11
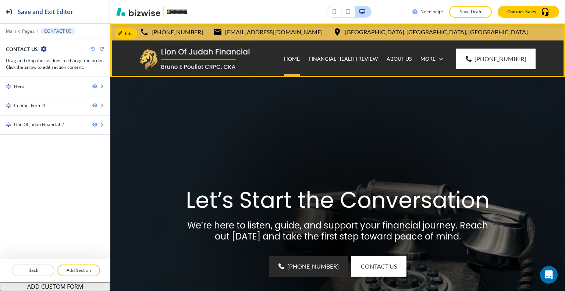
click at [304, 58] on div "HOME" at bounding box center [291, 58] width 25 height 7
click at [299, 61] on p "HOME" at bounding box center [292, 58] width 16 height 7
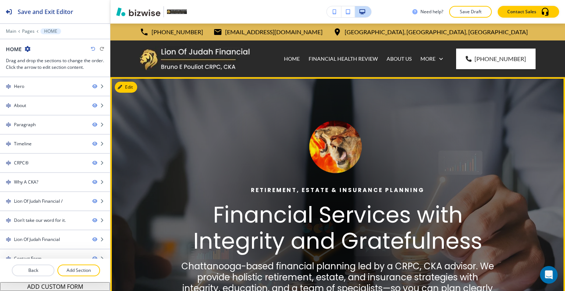
scroll to position [331, 0]
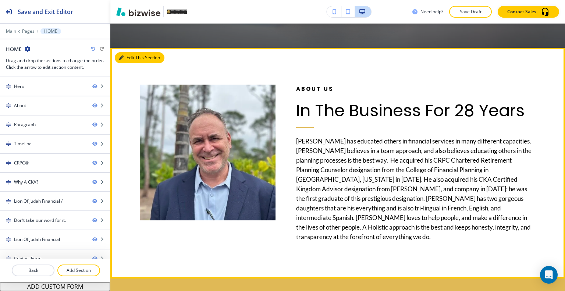
click at [131, 59] on button "Edit This Section" at bounding box center [140, 57] width 50 height 11
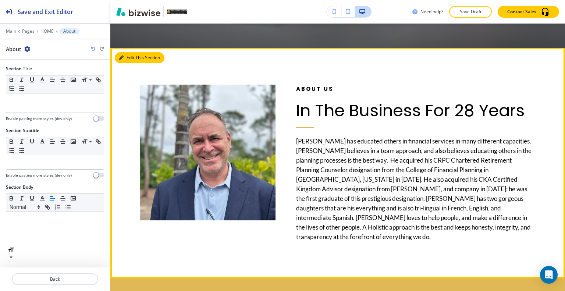
scroll to position [355, 0]
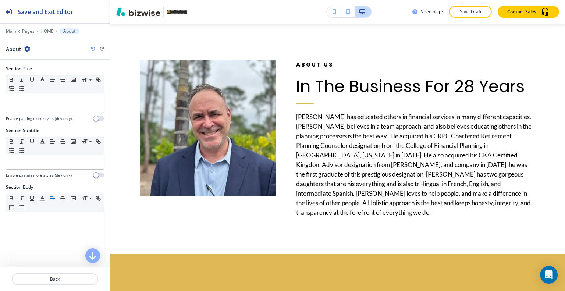
click at [28, 47] on icon "button" at bounding box center [27, 49] width 6 height 6
click at [47, 74] on p "Duplicate Section" at bounding box center [48, 74] width 38 height 7
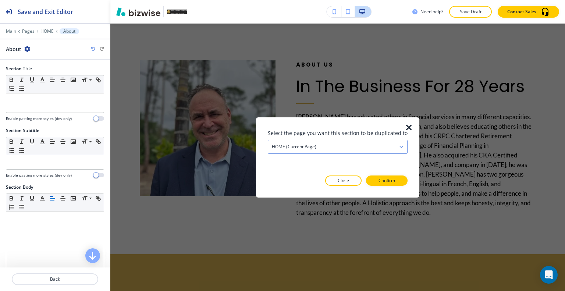
click at [329, 147] on div "HOME (current page)" at bounding box center [337, 146] width 139 height 13
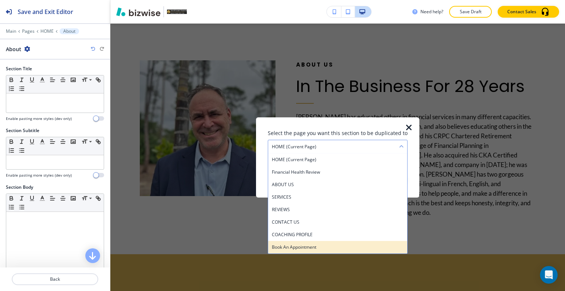
scroll to position [392, 0]
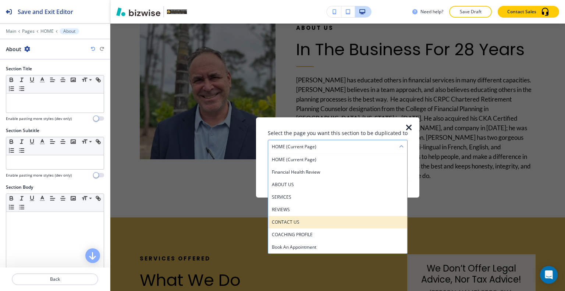
click at [308, 223] on h4 "CONTACT US" at bounding box center [338, 221] width 132 height 7
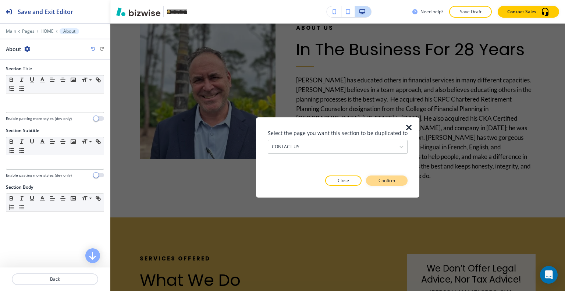
click at [392, 178] on button "Confirm" at bounding box center [387, 180] width 42 height 10
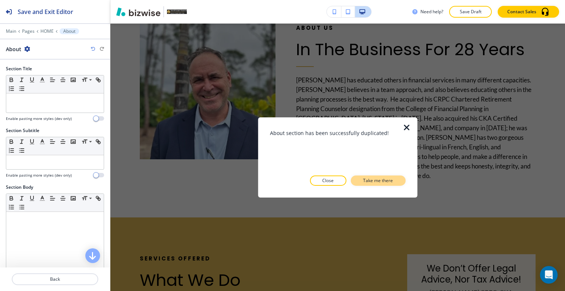
click at [389, 178] on p "Take me there" at bounding box center [378, 180] width 30 height 7
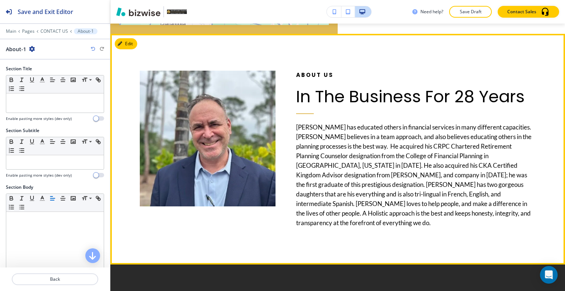
scroll to position [924, 0]
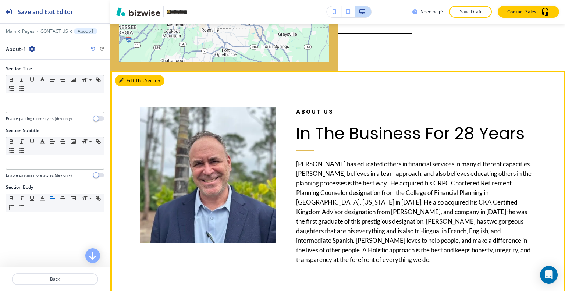
click at [132, 75] on button "Edit This Section" at bounding box center [140, 80] width 50 height 11
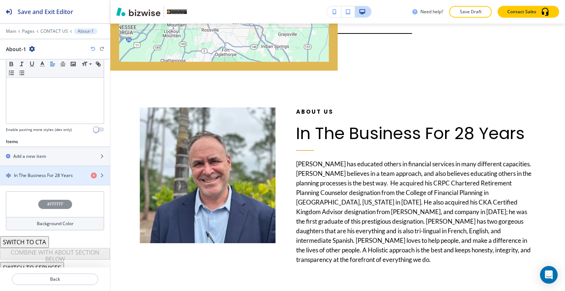
scroll to position [188, 0]
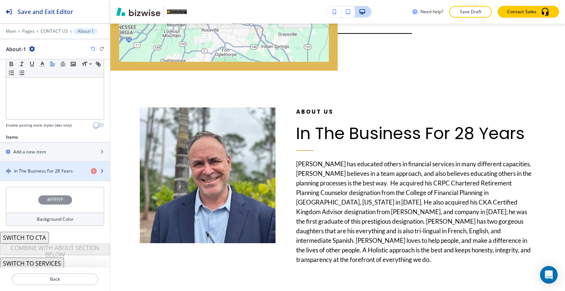
click at [32, 171] on h4 "In The Business For 28 Years" at bounding box center [43, 171] width 59 height 7
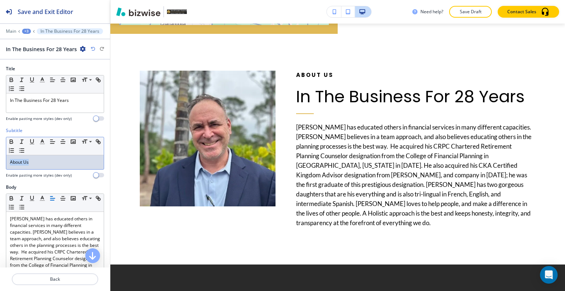
drag, startPoint x: 29, startPoint y: 160, endPoint x: 0, endPoint y: 159, distance: 29.4
click at [0, 159] on div "Subtitle Small Normal Large Huge About Us Enable pasting more styles (dev only)" at bounding box center [55, 155] width 110 height 57
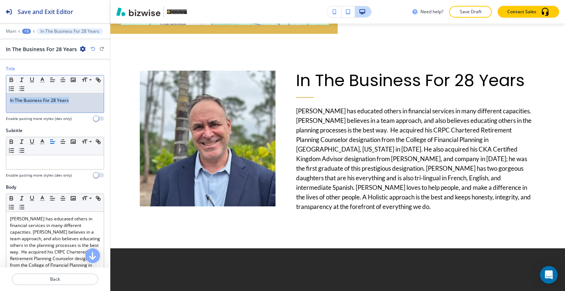
drag, startPoint x: 85, startPoint y: 101, endPoint x: 0, endPoint y: 104, distance: 85.3
click at [0, 104] on div "Title Small Normal Large Huge In The Business For 28 Years Enable pasting more …" at bounding box center [55, 96] width 110 height 62
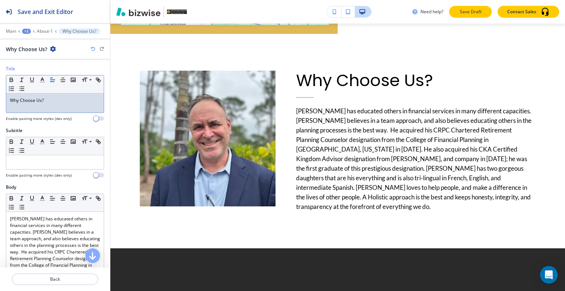
click at [465, 12] on p "Save Draft" at bounding box center [470, 11] width 24 height 7
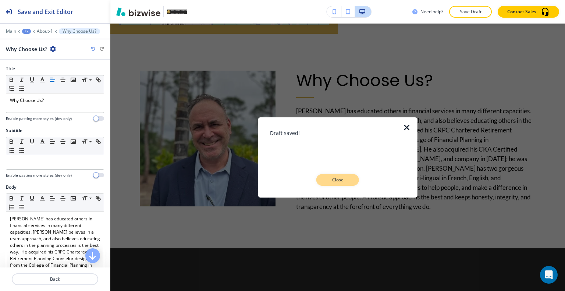
click at [354, 177] on button "Close" at bounding box center [337, 180] width 43 height 12
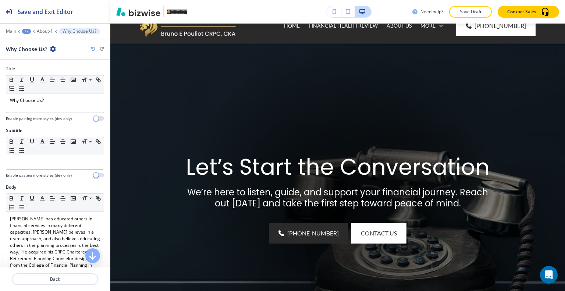
scroll to position [0, 0]
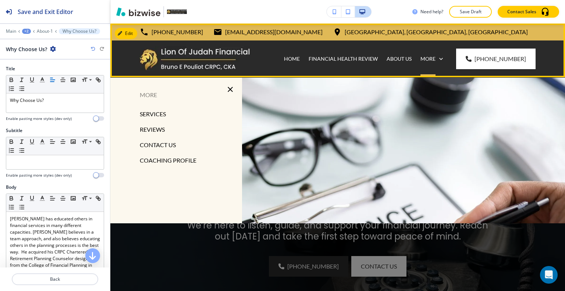
click at [424, 62] on div "More" at bounding box center [431, 58] width 31 height 7
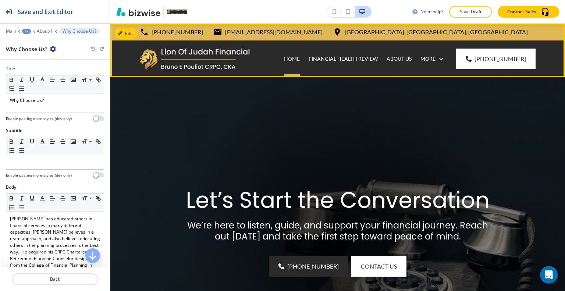
click at [295, 62] on p "HOME" at bounding box center [292, 58] width 16 height 7
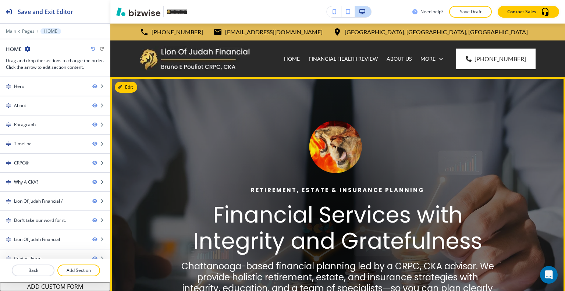
scroll to position [184, 0]
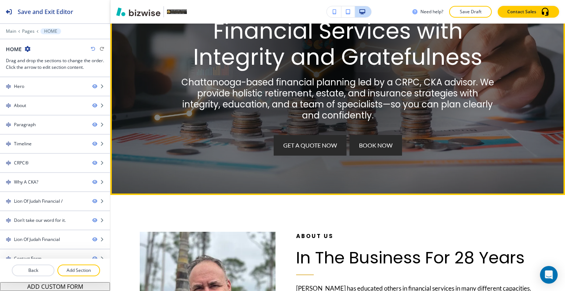
click at [376, 143] on span "Book Now" at bounding box center [375, 145] width 33 height 9
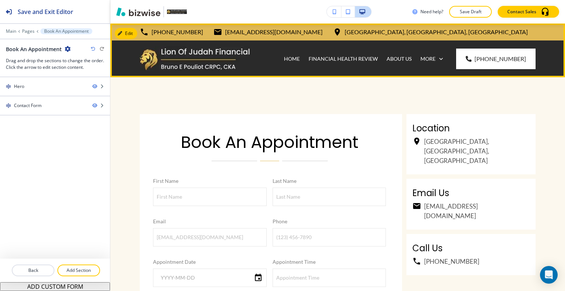
click at [297, 63] on div "HOME" at bounding box center [291, 58] width 25 height 37
click at [296, 62] on p "HOME" at bounding box center [292, 58] width 16 height 7
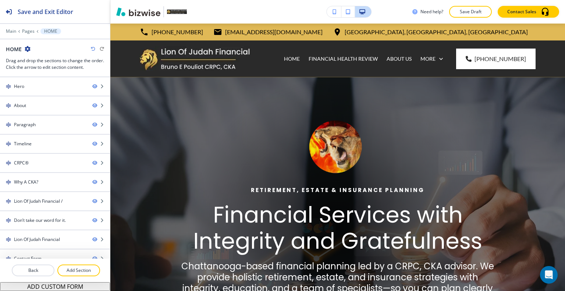
click at [478, 13] on p "Save Draft" at bounding box center [470, 11] width 24 height 7
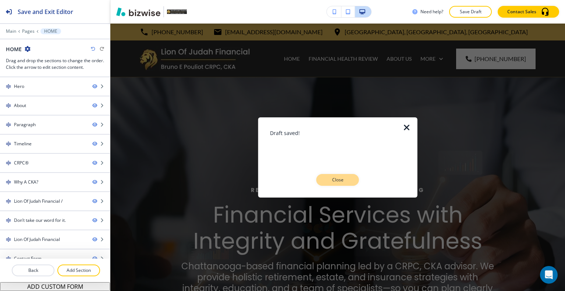
click at [329, 181] on p "Close" at bounding box center [338, 179] width 24 height 7
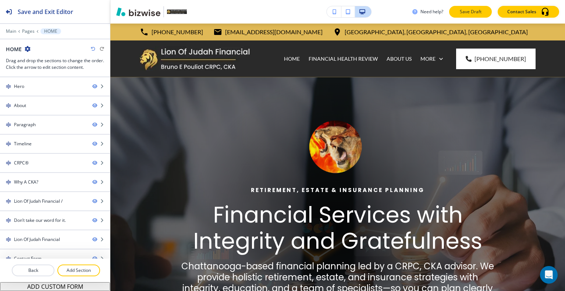
click at [484, 11] on button "Save Draft" at bounding box center [470, 12] width 43 height 12
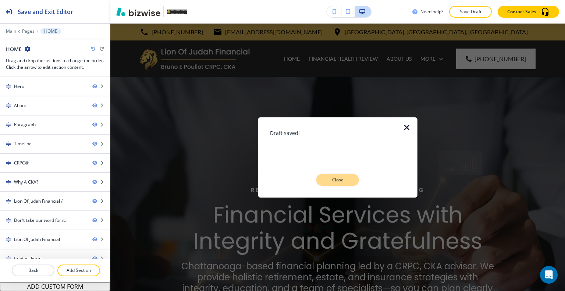
click at [339, 178] on p "Close" at bounding box center [338, 179] width 24 height 7
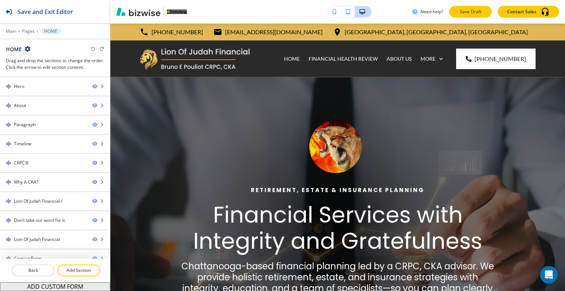
click at [484, 12] on button "Save Draft" at bounding box center [470, 12] width 43 height 12
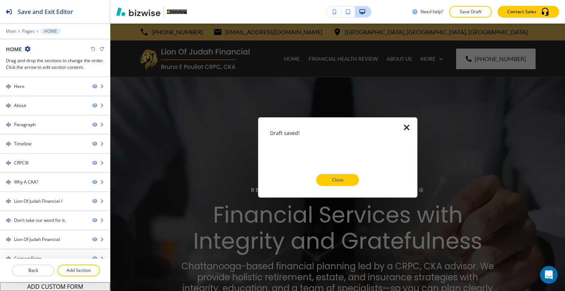
click at [341, 188] on div at bounding box center [338, 192] width 136 height 12
click at [340, 179] on p "Close" at bounding box center [338, 179] width 24 height 7
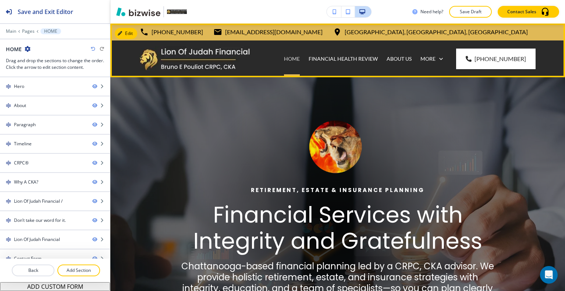
click at [295, 60] on p "HOME" at bounding box center [292, 58] width 16 height 7
click at [329, 58] on p "Financial Health Review" at bounding box center [342, 58] width 69 height 7
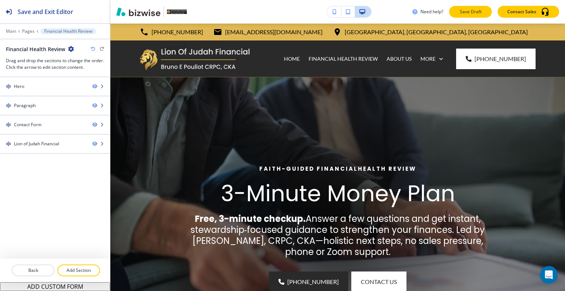
click at [477, 14] on p "Save Draft" at bounding box center [470, 11] width 24 height 7
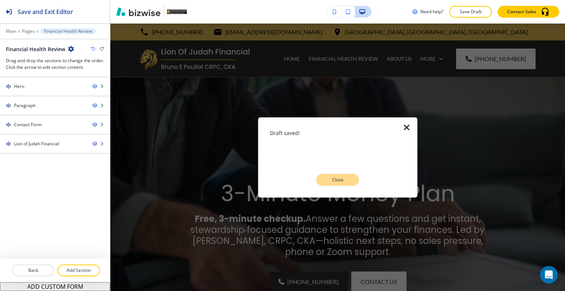
click at [345, 181] on p "Close" at bounding box center [338, 179] width 24 height 7
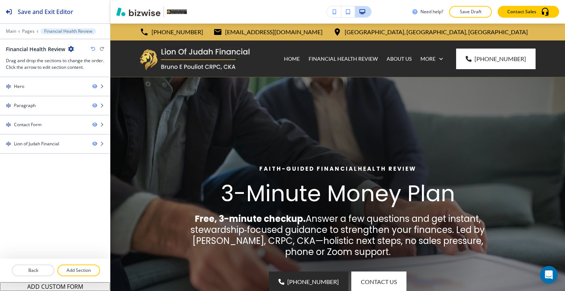
scroll to position [184, 0]
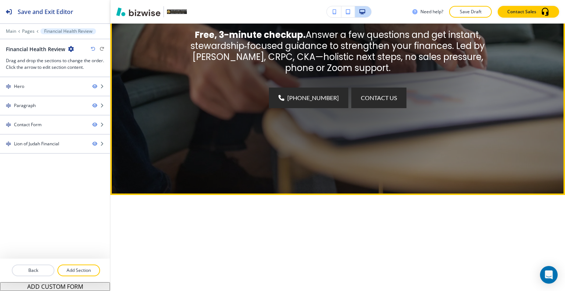
click at [379, 104] on button "CONTACT US" at bounding box center [378, 98] width 55 height 21
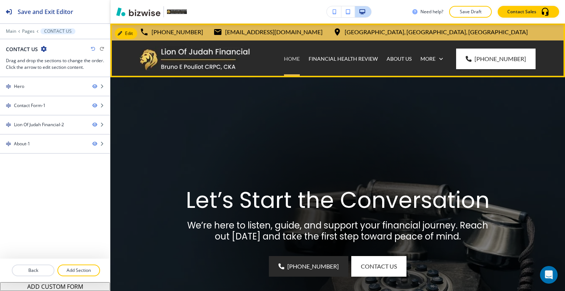
click at [292, 62] on p "HOME" at bounding box center [292, 58] width 16 height 7
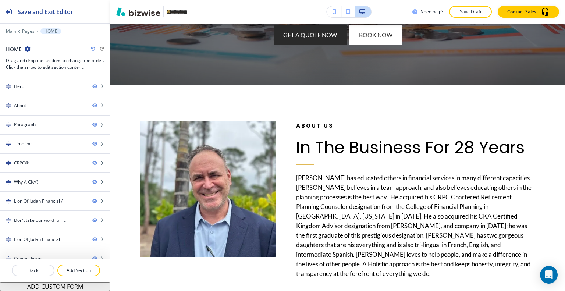
scroll to position [515, 0]
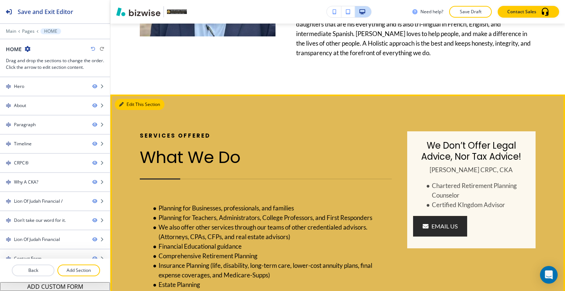
click at [126, 99] on button "Edit This Section" at bounding box center [140, 104] width 50 height 11
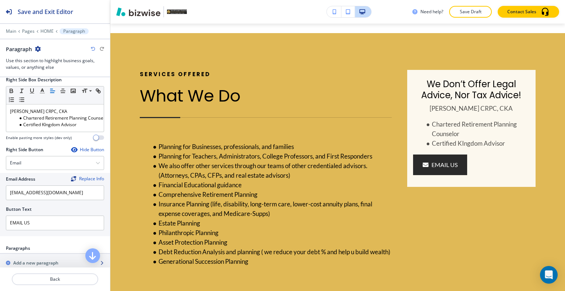
scroll to position [404, 0]
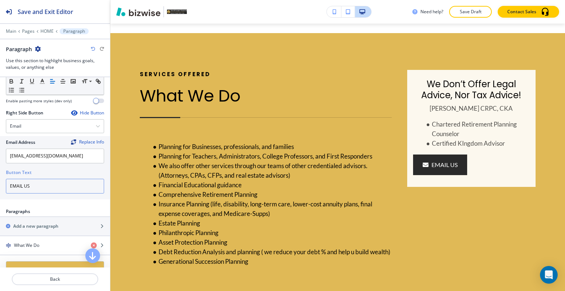
click at [61, 186] on input "EMAIL US" at bounding box center [55, 186] width 98 height 15
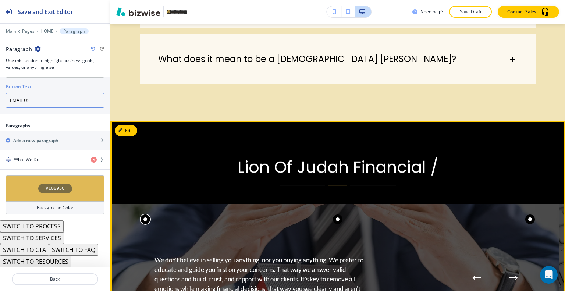
scroll to position [2488, 0]
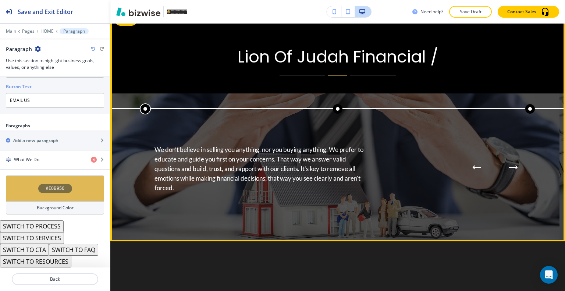
click at [512, 175] on button "Next Process Step" at bounding box center [513, 167] width 15 height 15
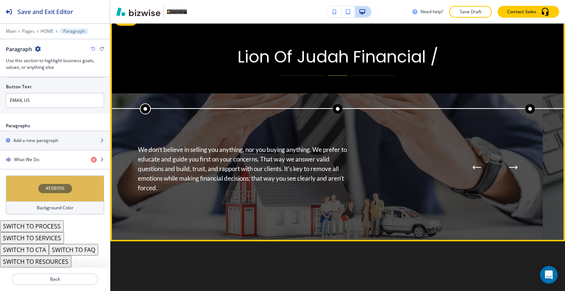
click at [512, 175] on button "Next Process Step" at bounding box center [513, 167] width 15 height 15
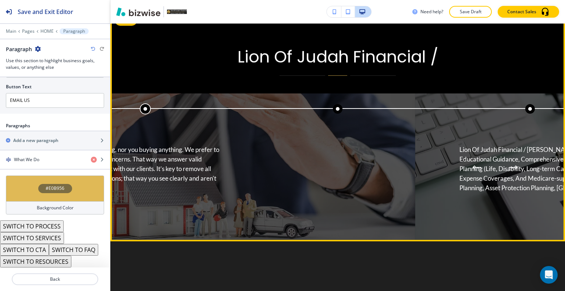
click at [512, 175] on button "Next Process Step" at bounding box center [513, 167] width 15 height 15
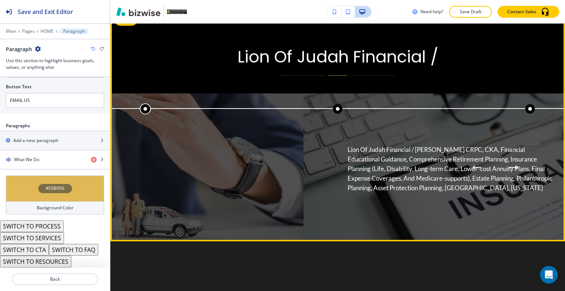
click at [512, 175] on button "Next Process Step" at bounding box center [513, 167] width 15 height 15
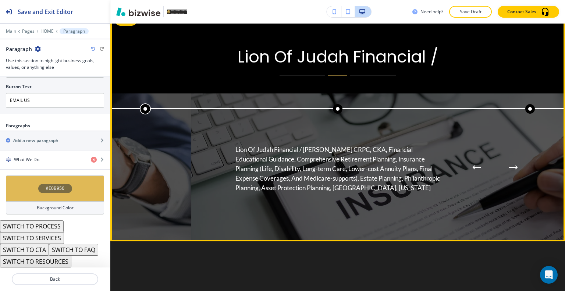
click at [512, 175] on button "Next Process Step" at bounding box center [513, 167] width 15 height 15
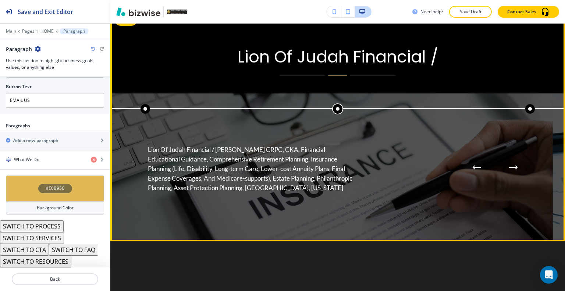
click at [512, 175] on button "Next Process Step" at bounding box center [513, 167] width 15 height 15
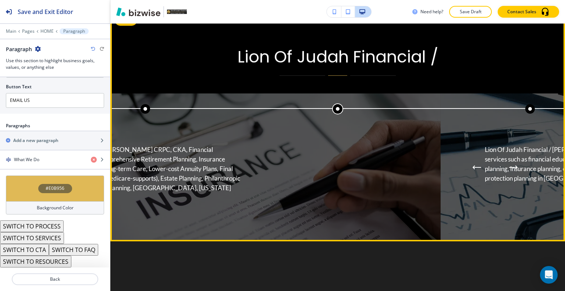
click at [512, 175] on button "Next Process Step" at bounding box center [513, 167] width 15 height 15
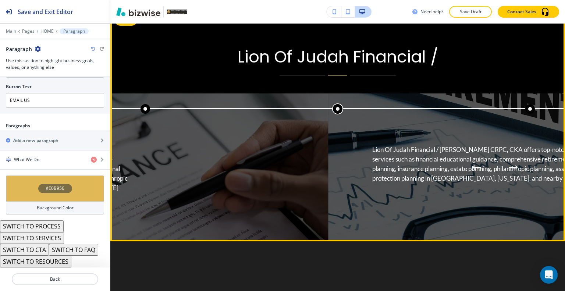
click at [512, 175] on button "Next Process Step" at bounding box center [513, 167] width 15 height 15
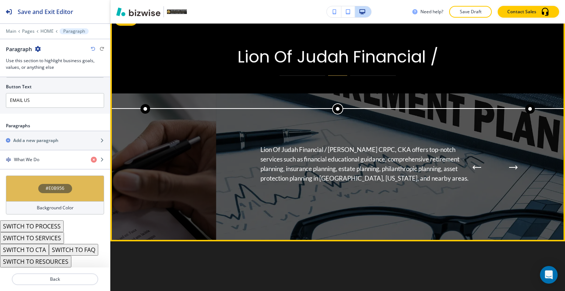
click at [512, 175] on button "Next Process Step" at bounding box center [513, 167] width 15 height 15
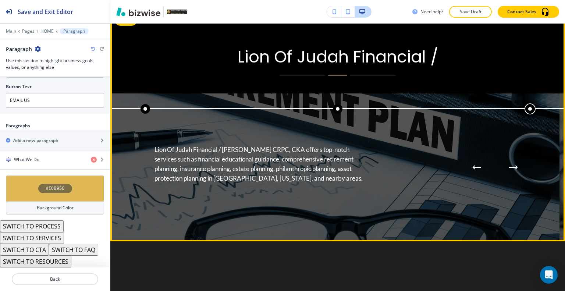
click at [512, 175] on button "Next Process Step" at bounding box center [513, 167] width 15 height 15
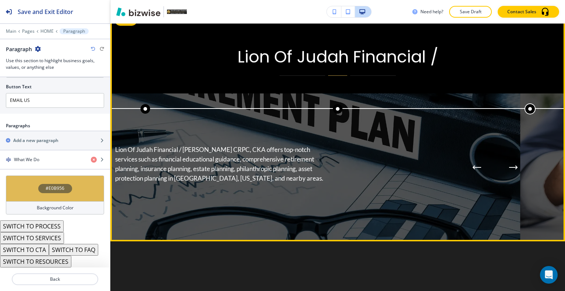
click at [512, 175] on button "Next Process Step" at bounding box center [513, 167] width 15 height 15
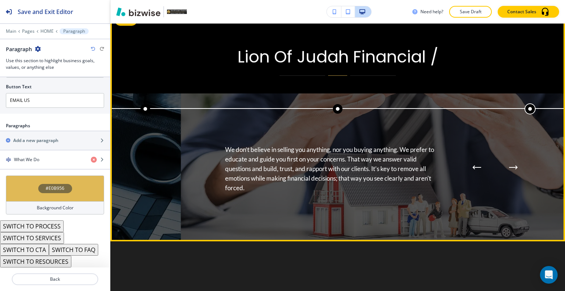
scroll to position [2451, 0]
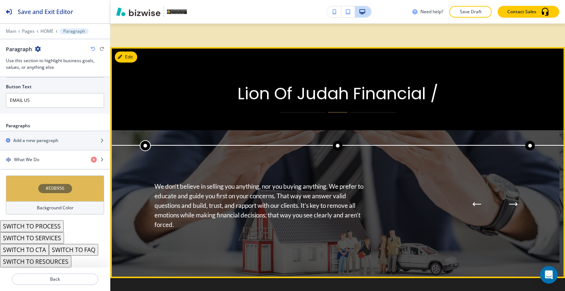
click at [125, 76] on div "Edit Lion Of Judah Financial / Lion Of Judah Financial / [PERSON_NAME] CRPC, CK…" at bounding box center [337, 162] width 454 height 231
click at [125, 63] on button "Edit This Section" at bounding box center [140, 56] width 50 height 11
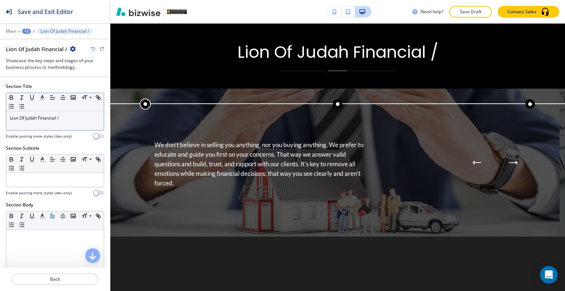
click at [19, 121] on div "Lion Of Judah Financial /" at bounding box center [54, 120] width 97 height 19
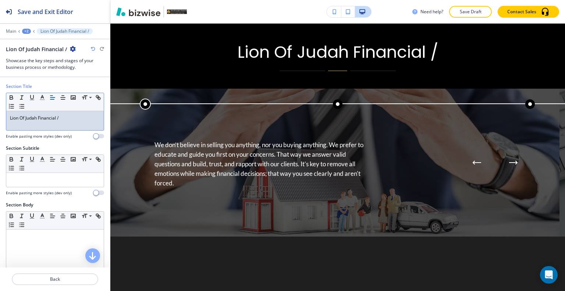
click at [23, 118] on p "Lion Of Judah Financial /" at bounding box center [55, 118] width 90 height 7
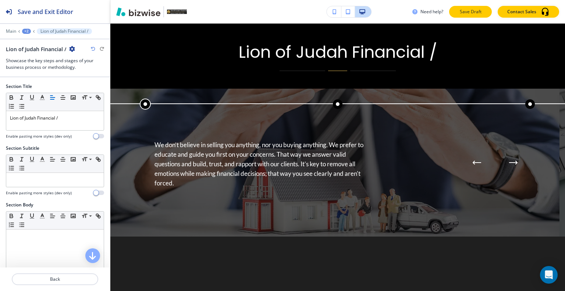
click at [471, 14] on p "Save Draft" at bounding box center [470, 11] width 24 height 7
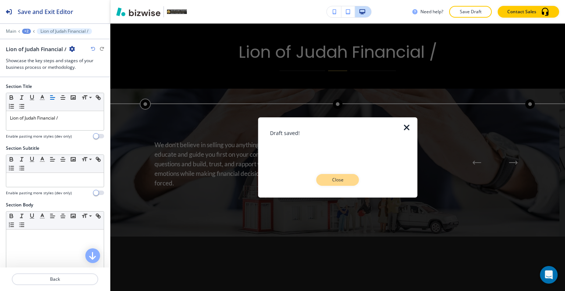
click at [351, 184] on button "Close" at bounding box center [337, 180] width 43 height 12
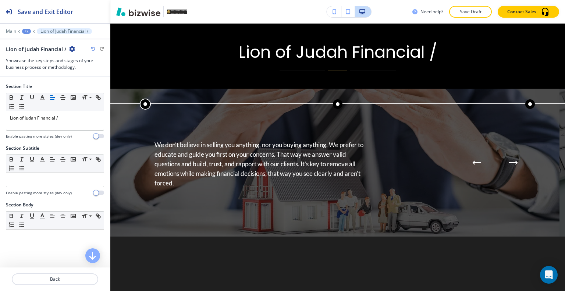
click at [509, 170] on button "Next Process Step" at bounding box center [513, 162] width 15 height 15
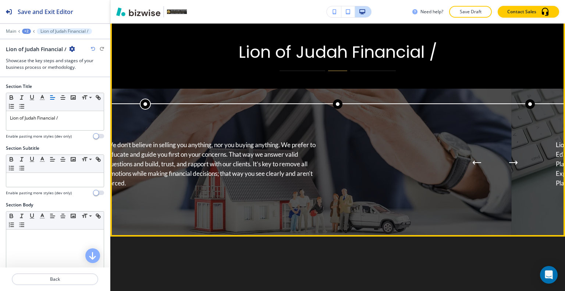
click at [509, 170] on button "Next Process Step" at bounding box center [513, 162] width 15 height 15
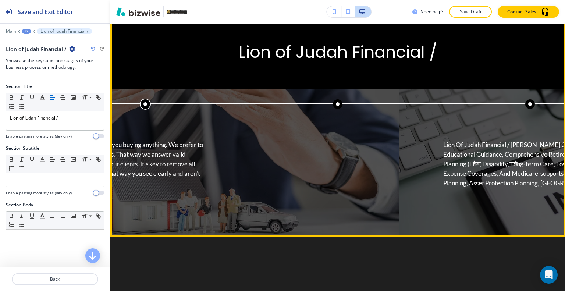
click at [509, 165] on icon "Next Process Step" at bounding box center [513, 162] width 9 height 4
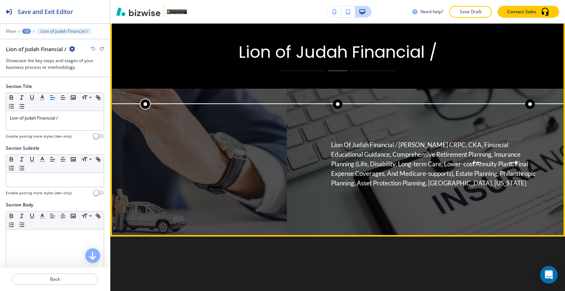
click at [509, 165] on icon "Next Process Step" at bounding box center [513, 162] width 9 height 4
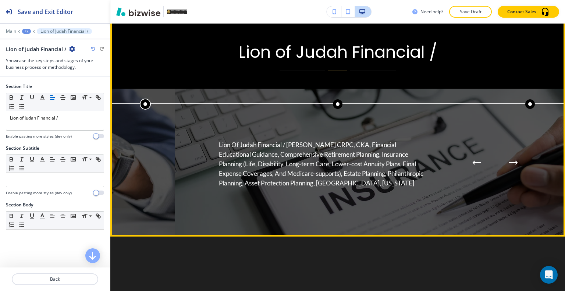
click at [509, 165] on icon "Next Process Step" at bounding box center [513, 162] width 9 height 4
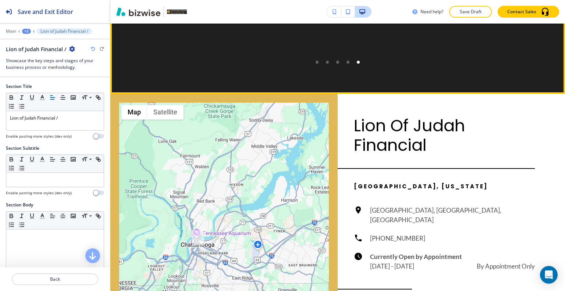
scroll to position [2750, 0]
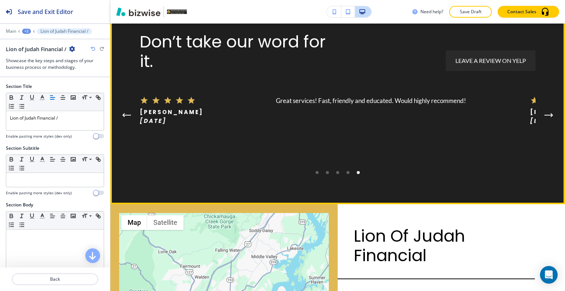
click at [544, 117] on icon "Next Testimonial" at bounding box center [548, 115] width 9 height 4
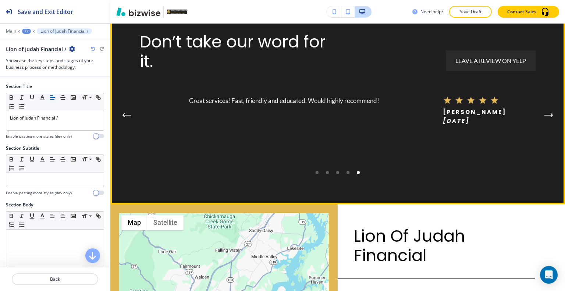
click at [544, 117] on icon "Next Testimonial" at bounding box center [548, 115] width 9 height 4
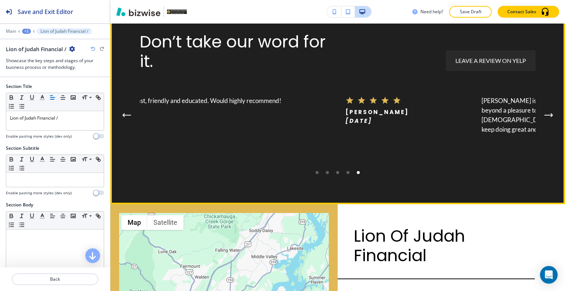
click at [544, 117] on icon "Next Testimonial" at bounding box center [548, 115] width 9 height 4
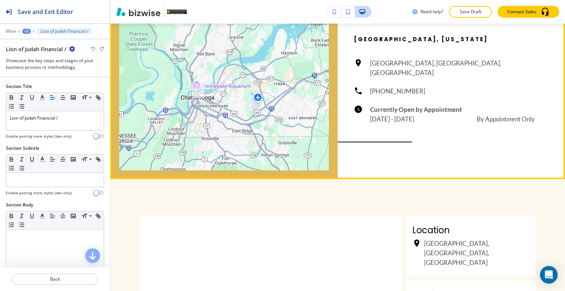
scroll to position [2934, 0]
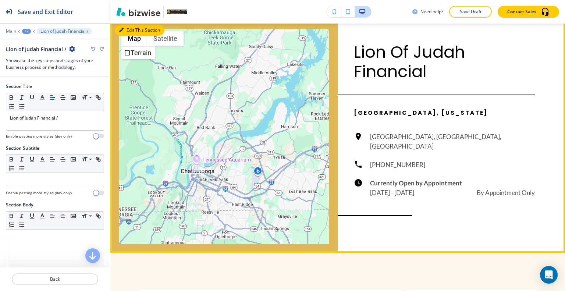
click at [122, 32] on icon "button" at bounding box center [121, 30] width 4 height 4
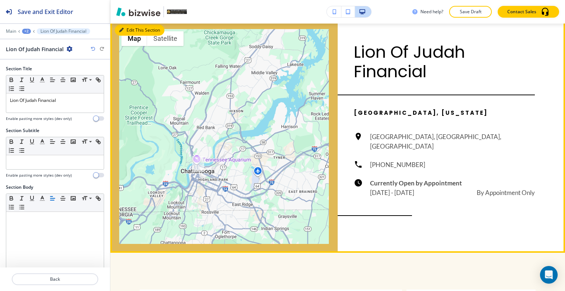
scroll to position [2949, 0]
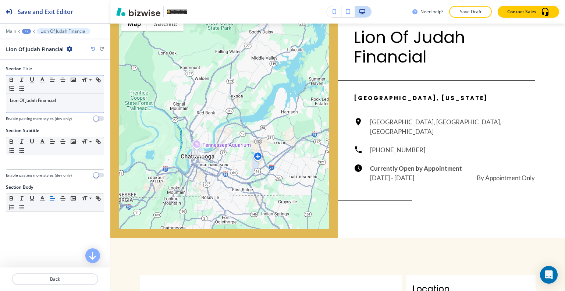
click at [22, 101] on p "Lion Of Judah Financial" at bounding box center [55, 100] width 90 height 7
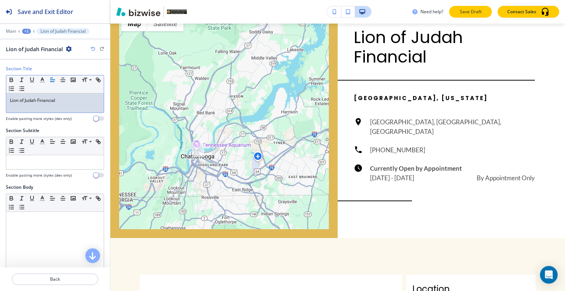
click at [464, 13] on p "Save Draft" at bounding box center [470, 11] width 24 height 7
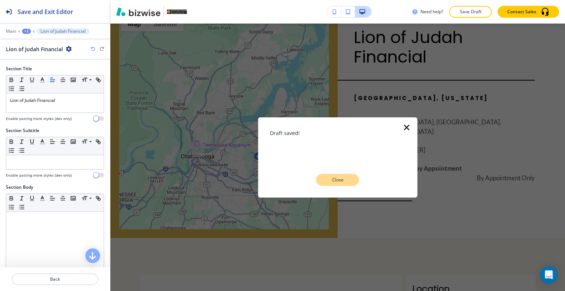
click at [357, 180] on div "Close" at bounding box center [338, 180] width 136 height 12
click at [349, 181] on button "Close" at bounding box center [337, 180] width 43 height 12
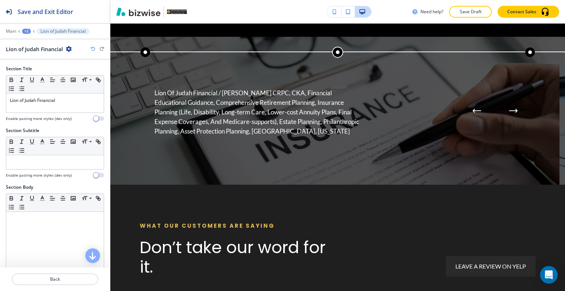
scroll to position [0, 0]
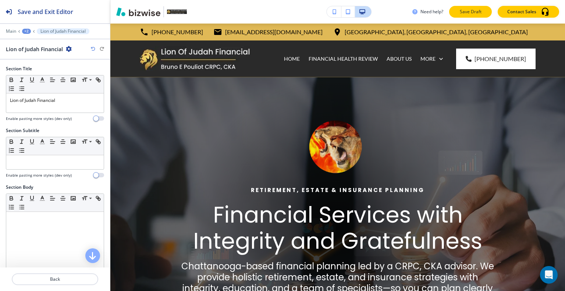
click at [472, 13] on p "Save Draft" at bounding box center [470, 11] width 24 height 7
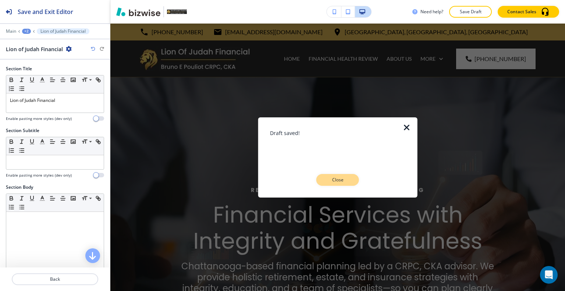
click at [326, 179] on p "Close" at bounding box center [338, 179] width 24 height 7
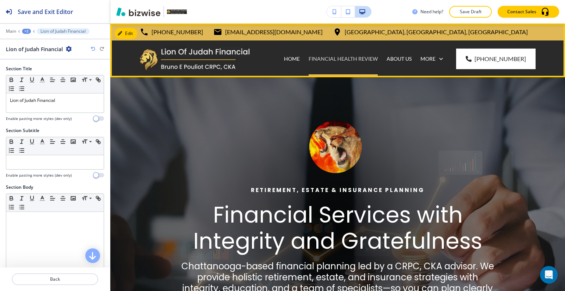
click at [338, 57] on p "Financial Health Review" at bounding box center [342, 58] width 69 height 7
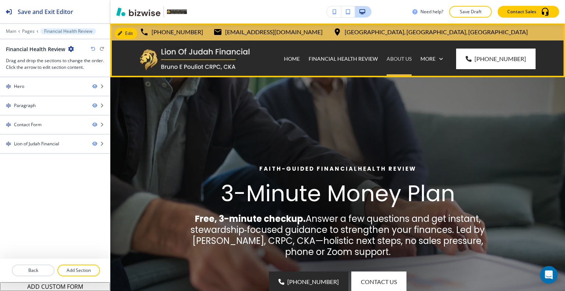
click at [399, 57] on p "ABOUT US" at bounding box center [398, 58] width 25 height 7
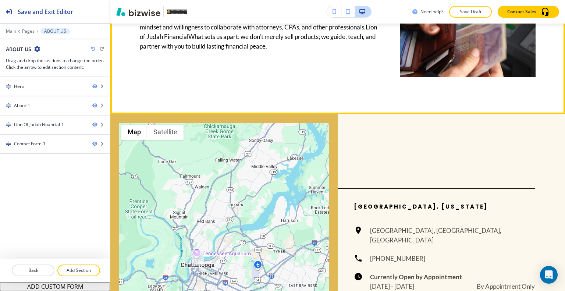
scroll to position [735, 0]
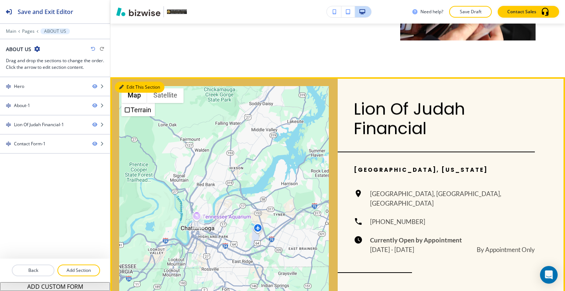
click at [126, 82] on button "Edit This Section" at bounding box center [140, 87] width 50 height 11
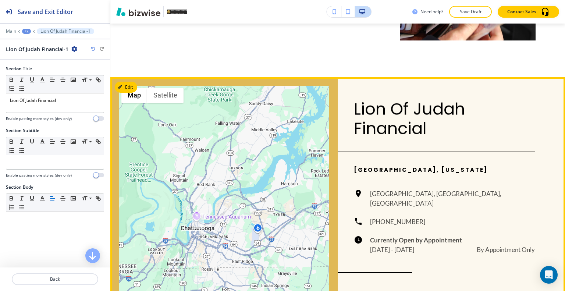
scroll to position [784, 0]
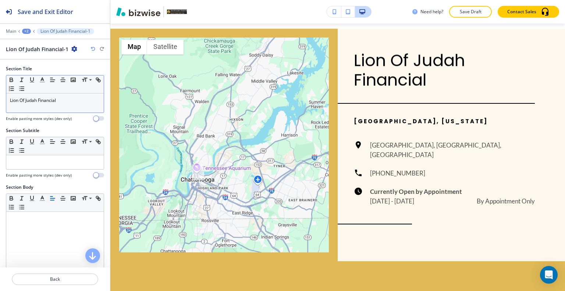
click at [20, 99] on p "Lion Of Judah Financial" at bounding box center [55, 100] width 90 height 7
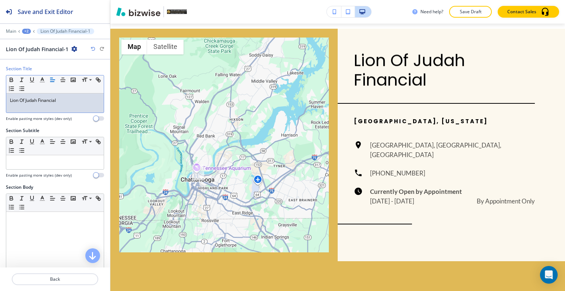
click at [22, 99] on p "Lion Of Judah Financial" at bounding box center [55, 100] width 90 height 7
click at [482, 9] on button "Save Draft" at bounding box center [470, 12] width 43 height 12
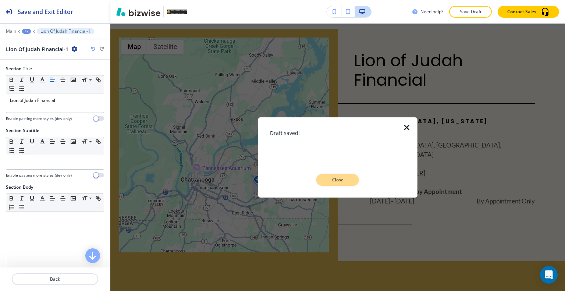
click at [334, 178] on p "Close" at bounding box center [338, 179] width 24 height 7
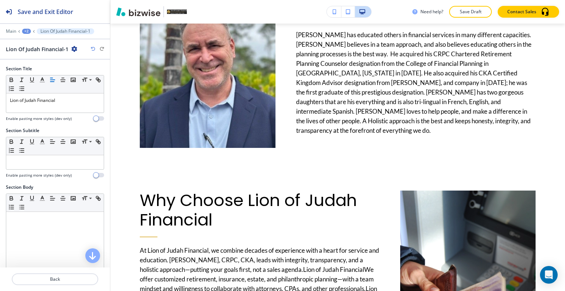
scroll to position [0, 0]
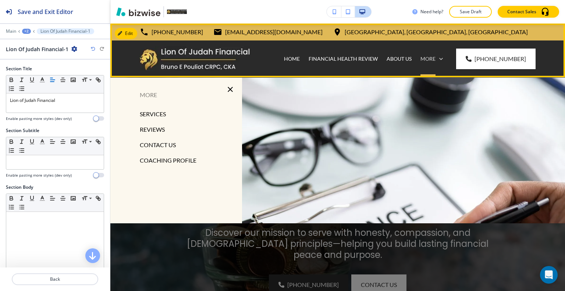
click at [435, 56] on p "More" at bounding box center [427, 58] width 15 height 7
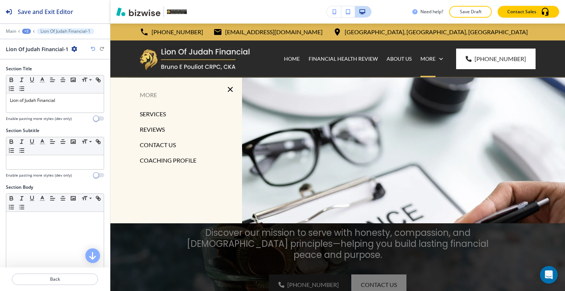
click at [158, 132] on p "REVIEWS" at bounding box center [152, 129] width 25 height 11
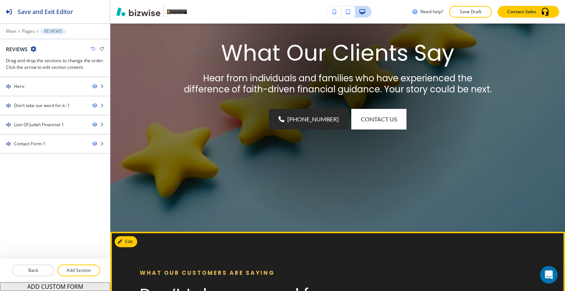
scroll to position [368, 0]
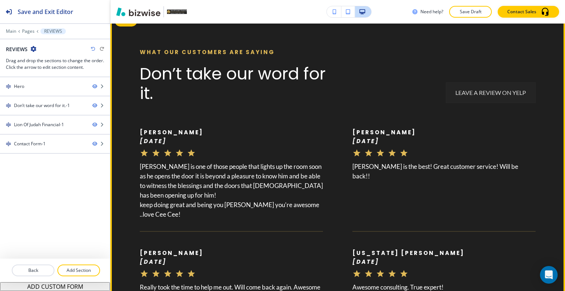
click at [498, 97] on link "Leave A Review on Yelp" at bounding box center [491, 92] width 90 height 21
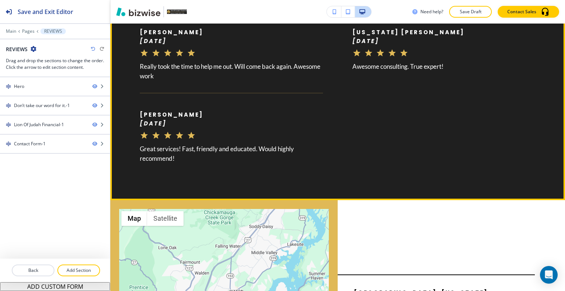
scroll to position [772, 0]
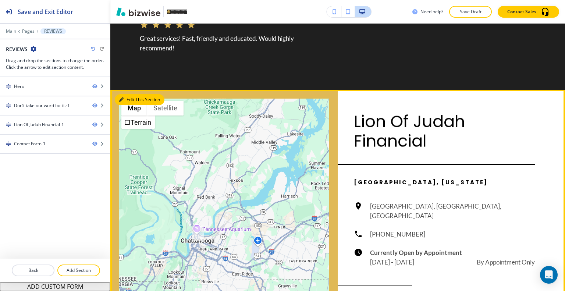
click at [131, 102] on button "Edit This Section" at bounding box center [140, 99] width 50 height 11
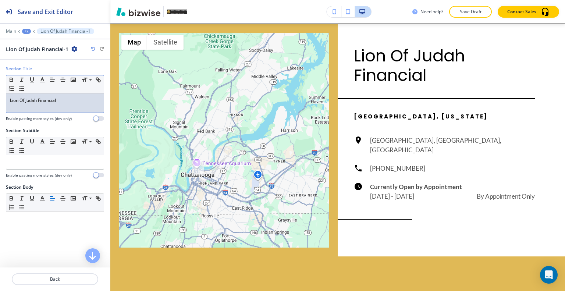
click at [20, 94] on div "Lion Of Judah Financial" at bounding box center [54, 102] width 97 height 19
click at [22, 97] on p "Lion Of Judah Financial" at bounding box center [55, 100] width 90 height 7
click at [457, 11] on button "Save Draft" at bounding box center [470, 12] width 43 height 12
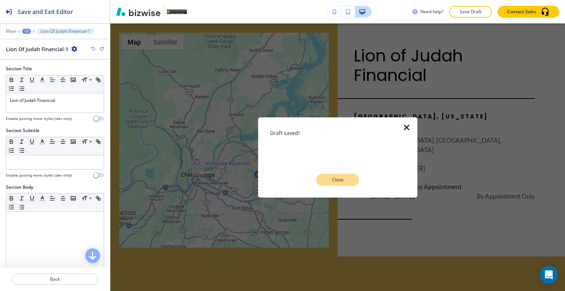
click at [338, 179] on p "Close" at bounding box center [338, 179] width 24 height 7
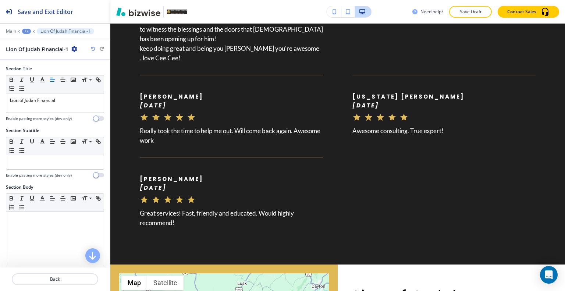
scroll to position [0, 0]
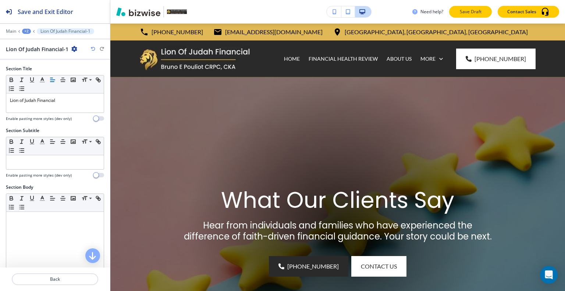
click at [481, 12] on p "Save Draft" at bounding box center [470, 11] width 24 height 7
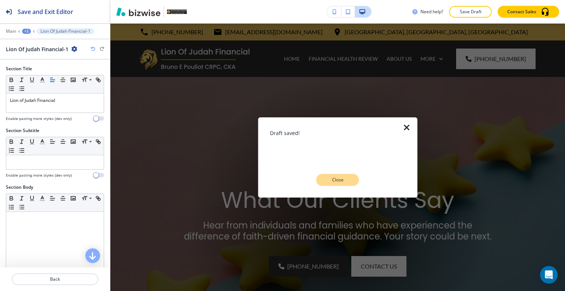
click at [335, 179] on p "Close" at bounding box center [338, 179] width 24 height 7
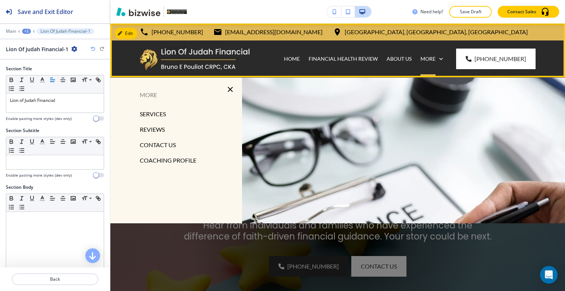
click at [440, 63] on div "More" at bounding box center [431, 58] width 31 height 37
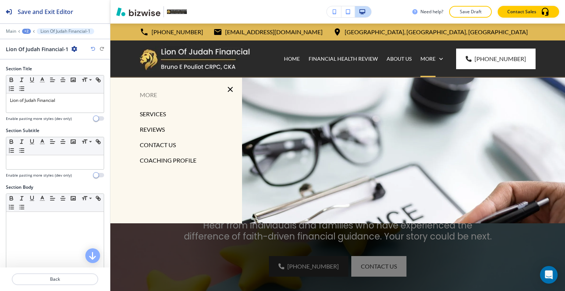
click at [190, 164] on p "COACHING PROFILE" at bounding box center [168, 160] width 57 height 11
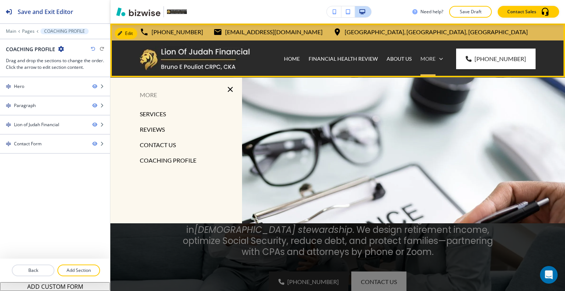
click at [435, 60] on p "More" at bounding box center [427, 58] width 15 height 7
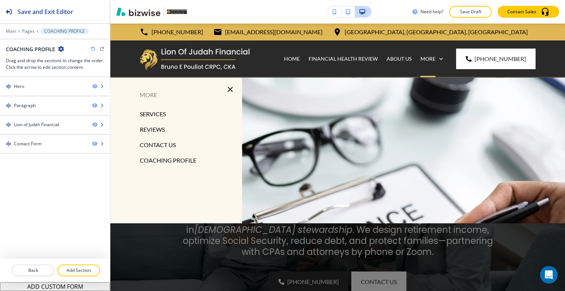
click at [168, 146] on p "CONTACT US" at bounding box center [158, 144] width 36 height 11
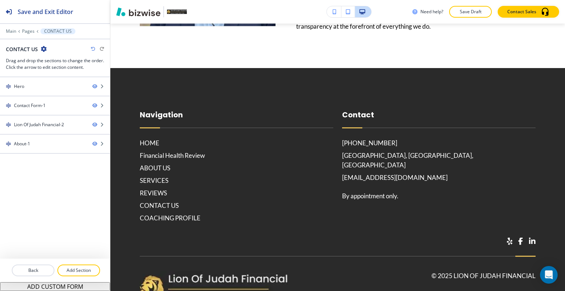
scroll to position [1164, 0]
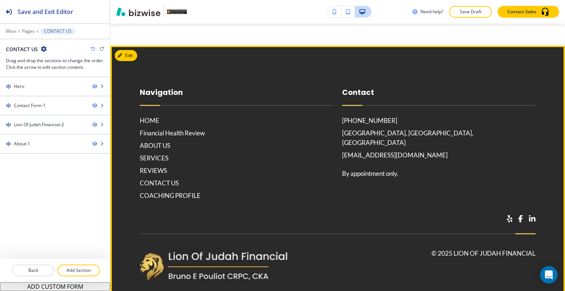
click at [507, 215] on span at bounding box center [510, 218] width 6 height 7
click at [518, 215] on span at bounding box center [520, 218] width 5 height 7
click at [529, 215] on span at bounding box center [532, 218] width 7 height 7
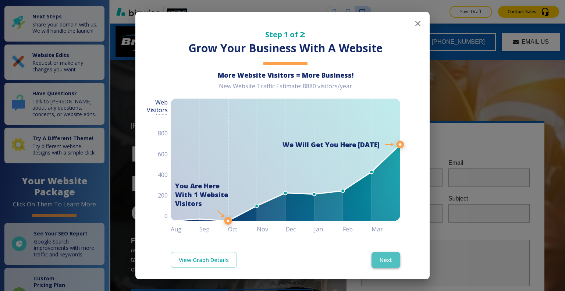
click at [391, 255] on button "Next" at bounding box center [385, 259] width 29 height 15
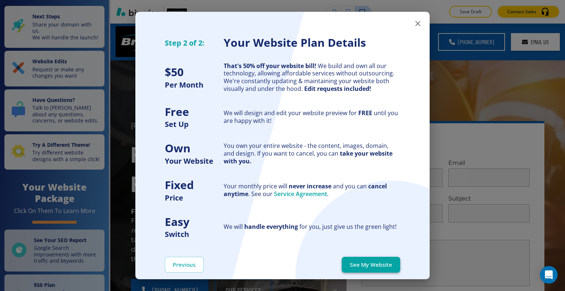
click at [381, 267] on button "See My Website" at bounding box center [371, 264] width 58 height 15
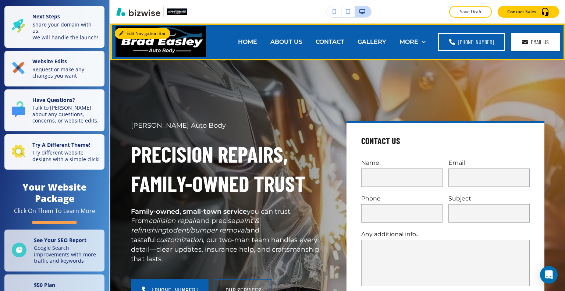
click at [126, 31] on button "Edit Navigation Bar" at bounding box center [143, 33] width 56 height 11
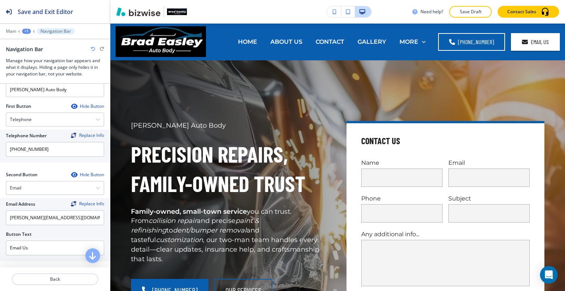
scroll to position [257, 0]
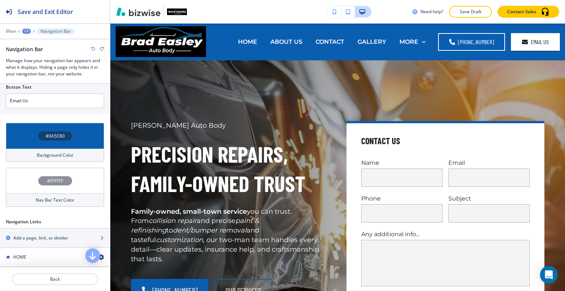
click at [29, 136] on div "#0A5EB0" at bounding box center [55, 136] width 98 height 26
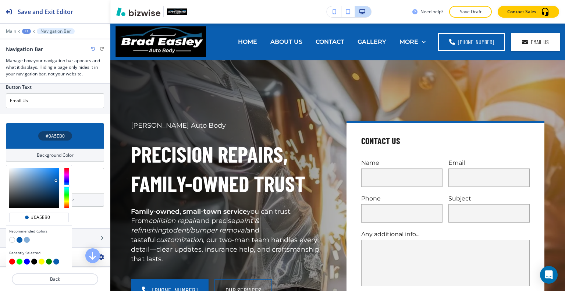
scroll to position [331, 0]
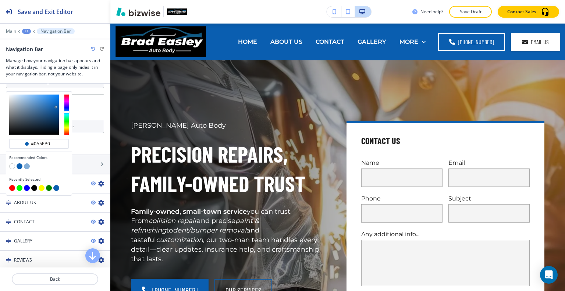
click at [34, 185] on button "button" at bounding box center [34, 188] width 6 height 6
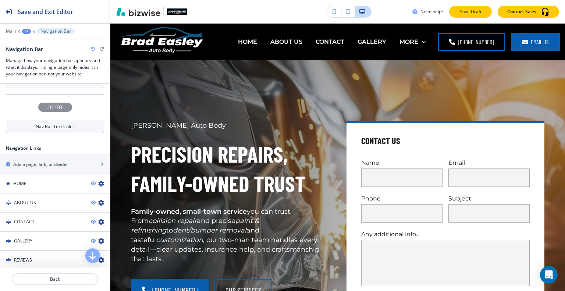
click at [481, 12] on p "Save Draft" at bounding box center [470, 11] width 24 height 7
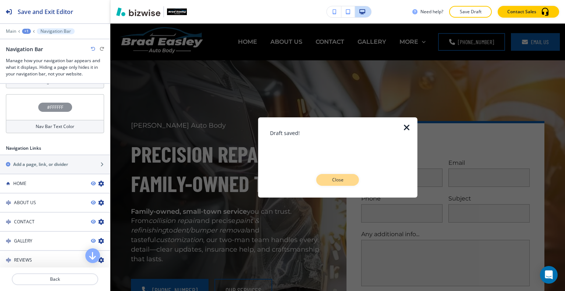
click at [355, 178] on button "Close" at bounding box center [337, 180] width 43 height 12
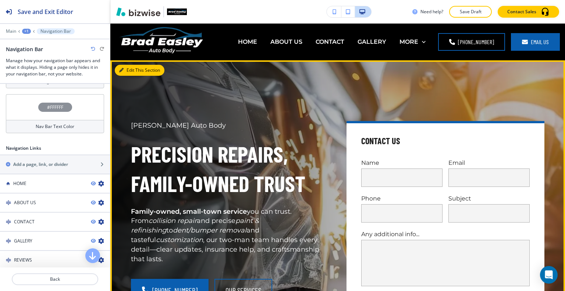
click at [130, 71] on button "Edit This Section" at bounding box center [140, 70] width 50 height 11
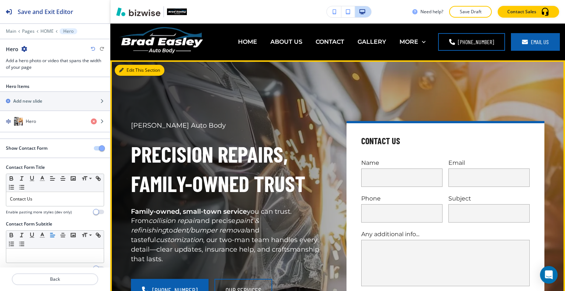
scroll to position [37, 0]
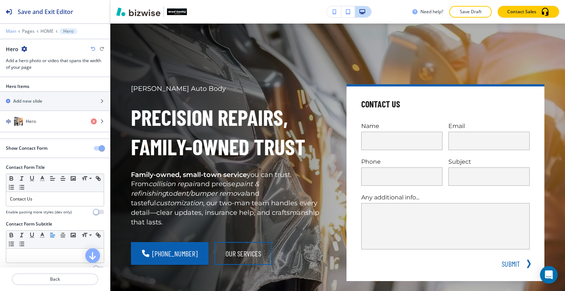
click at [10, 31] on p "Main" at bounding box center [11, 31] width 10 height 5
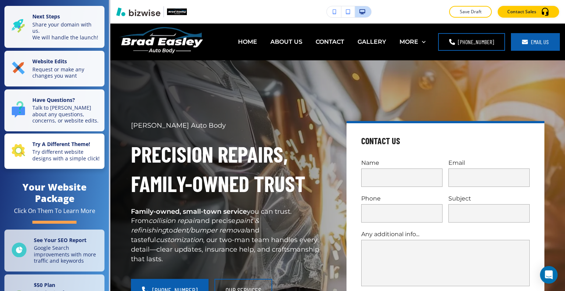
click at [75, 161] on p "Try different website designs with a simple click!" at bounding box center [66, 155] width 68 height 13
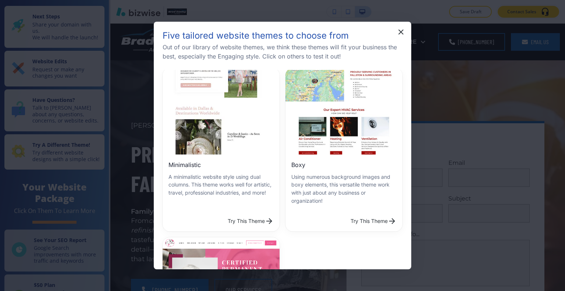
scroll to position [121, 0]
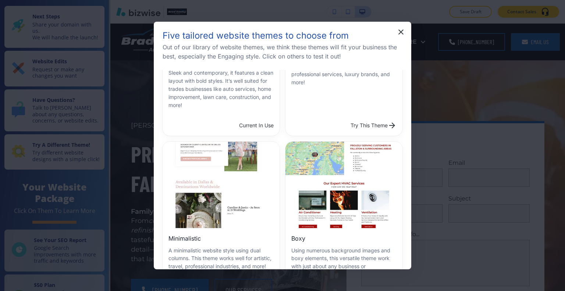
click at [353, 287] on button "Try This Theme" at bounding box center [373, 294] width 52 height 15
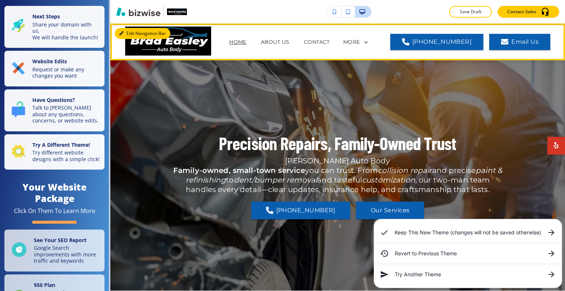
click at [128, 31] on button "Edit Navigation Bar" at bounding box center [143, 33] width 56 height 11
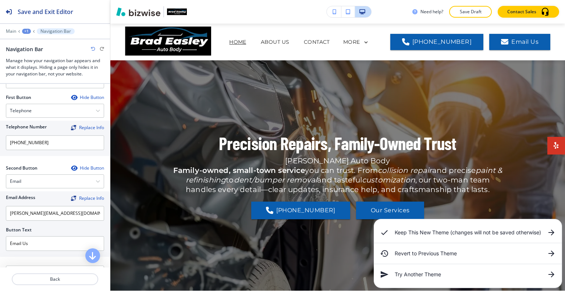
scroll to position [331, 0]
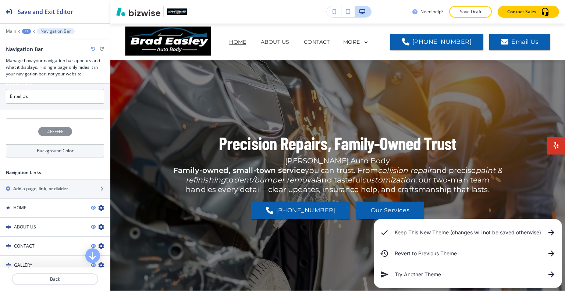
click at [17, 126] on div "#FFFFFF" at bounding box center [55, 131] width 98 height 26
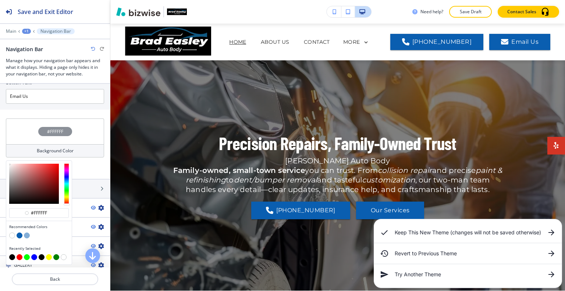
click at [11, 254] on button "button" at bounding box center [12, 257] width 6 height 6
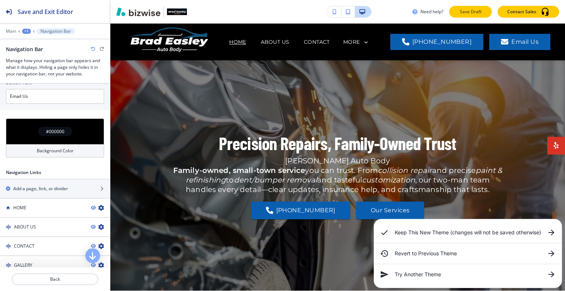
click at [471, 12] on p "Save Draft" at bounding box center [470, 11] width 24 height 7
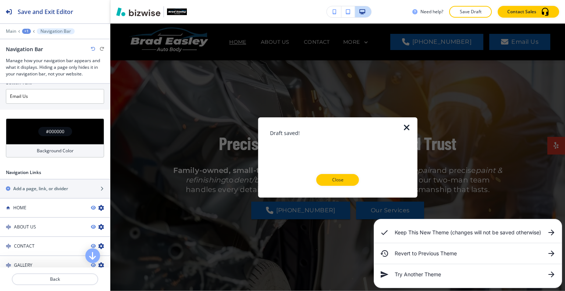
click at [341, 180] on p "Close" at bounding box center [338, 179] width 24 height 7
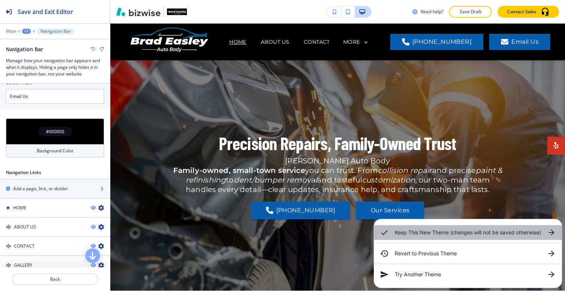
click at [463, 230] on h6 "Keep This New Theme (changes will not be saved otherwise)" at bounding box center [467, 232] width 146 height 8
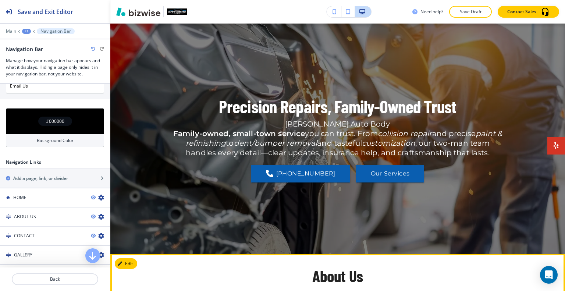
scroll to position [0, 0]
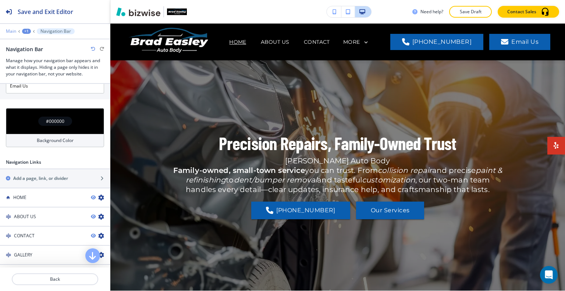
click at [14, 31] on p "Main" at bounding box center [11, 31] width 10 height 5
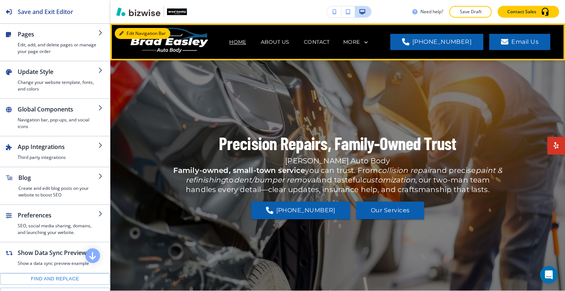
click at [132, 33] on button "Edit Navigation Bar" at bounding box center [143, 33] width 56 height 11
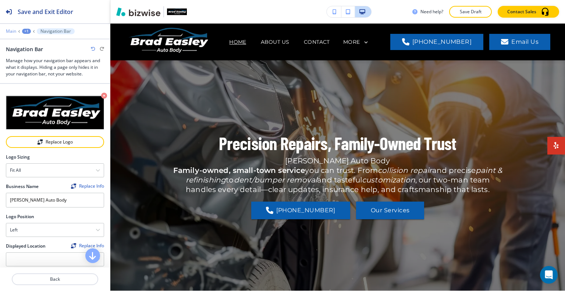
click at [11, 31] on p "Main" at bounding box center [11, 31] width 10 height 5
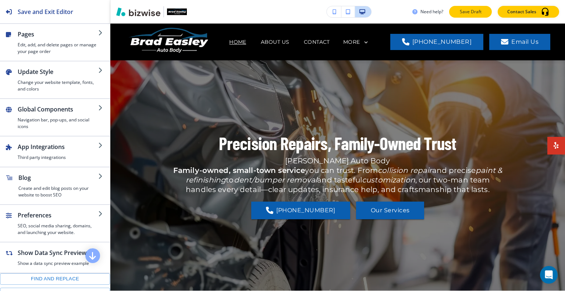
click at [466, 11] on p "Save Draft" at bounding box center [470, 11] width 24 height 7
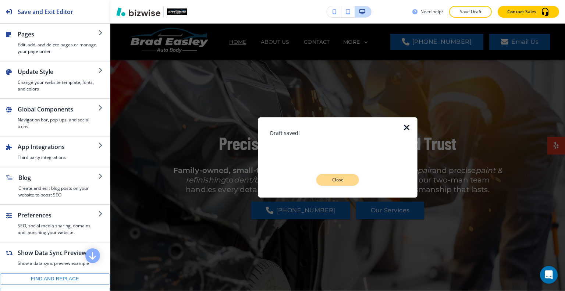
click at [341, 178] on p "Close" at bounding box center [338, 179] width 24 height 7
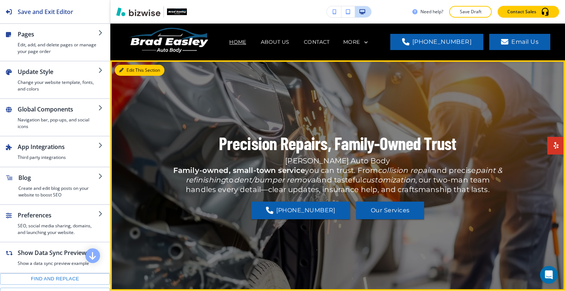
click at [125, 69] on button "Edit This Section" at bounding box center [140, 70] width 50 height 11
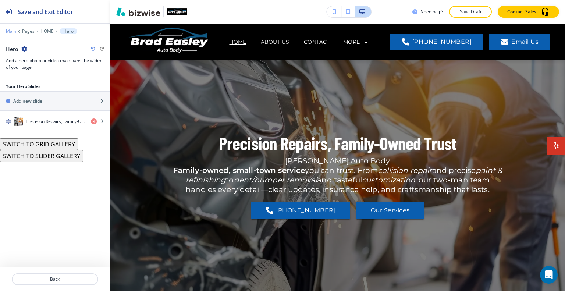
click at [12, 32] on p "Main" at bounding box center [11, 31] width 10 height 5
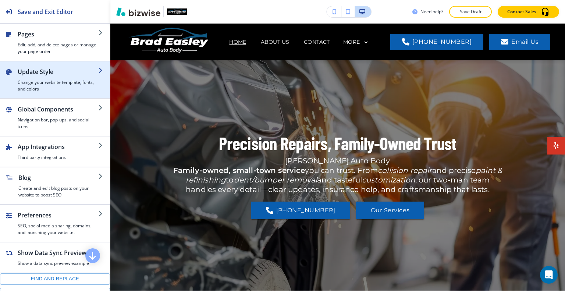
click at [51, 72] on h2 "Update Style" at bounding box center [58, 71] width 81 height 9
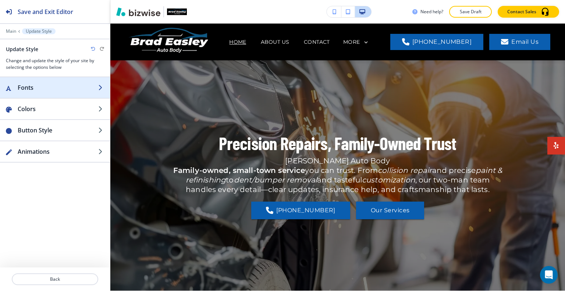
click at [56, 97] on div "button" at bounding box center [55, 95] width 110 height 6
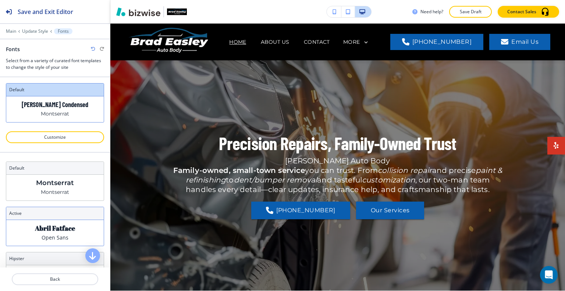
click at [68, 236] on div "Abril Fatface Open Sans" at bounding box center [54, 233] width 97 height 26
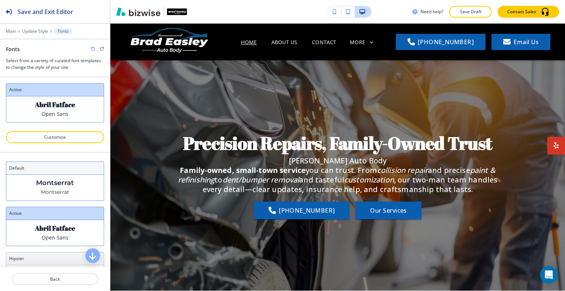
click at [62, 189] on p "Montserrat" at bounding box center [55, 192] width 28 height 8
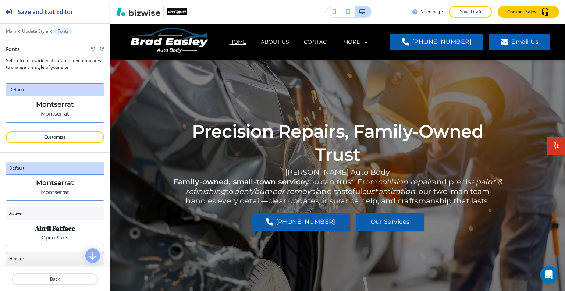
scroll to position [74, 0]
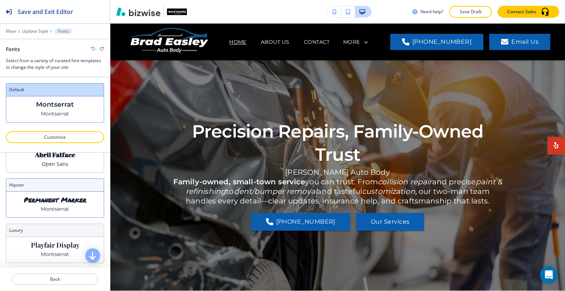
click at [56, 205] on p "Montserrat" at bounding box center [55, 209] width 28 height 8
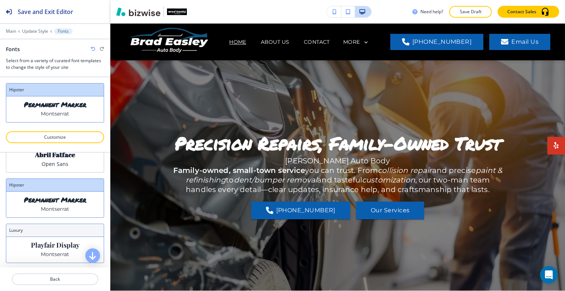
click at [51, 246] on p "Playfair Display" at bounding box center [55, 245] width 49 height 8
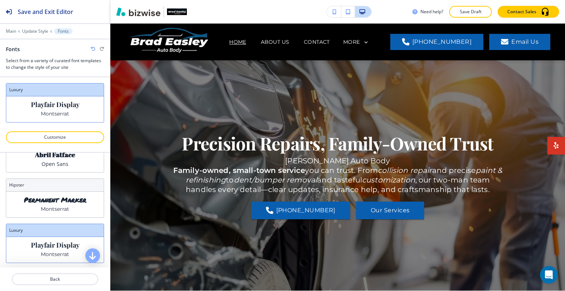
scroll to position [110, 0]
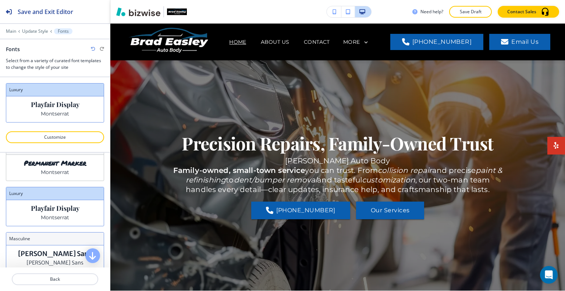
click at [54, 256] on div "Merriweather Sans Merriweather Sans" at bounding box center [54, 258] width 97 height 26
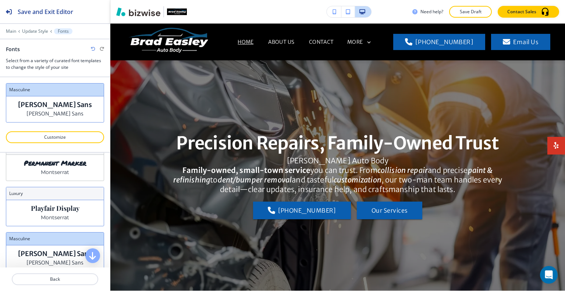
click at [68, 208] on p "Playfair Display" at bounding box center [55, 208] width 49 height 8
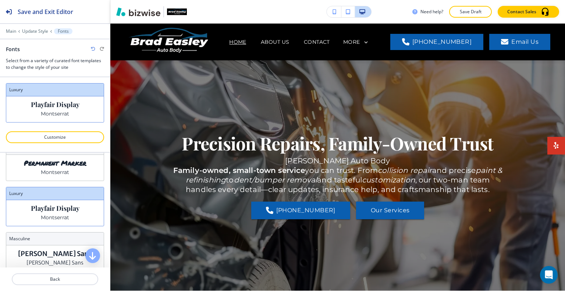
scroll to position [184, 0]
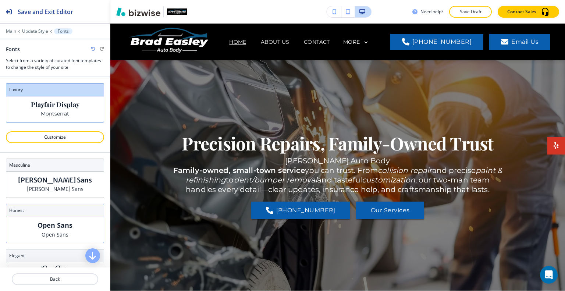
click at [68, 221] on p "Open Sans" at bounding box center [55, 225] width 35 height 8
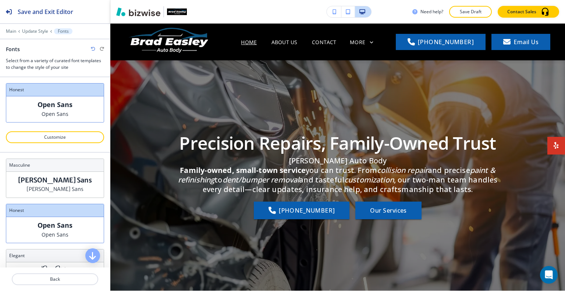
scroll to position [257, 0]
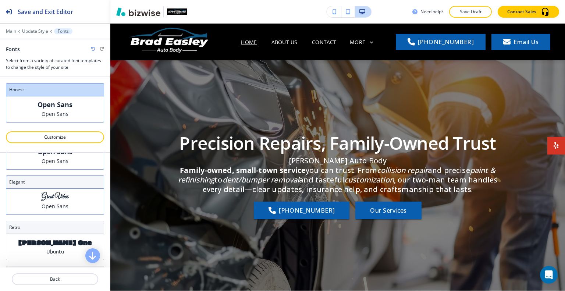
click at [67, 204] on div "Great Vibes Open Sans" at bounding box center [54, 202] width 97 height 26
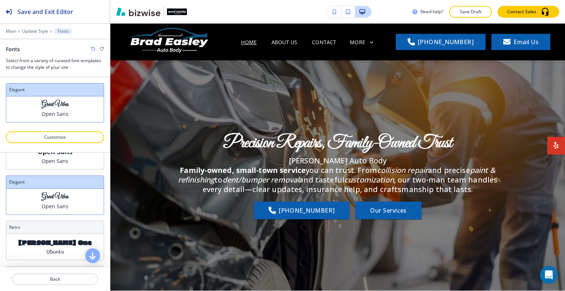
scroll to position [294, 0]
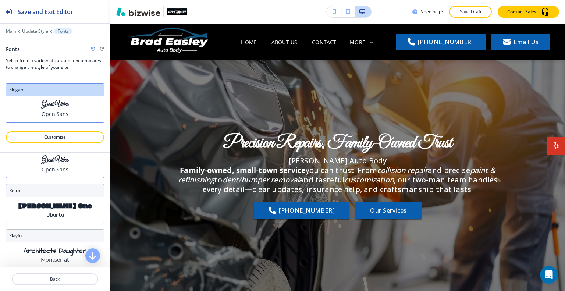
click at [65, 213] on div "Erica One Ubuntu" at bounding box center [54, 210] width 97 height 26
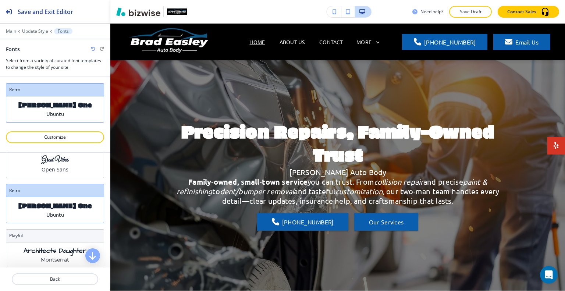
scroll to position [331, 0]
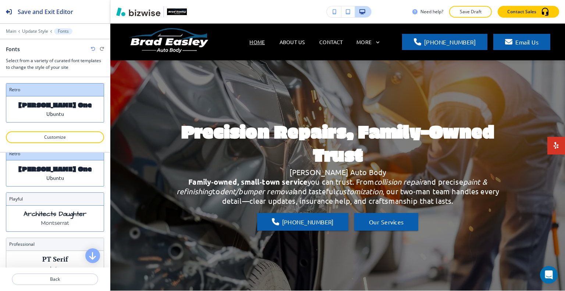
click at [65, 215] on p "Architects Daughter" at bounding box center [55, 214] width 63 height 8
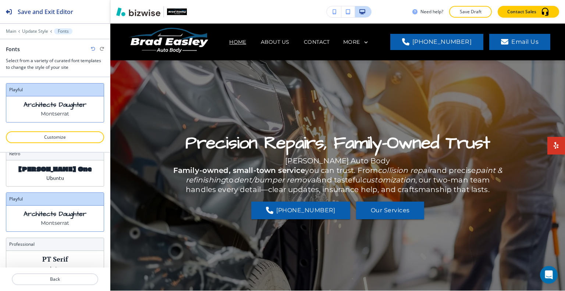
scroll to position [352, 0]
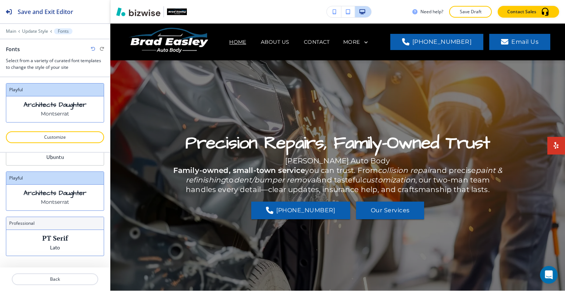
click at [64, 230] on div "PT Serif Lato" at bounding box center [54, 243] width 97 height 26
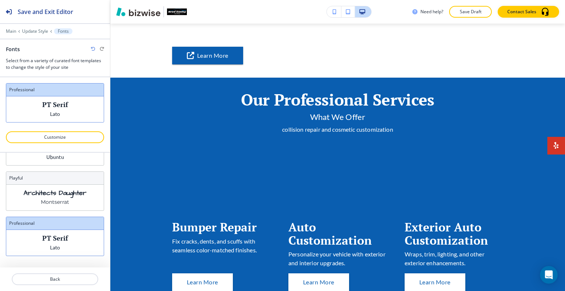
scroll to position [94, 0]
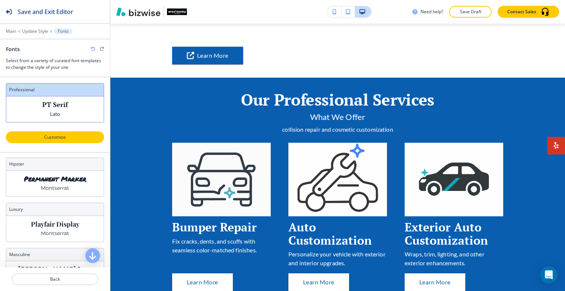
click at [60, 138] on p "Customize" at bounding box center [54, 137] width 79 height 7
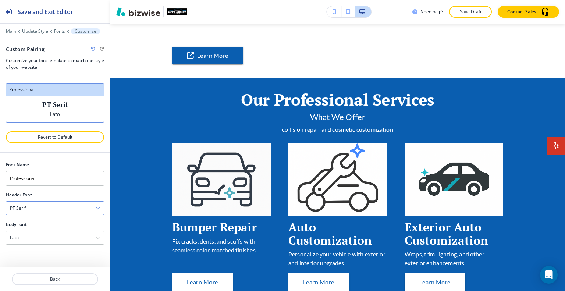
click at [75, 211] on div "PT Serif" at bounding box center [54, 207] width 97 height 13
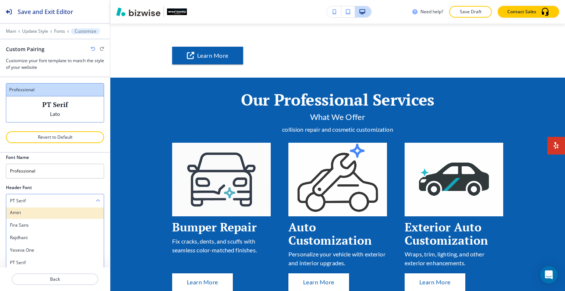
click at [74, 209] on h4 "Amiri" at bounding box center [55, 212] width 90 height 7
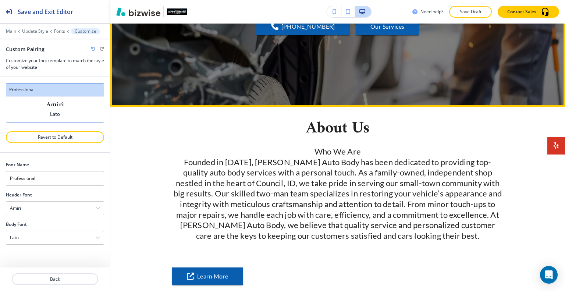
scroll to position [0, 0]
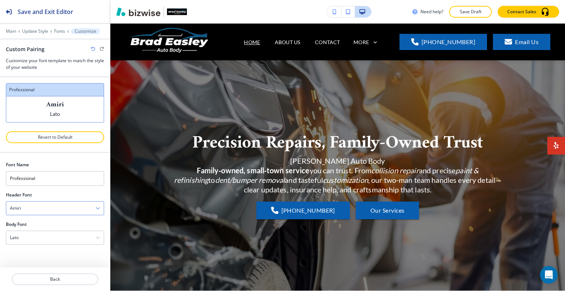
click at [58, 204] on div "Amiri" at bounding box center [54, 207] width 97 height 13
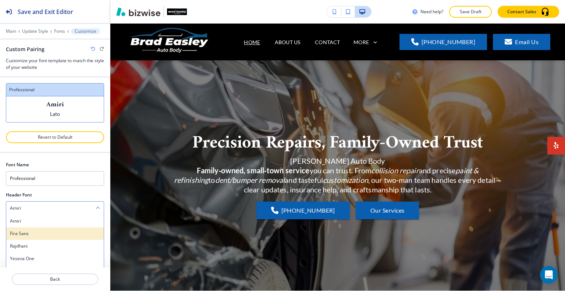
click at [61, 232] on h4 "Fira Sans" at bounding box center [55, 233] width 90 height 7
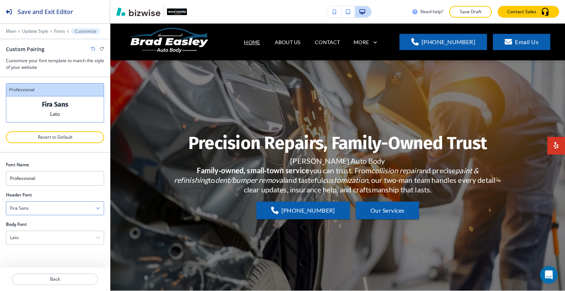
click at [68, 206] on div "Fira Sans" at bounding box center [54, 207] width 97 height 13
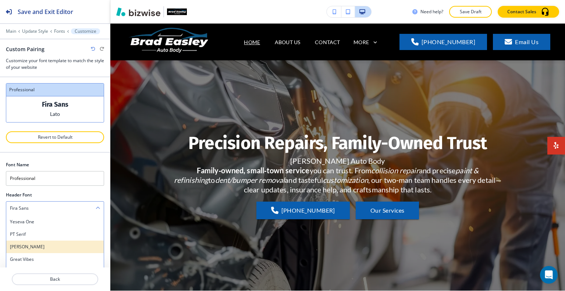
click at [56, 243] on h4 "[PERSON_NAME]" at bounding box center [55, 246] width 90 height 7
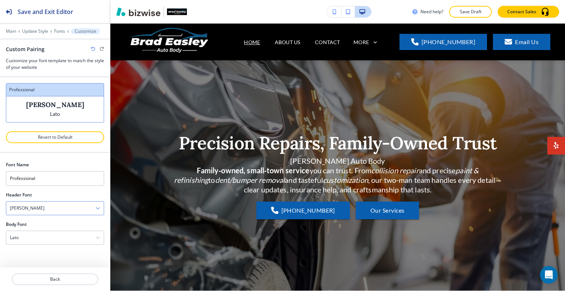
click at [63, 208] on div "[PERSON_NAME]" at bounding box center [54, 207] width 97 height 13
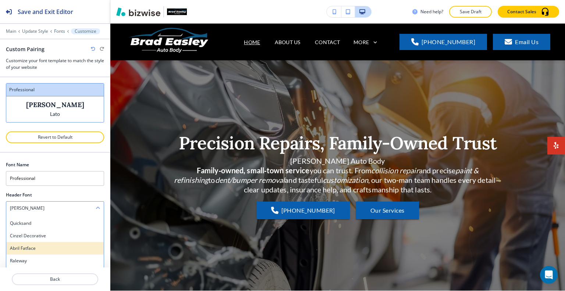
scroll to position [334, 0]
click at [59, 248] on h4 "Libre Caslon Text" at bounding box center [55, 249] width 90 height 7
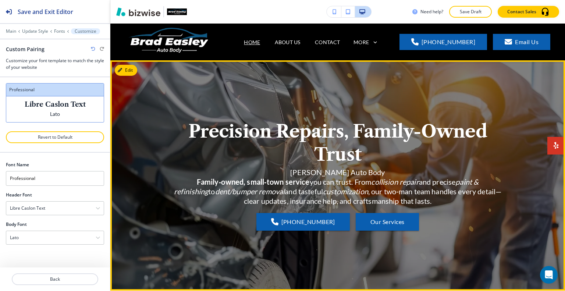
scroll to position [184, 0]
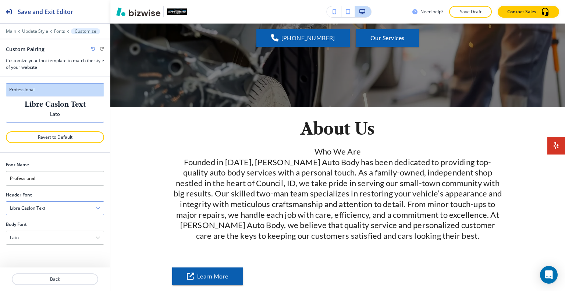
click at [72, 204] on div "Libre Caslon Text" at bounding box center [54, 207] width 97 height 13
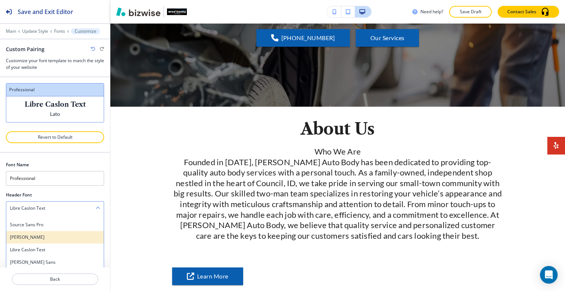
click at [65, 237] on h4 "[PERSON_NAME]" at bounding box center [55, 237] width 90 height 7
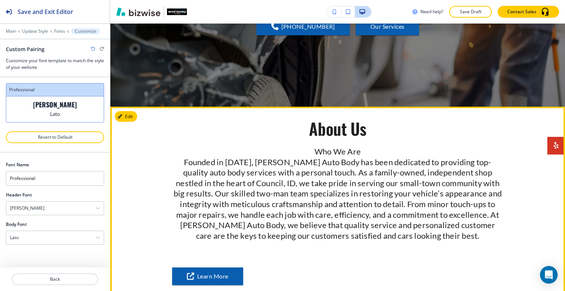
scroll to position [37, 0]
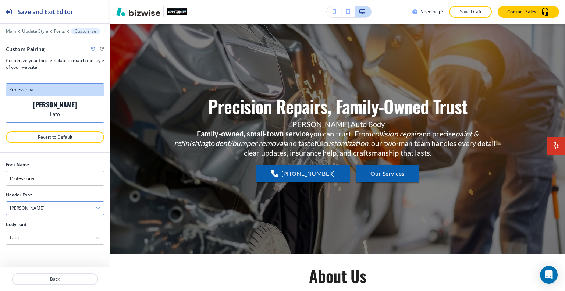
click at [76, 205] on div "[PERSON_NAME]" at bounding box center [54, 207] width 97 height 13
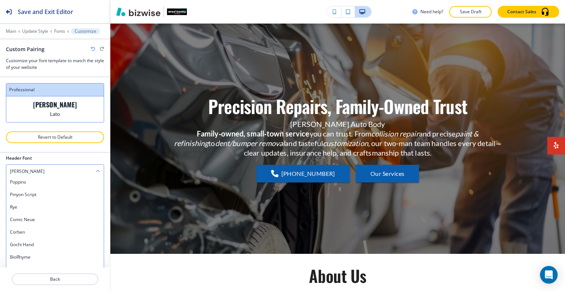
scroll to position [56, 0]
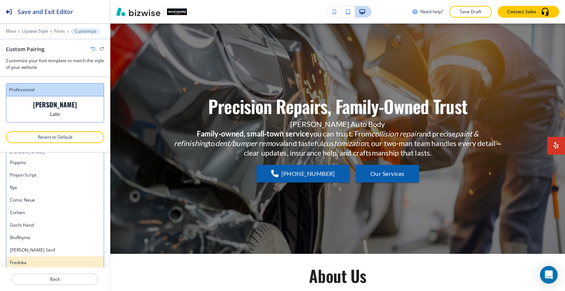
click at [63, 261] on h4 "Fredoka" at bounding box center [55, 262] width 90 height 7
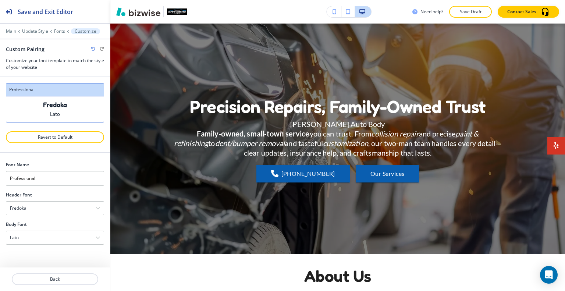
scroll to position [0, 0]
click at [63, 209] on div "Fredoka" at bounding box center [54, 207] width 97 height 13
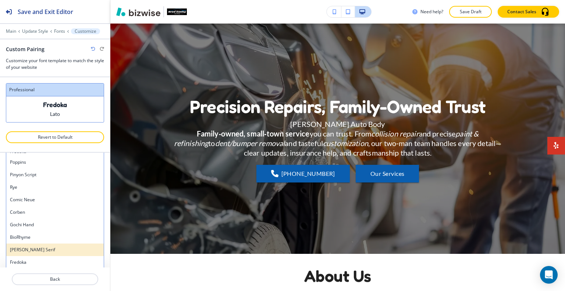
scroll to position [56, 0]
click at [58, 244] on div "[PERSON_NAME] Serif" at bounding box center [54, 250] width 97 height 13
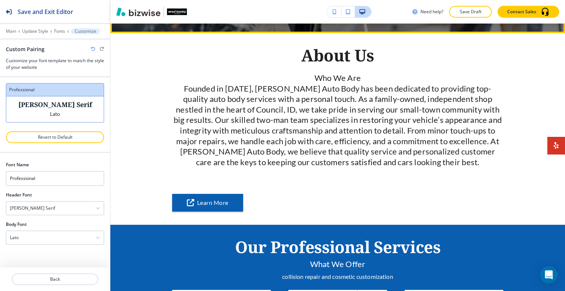
scroll to position [331, 0]
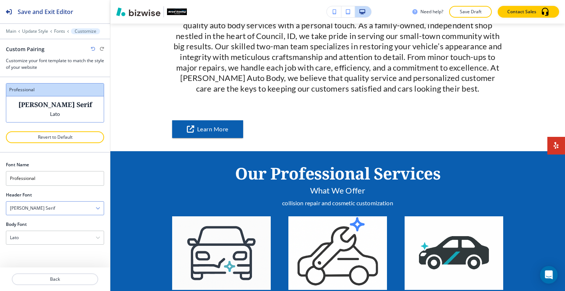
click at [65, 208] on div "[PERSON_NAME] Serif" at bounding box center [54, 207] width 97 height 13
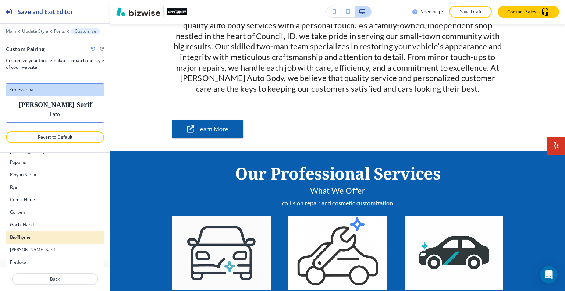
click at [55, 237] on h4 "BioRhyme" at bounding box center [55, 237] width 90 height 7
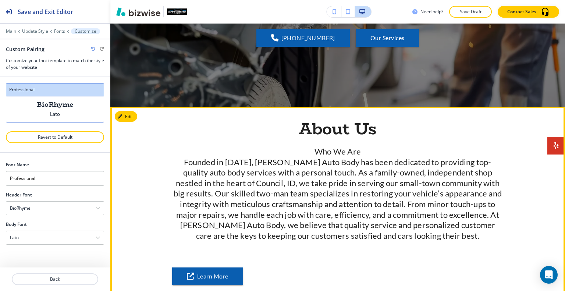
scroll to position [37, 0]
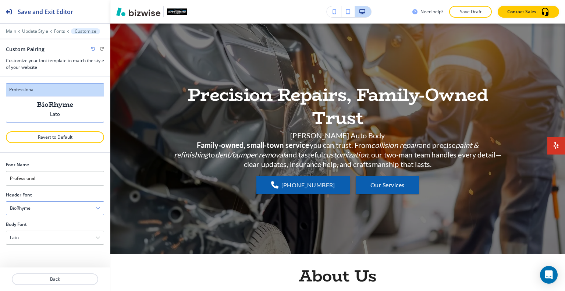
click at [65, 204] on div "BioRhyme" at bounding box center [54, 207] width 97 height 13
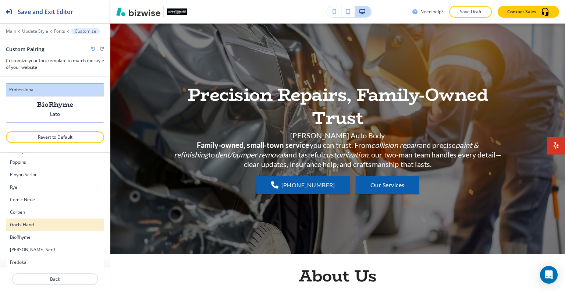
click at [62, 222] on h4 "Gochi Hand" at bounding box center [55, 224] width 90 height 7
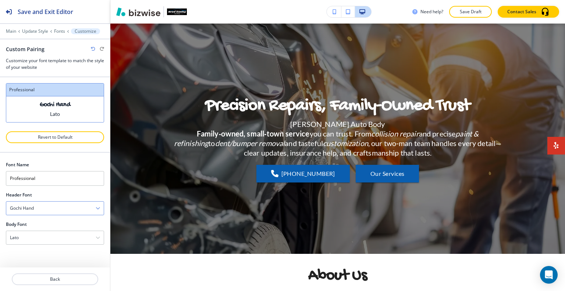
scroll to position [0, 0]
click at [62, 206] on div "Gochi Hand" at bounding box center [54, 207] width 97 height 13
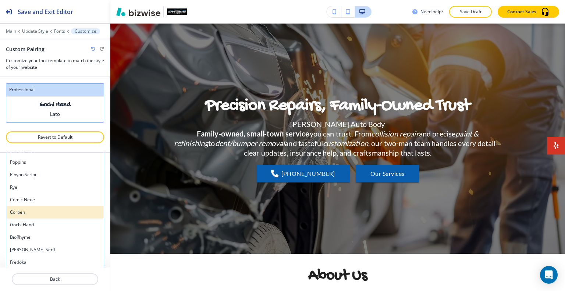
click at [57, 212] on h4 "Corben" at bounding box center [55, 212] width 90 height 7
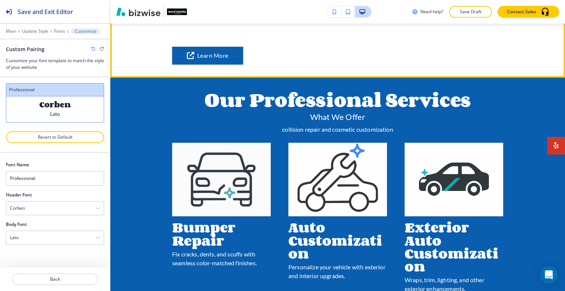
scroll to position [221, 0]
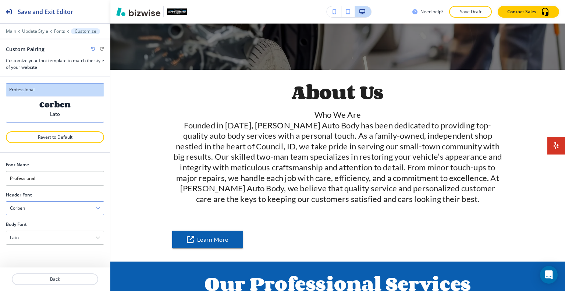
click at [69, 204] on div "Corben" at bounding box center [54, 207] width 97 height 13
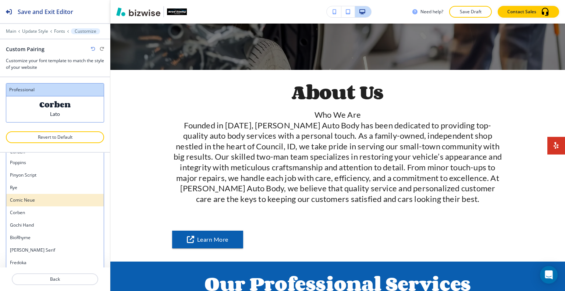
click at [57, 199] on h4 "Comic Neue" at bounding box center [55, 200] width 90 height 7
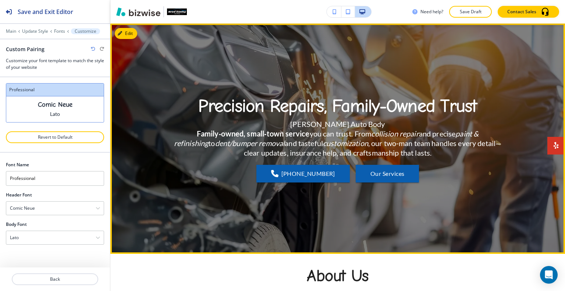
scroll to position [0, 0]
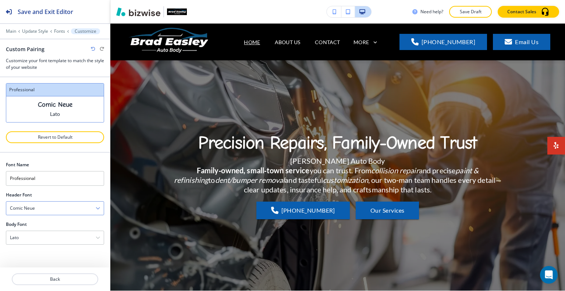
click at [69, 205] on div "Comic Neue" at bounding box center [54, 207] width 97 height 13
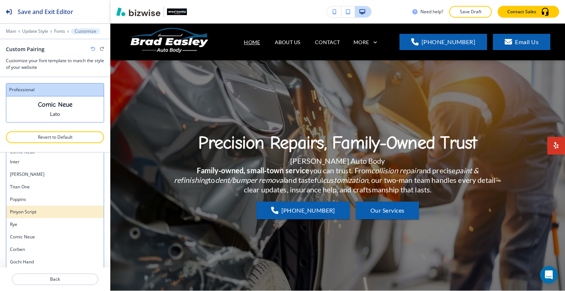
click at [61, 210] on h4 "Pinyon Script" at bounding box center [55, 211] width 90 height 7
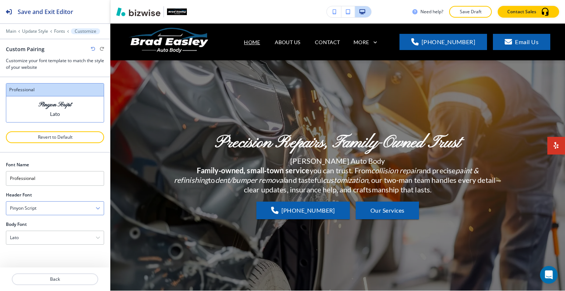
click at [65, 206] on div "Pinyon Script" at bounding box center [54, 207] width 97 height 13
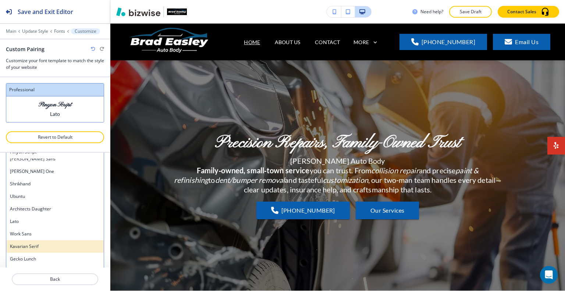
click at [64, 244] on h4 "Kavarian Serif" at bounding box center [55, 246] width 90 height 7
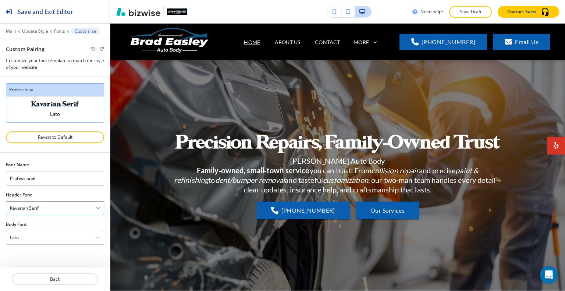
click at [65, 201] on div "Kavarian Serif" at bounding box center [54, 207] width 97 height 13
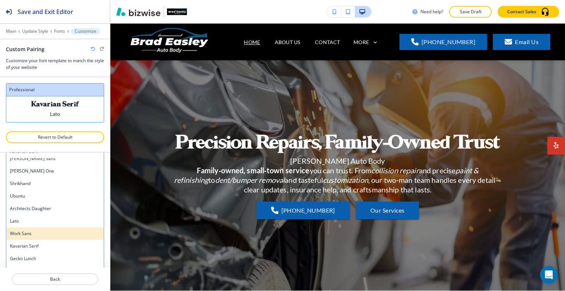
click at [63, 230] on h4 "Work Sans" at bounding box center [55, 233] width 90 height 7
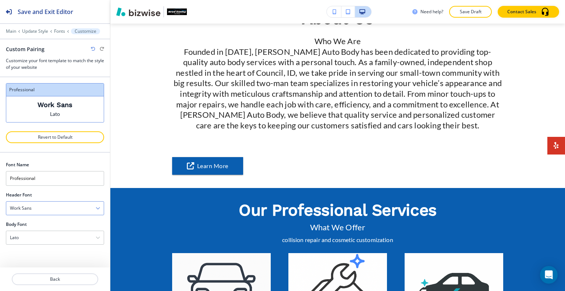
click at [74, 207] on div "Work Sans" at bounding box center [54, 207] width 97 height 13
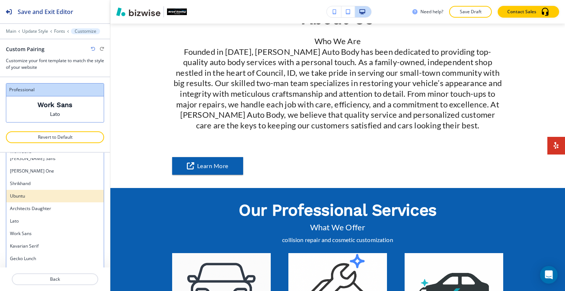
click at [56, 193] on h4 "Ubuntu" at bounding box center [55, 196] width 90 height 7
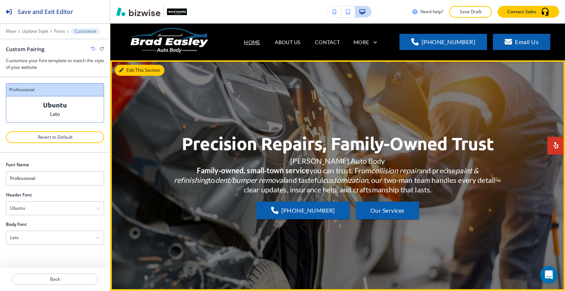
click at [135, 69] on button "Edit This Section" at bounding box center [140, 70] width 50 height 11
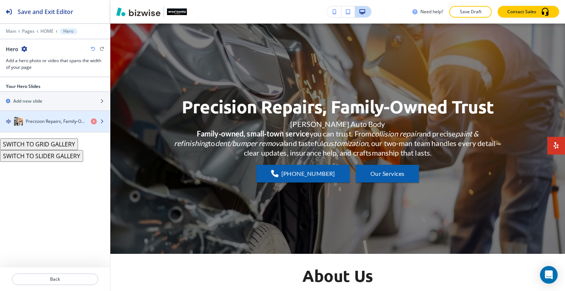
click at [66, 122] on h4 "Precision Repairs, Family-Owned Trust" at bounding box center [55, 121] width 59 height 7
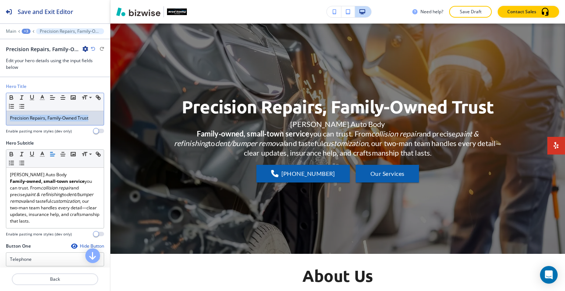
drag, startPoint x: 93, startPoint y: 115, endPoint x: 6, endPoint y: 121, distance: 87.3
click at [1, 122] on div "Hero Title Small Normal Large Huge Precision Repairs, Family-Owned Trust Enable…" at bounding box center [55, 111] width 110 height 57
copy p "Precision Repairs, Family-Owned Trust"
drag, startPoint x: 96, startPoint y: 118, endPoint x: 53, endPoint y: 125, distance: 43.5
click at [0, 125] on div "Hero Title Small Normal Large Huge Precision Repairs, Family-Owned Trust Enable…" at bounding box center [55, 111] width 110 height 57
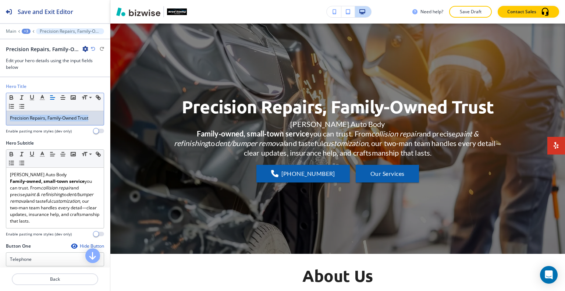
drag, startPoint x: 53, startPoint y: 124, endPoint x: 68, endPoint y: 116, distance: 16.8
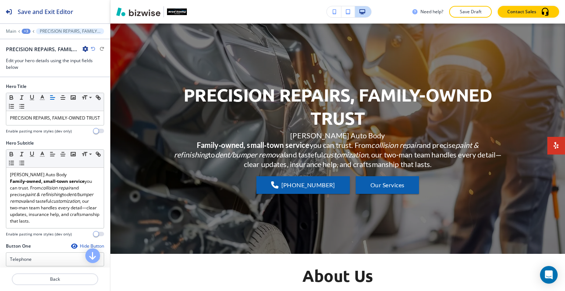
click at [92, 50] on icon "button" at bounding box center [93, 49] width 4 height 4
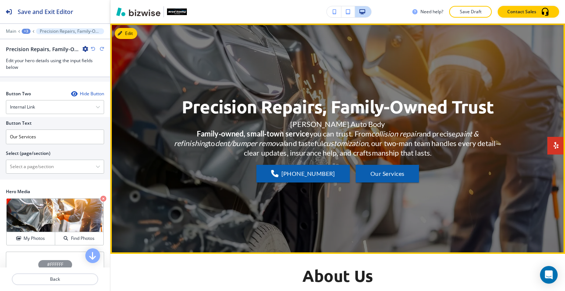
scroll to position [0, 0]
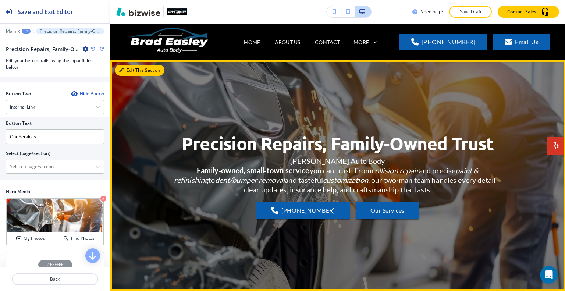
click at [121, 69] on icon "button" at bounding box center [121, 70] width 4 height 4
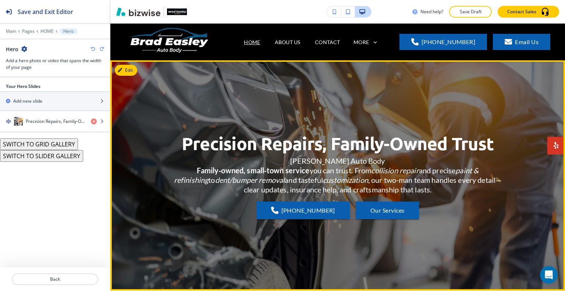
scroll to position [37, 0]
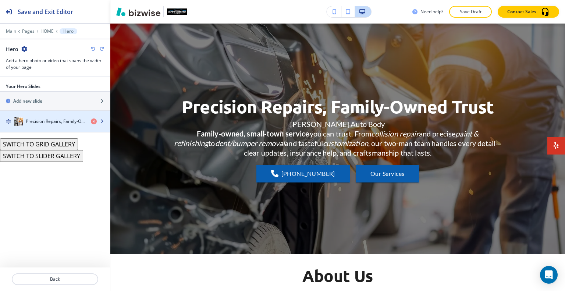
click at [48, 123] on h4 "Precision Repairs, Family-Owned Trust" at bounding box center [55, 121] width 59 height 7
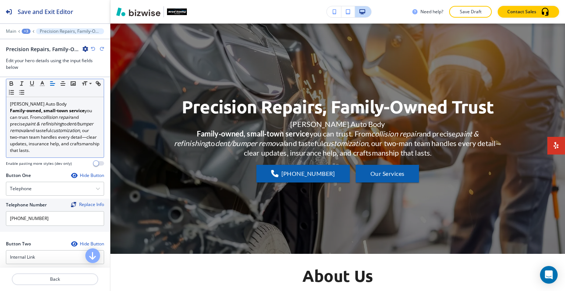
scroll to position [0, 0]
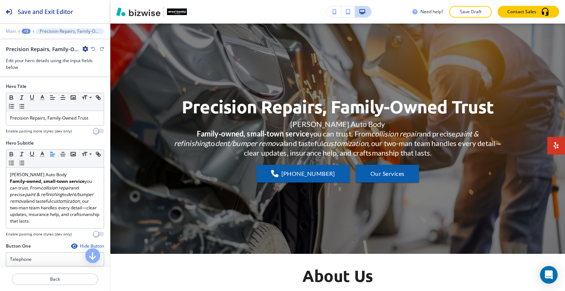
click at [13, 31] on p "Main" at bounding box center [11, 31] width 10 height 5
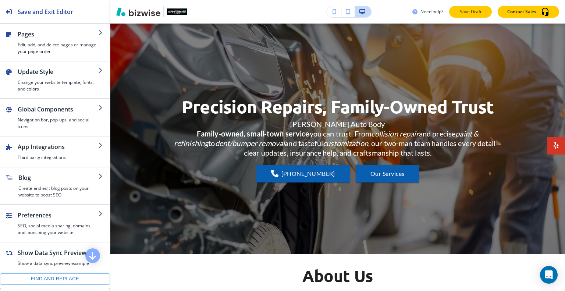
click at [458, 10] on button "Save Draft" at bounding box center [470, 12] width 43 height 12
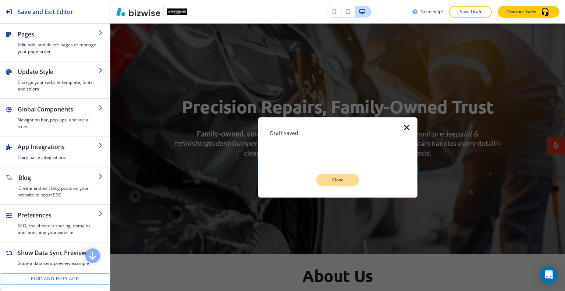
click at [334, 177] on p "Close" at bounding box center [338, 179] width 24 height 7
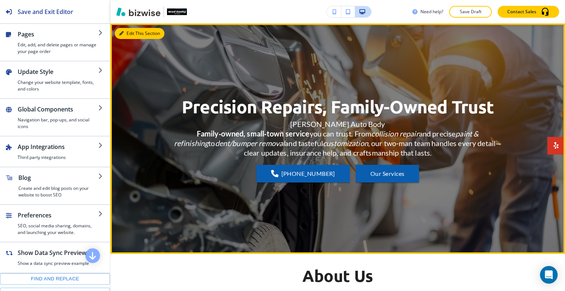
click at [132, 32] on button "Edit This Section" at bounding box center [140, 33] width 50 height 11
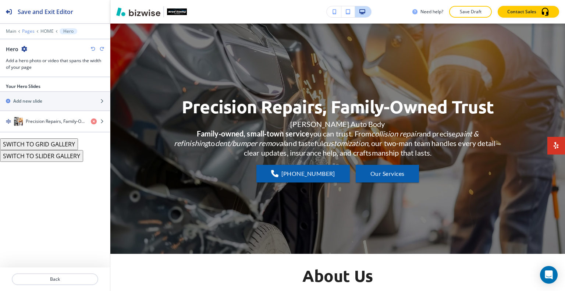
click at [30, 33] on p "Pages" at bounding box center [28, 31] width 13 height 5
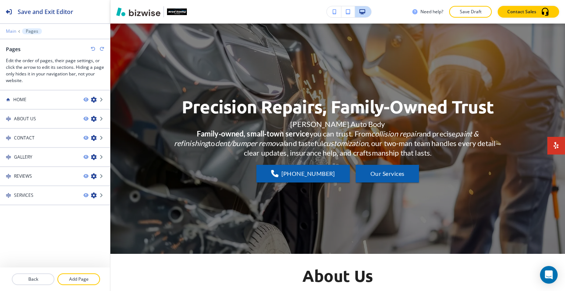
click at [9, 32] on p "Main" at bounding box center [11, 31] width 10 height 5
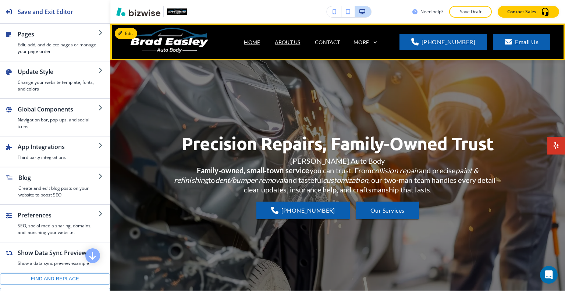
click at [291, 39] on p "ABOUT US" at bounding box center [287, 42] width 25 height 8
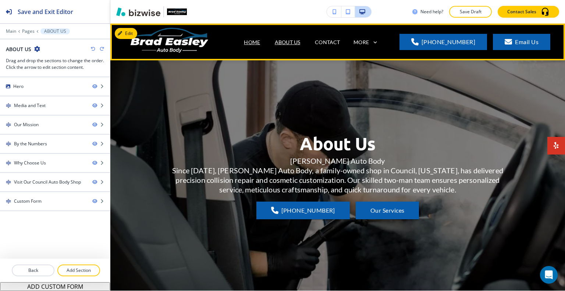
click at [254, 40] on p "HOME" at bounding box center [252, 42] width 16 height 8
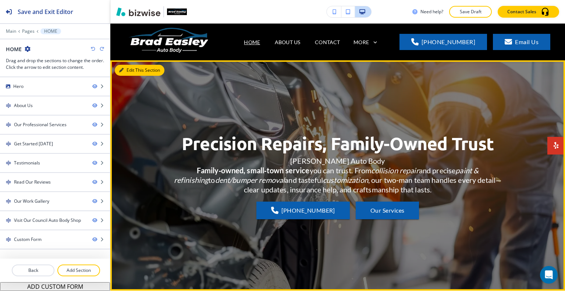
click at [126, 69] on button "Edit This Section" at bounding box center [140, 70] width 50 height 11
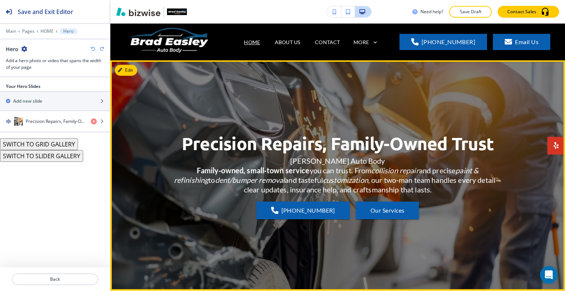
scroll to position [37, 0]
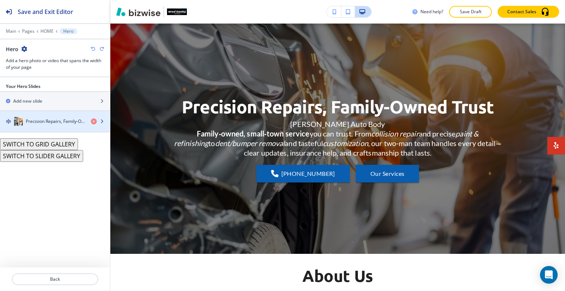
click at [53, 123] on h4 "Precision Repairs, Family-Owned Trust" at bounding box center [55, 121] width 59 height 7
click at [54, 126] on div "Precision Repairs, Family-Owned Trust" at bounding box center [55, 121] width 110 height 21
click at [54, 126] on div "button" at bounding box center [55, 129] width 110 height 6
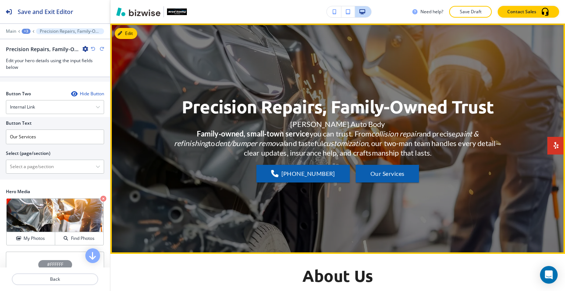
scroll to position [0, 0]
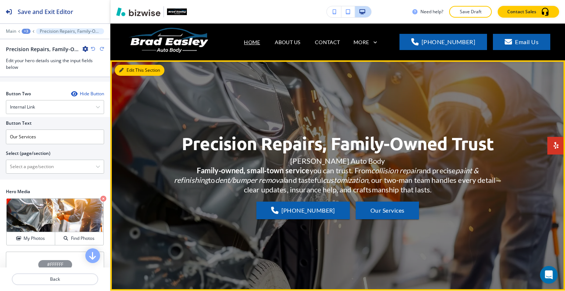
click at [125, 66] on button "Edit This Section" at bounding box center [140, 70] width 50 height 11
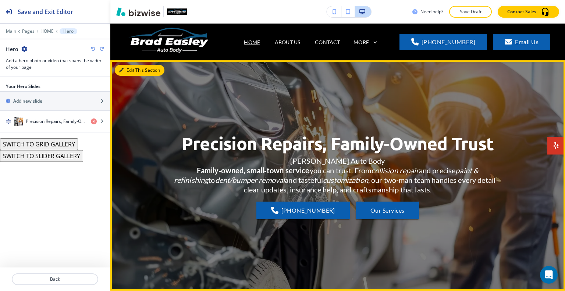
scroll to position [37, 0]
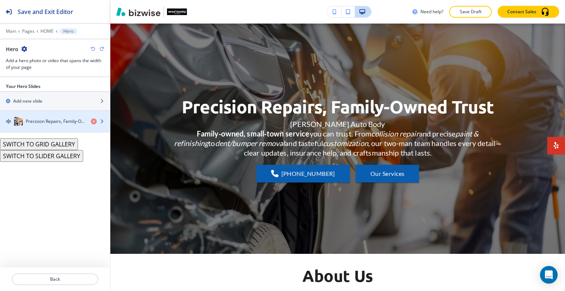
click at [58, 118] on h4 "Precision Repairs, Family-Owned Trust" at bounding box center [55, 121] width 59 height 7
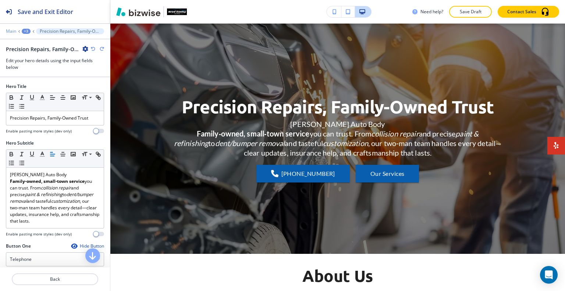
click at [10, 31] on p "Main" at bounding box center [11, 31] width 10 height 5
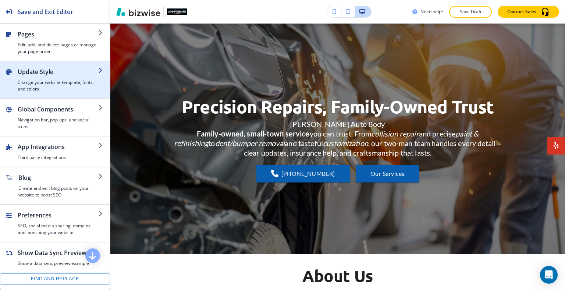
click at [35, 71] on h2 "Update Style" at bounding box center [58, 71] width 81 height 9
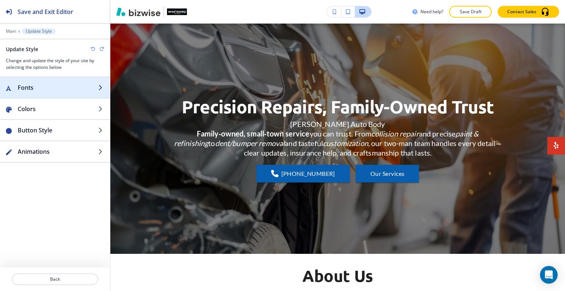
click at [37, 92] on div "button" at bounding box center [55, 95] width 110 height 6
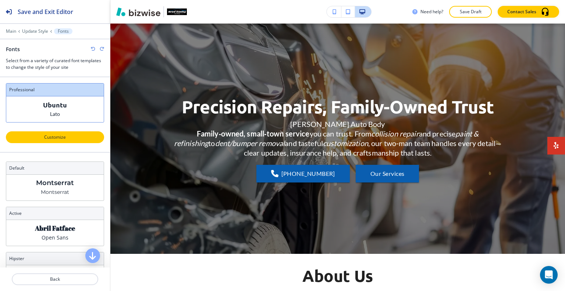
click at [60, 140] on button "Customize" at bounding box center [55, 137] width 98 height 12
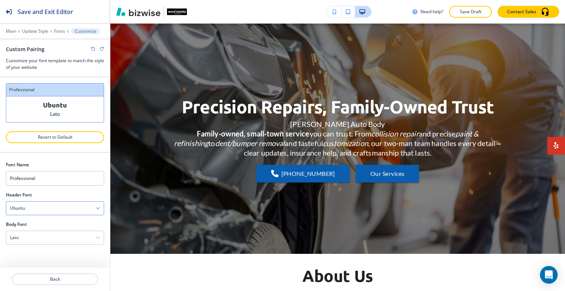
click at [60, 205] on div "Ubuntu" at bounding box center [54, 207] width 97 height 13
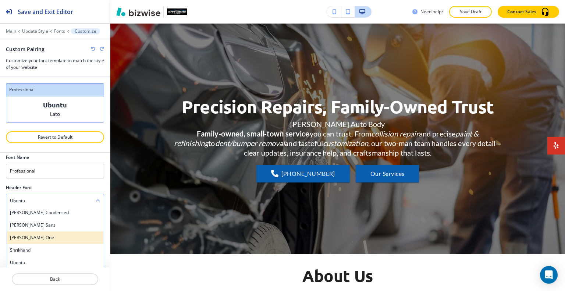
click at [52, 235] on h4 "[PERSON_NAME] One" at bounding box center [55, 237] width 90 height 7
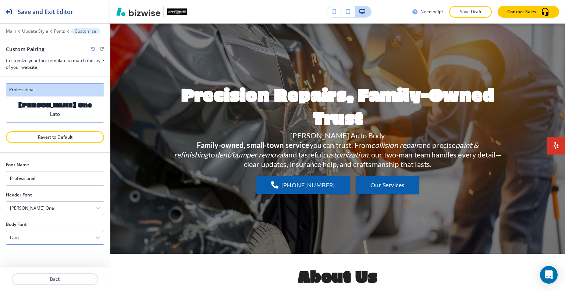
scroll to position [0, 0]
click at [54, 205] on div "[PERSON_NAME] One" at bounding box center [54, 207] width 97 height 13
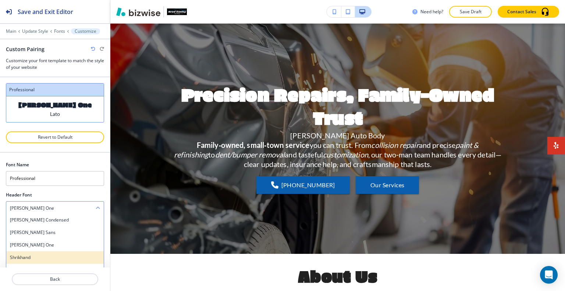
click at [44, 254] on h4 "Shrikhand" at bounding box center [55, 257] width 90 height 7
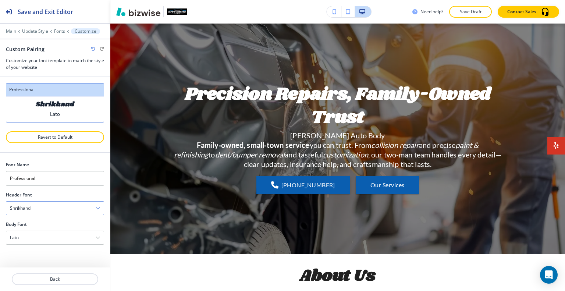
click at [63, 202] on div "Shrikhand" at bounding box center [54, 207] width 97 height 13
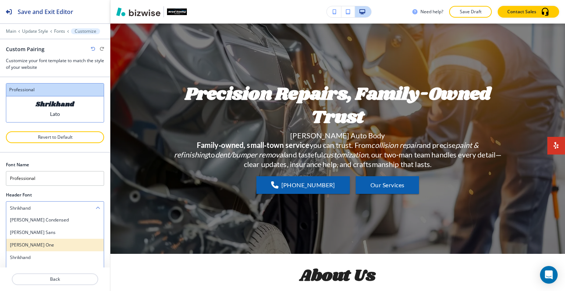
scroll to position [475, 0]
click at [52, 243] on h4 "Architects Daughter" at bounding box center [55, 245] width 90 height 7
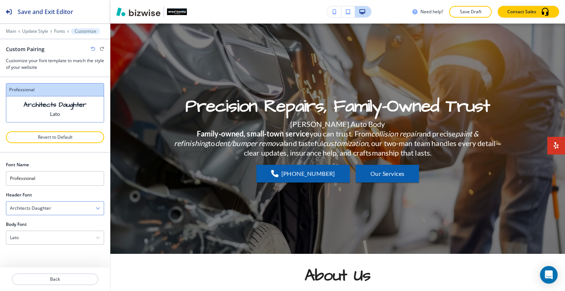
click at [66, 208] on div "Architects Daughter" at bounding box center [54, 207] width 97 height 13
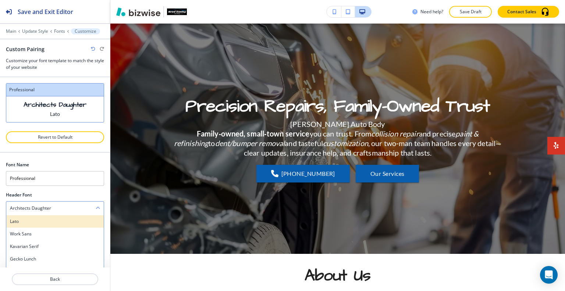
click at [57, 222] on h4 "Lato" at bounding box center [55, 221] width 90 height 7
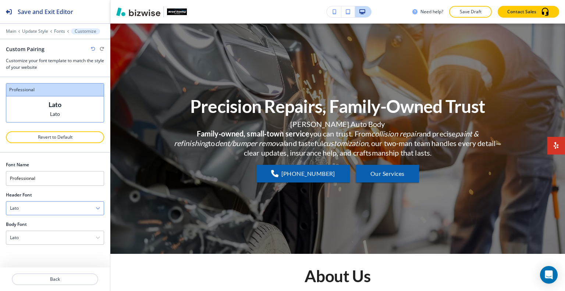
click at [66, 208] on div "Lato" at bounding box center [54, 207] width 97 height 13
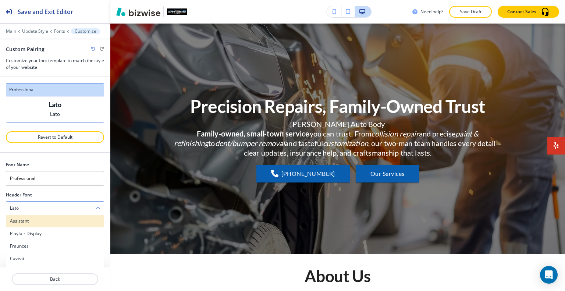
click at [54, 220] on h4 "Assistant" at bounding box center [55, 221] width 90 height 7
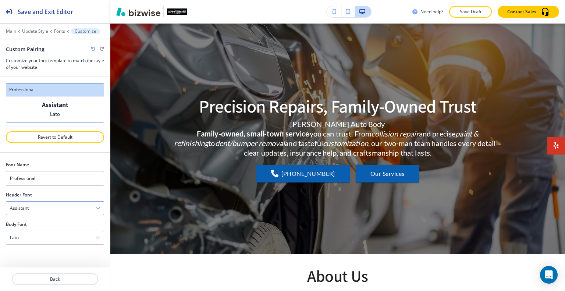
click at [59, 207] on div "Assistant" at bounding box center [54, 207] width 97 height 13
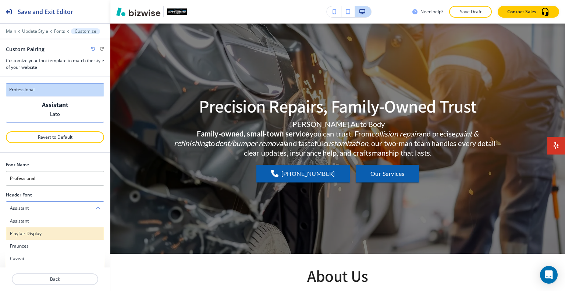
click at [50, 231] on h4 "Playfair Display" at bounding box center [55, 233] width 90 height 7
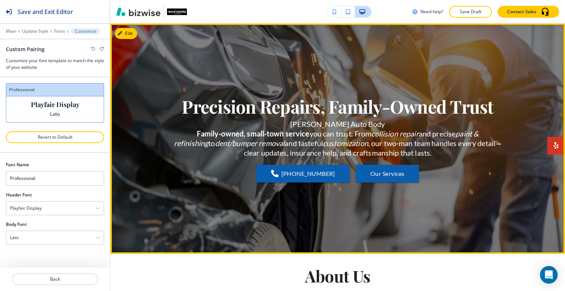
scroll to position [110, 0]
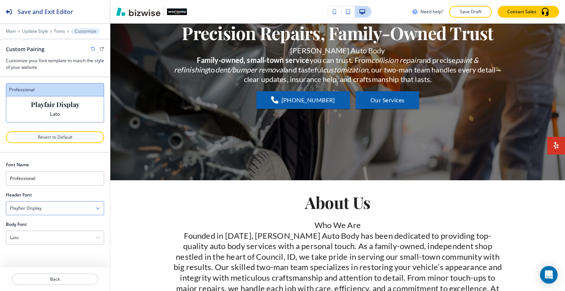
click at [64, 208] on div "Playfair Display" at bounding box center [54, 207] width 97 height 13
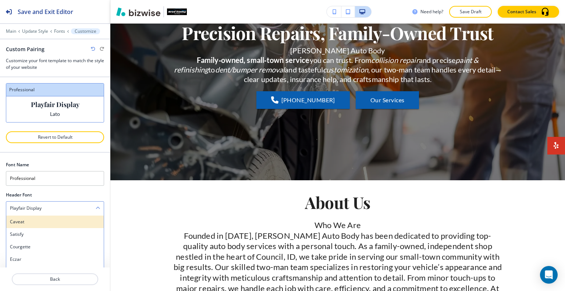
click at [51, 219] on h4 "Caveat" at bounding box center [55, 221] width 90 height 7
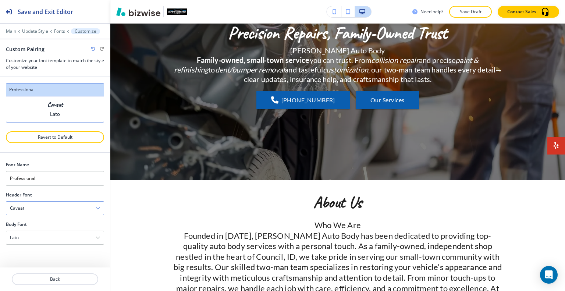
click at [64, 206] on div "Caveat" at bounding box center [54, 207] width 97 height 13
click at [55, 232] on h4 "Satisfy" at bounding box center [55, 234] width 90 height 7
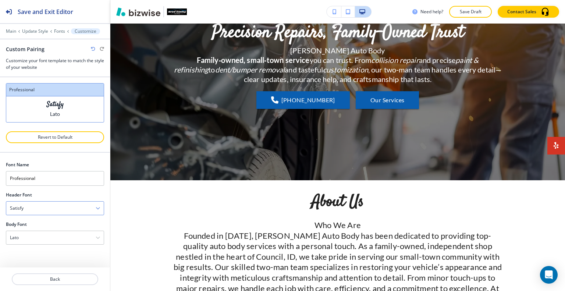
click at [56, 206] on div "Satisfy" at bounding box center [54, 207] width 97 height 13
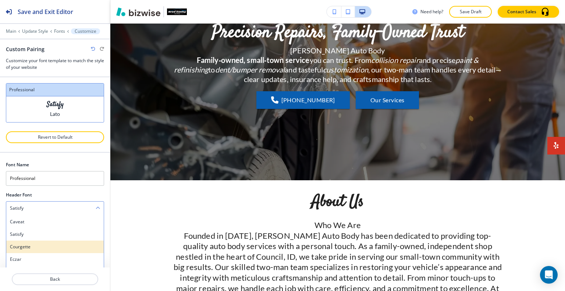
click at [50, 241] on div "Courgette" at bounding box center [54, 246] width 97 height 13
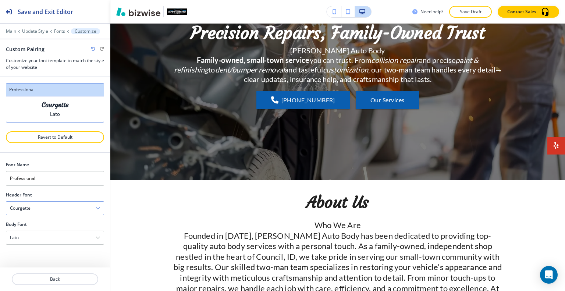
click at [62, 206] on div "Courgette" at bounding box center [54, 207] width 97 height 13
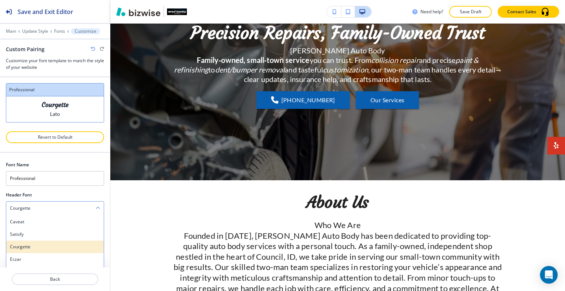
scroll to position [74, 0]
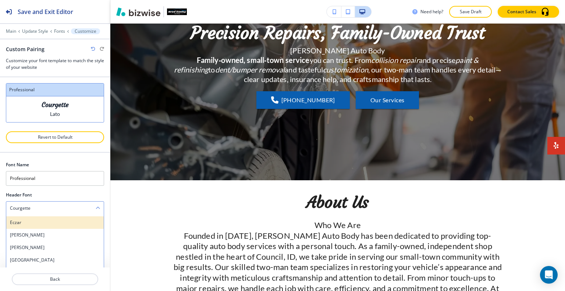
click at [47, 219] on h4 "Eczar" at bounding box center [55, 222] width 90 height 7
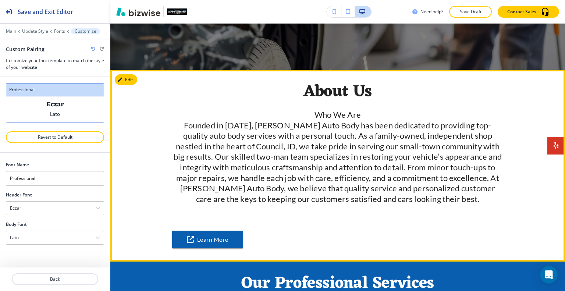
scroll to position [404, 0]
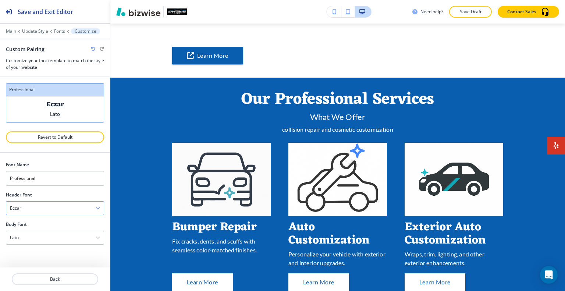
click at [68, 204] on div "Eczar" at bounding box center [54, 207] width 97 height 13
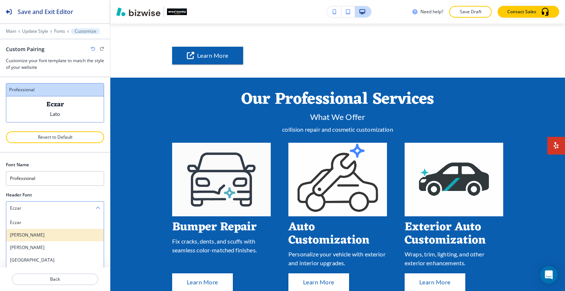
click at [66, 232] on h4 "[PERSON_NAME]" at bounding box center [55, 235] width 90 height 7
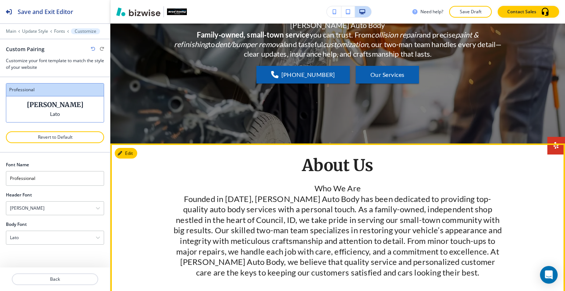
scroll to position [0, 0]
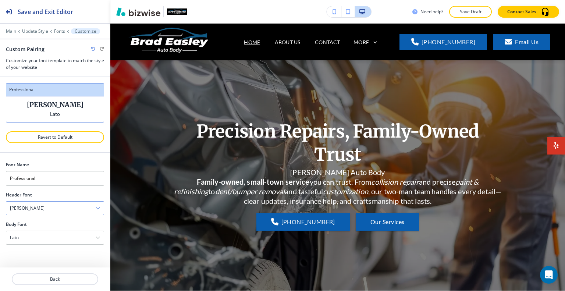
click at [63, 208] on div "[PERSON_NAME]" at bounding box center [54, 207] width 97 height 13
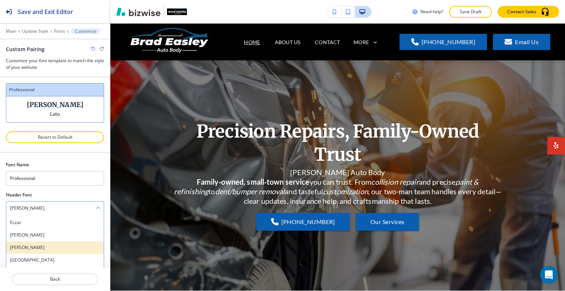
click at [54, 244] on h4 "[PERSON_NAME]" at bounding box center [55, 247] width 90 height 7
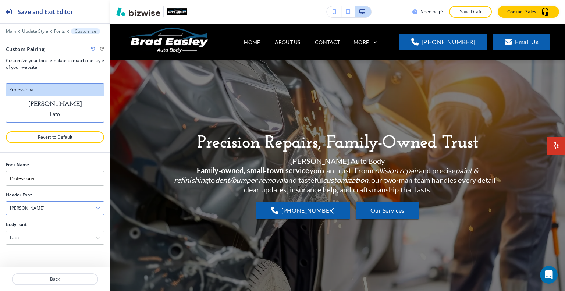
click at [65, 207] on div "[PERSON_NAME]" at bounding box center [54, 207] width 97 height 13
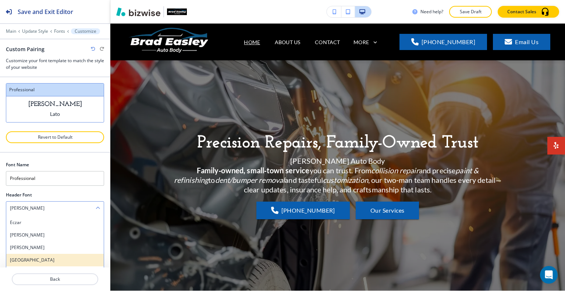
click at [50, 257] on h4 "[GEOGRAPHIC_DATA]" at bounding box center [55, 260] width 90 height 7
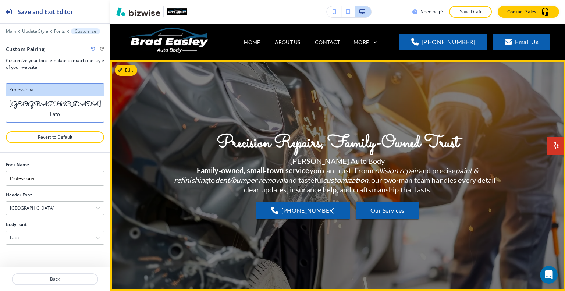
scroll to position [37, 0]
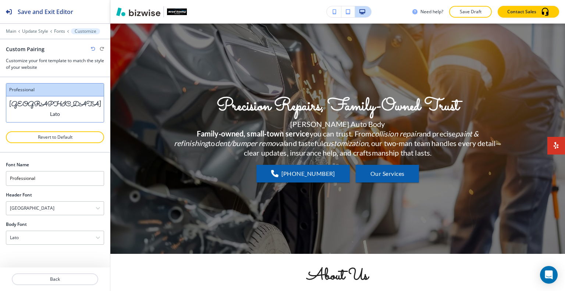
click at [73, 198] on div at bounding box center [55, 199] width 98 height 3
click at [72, 204] on div "[GEOGRAPHIC_DATA]" at bounding box center [54, 207] width 97 height 13
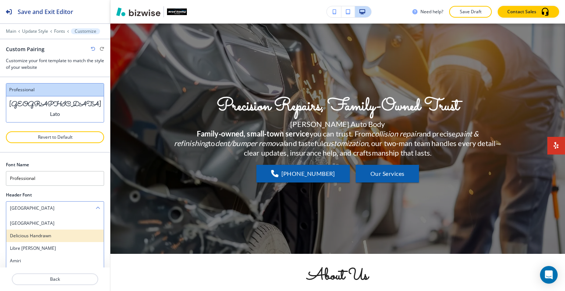
click at [62, 233] on h4 "Delicious Handrawn" at bounding box center [55, 235] width 90 height 7
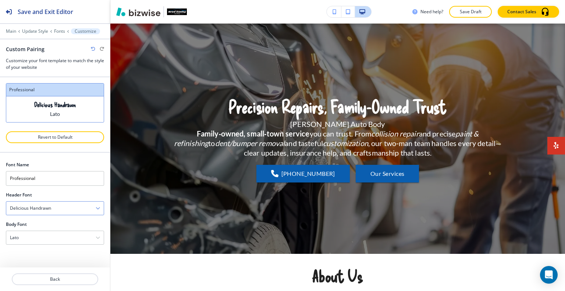
click at [73, 205] on div "Delicious Handrawn" at bounding box center [54, 207] width 97 height 13
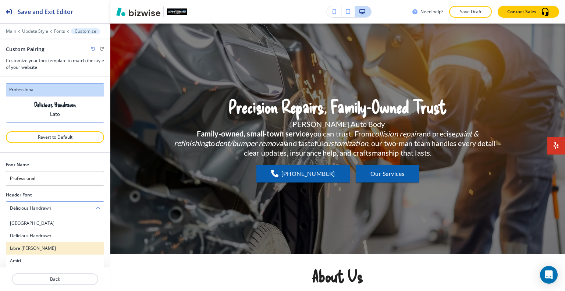
click at [56, 245] on h4 "Libre [PERSON_NAME]" at bounding box center [55, 248] width 90 height 7
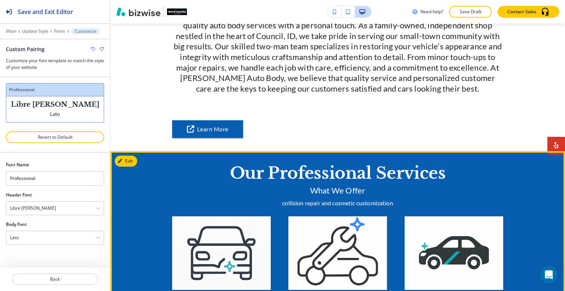
scroll to position [147, 0]
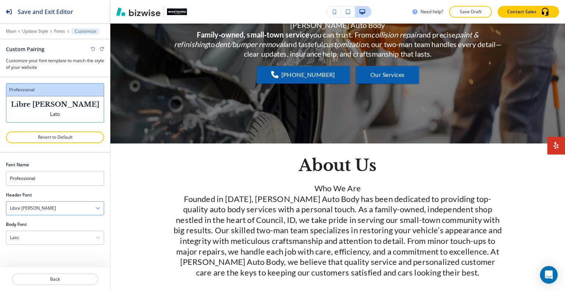
click at [81, 204] on div "Libre [PERSON_NAME]" at bounding box center [54, 207] width 97 height 13
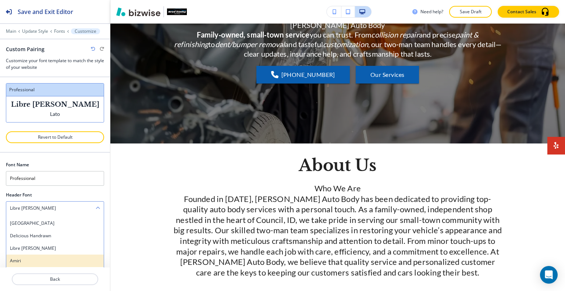
click at [56, 258] on h4 "Amiri" at bounding box center [55, 260] width 90 height 7
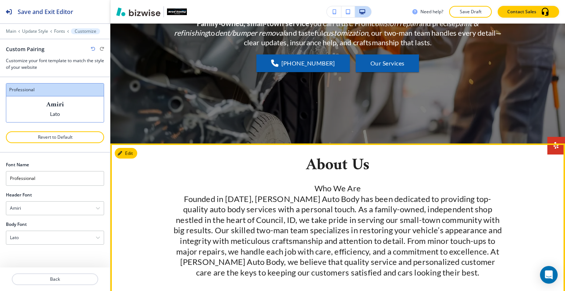
scroll to position [0, 0]
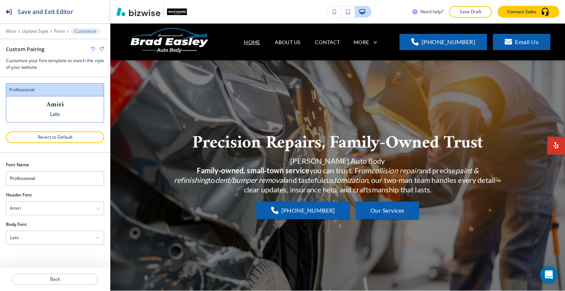
click at [77, 199] on div at bounding box center [55, 199] width 98 height 3
click at [75, 204] on div "Amiri" at bounding box center [54, 207] width 97 height 13
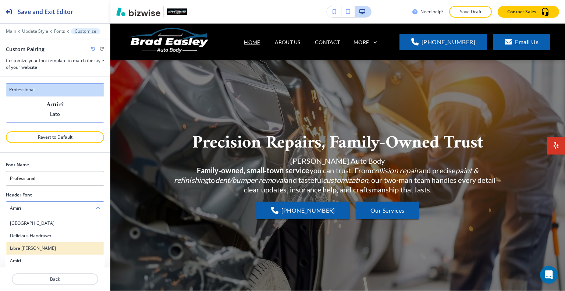
scroll to position [147, 0]
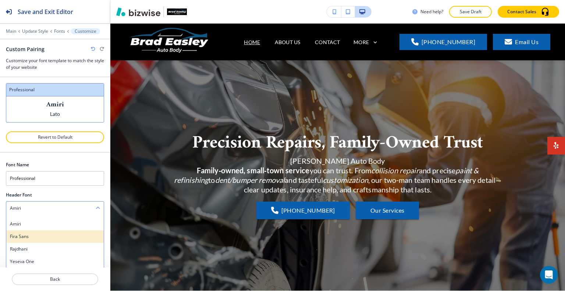
click at [50, 234] on h4 "Fira Sans" at bounding box center [55, 236] width 90 height 7
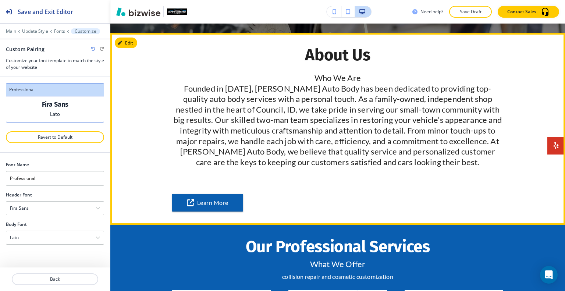
scroll to position [74, 0]
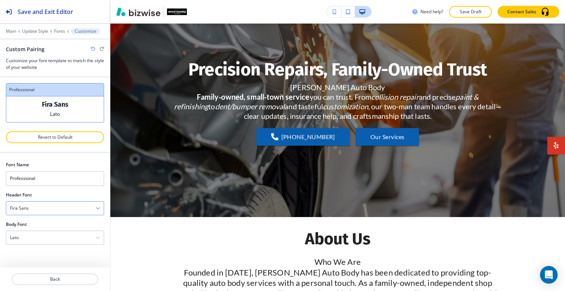
click at [76, 207] on div "Fira Sans" at bounding box center [54, 207] width 97 height 13
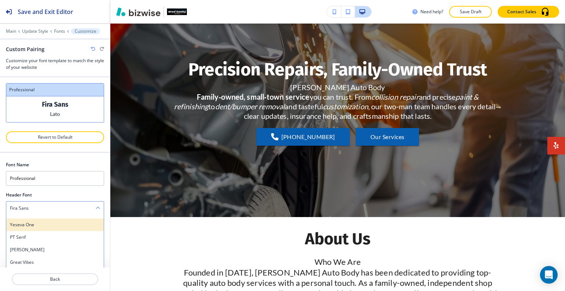
click at [46, 224] on h4 "Yeseva One" at bounding box center [55, 224] width 90 height 7
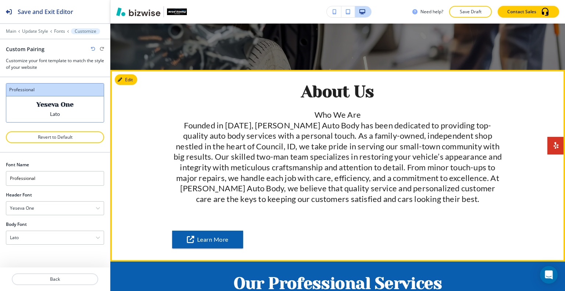
scroll to position [0, 0]
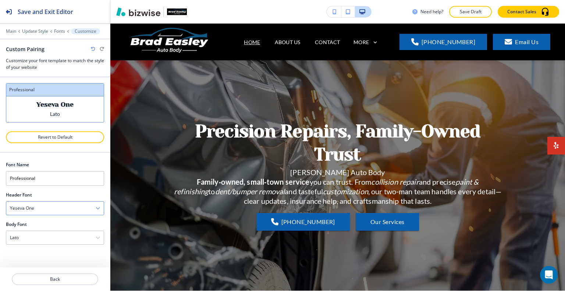
click at [86, 205] on div "Yeseva One" at bounding box center [54, 207] width 97 height 13
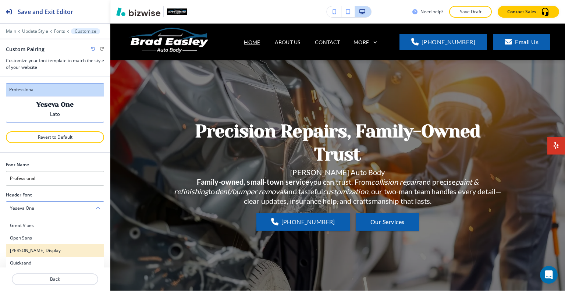
scroll to position [257, 0]
click at [34, 225] on h4 "Quicksand" at bounding box center [55, 226] width 90 height 7
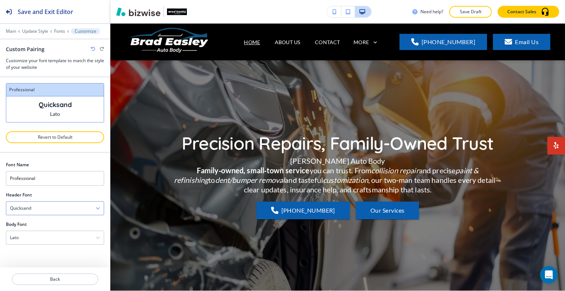
click at [44, 206] on div "Quicksand" at bounding box center [54, 207] width 97 height 13
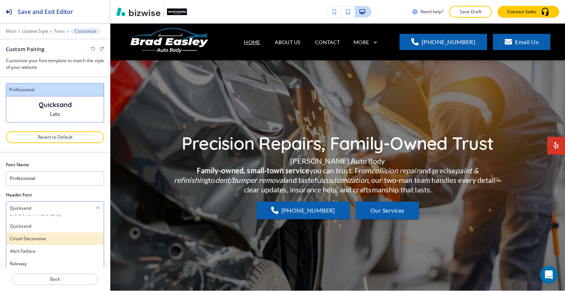
click at [44, 232] on div "Cinzel Decorative" at bounding box center [54, 238] width 97 height 13
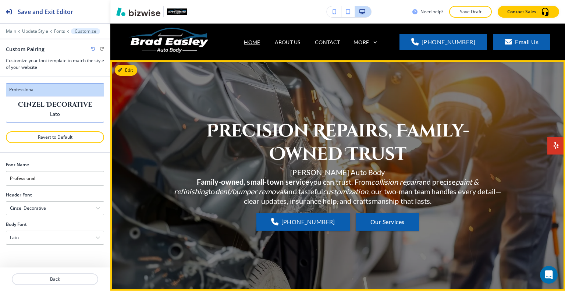
scroll to position [184, 0]
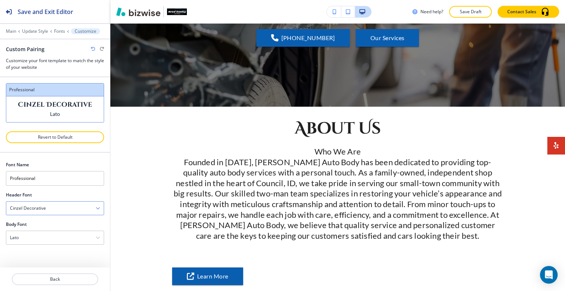
click at [34, 201] on div "Cinzel Decorative" at bounding box center [54, 207] width 97 height 13
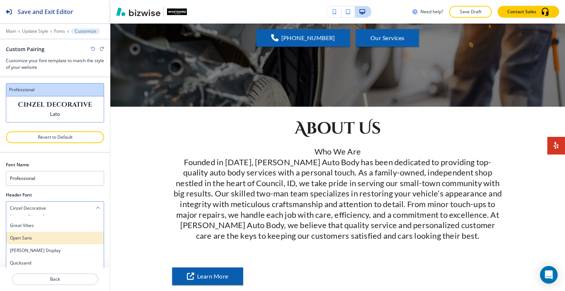
click at [41, 235] on h4 "Open Sans" at bounding box center [55, 238] width 90 height 7
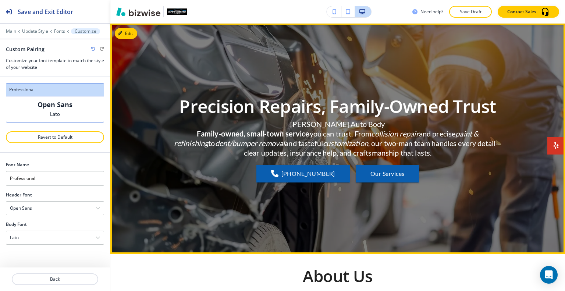
scroll to position [0, 0]
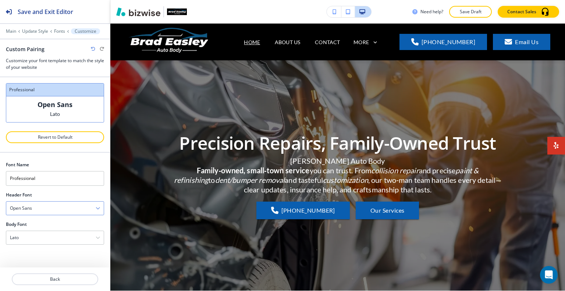
click at [40, 206] on div "Open Sans" at bounding box center [54, 207] width 97 height 13
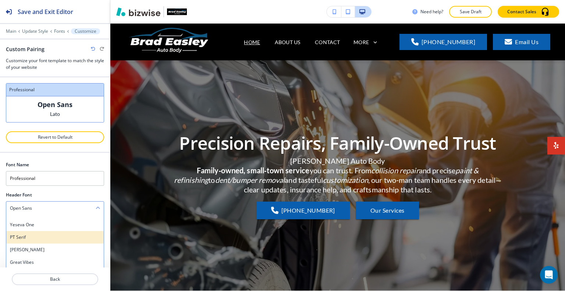
click at [42, 236] on h4 "PT Serif" at bounding box center [55, 237] width 90 height 7
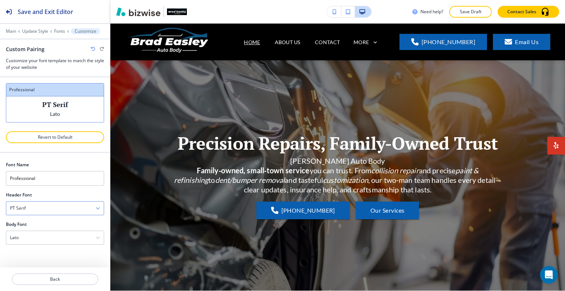
click at [47, 208] on div "PT Serif" at bounding box center [54, 207] width 97 height 13
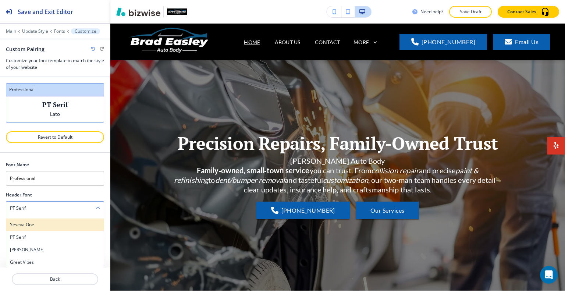
click at [44, 221] on h4 "Yeseva One" at bounding box center [55, 224] width 90 height 7
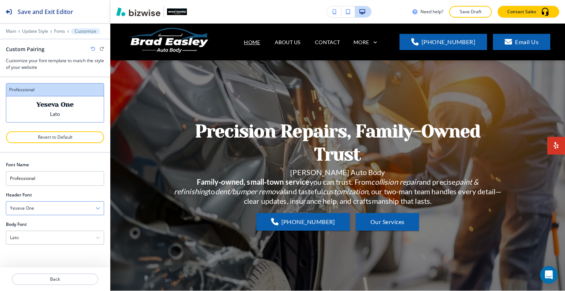
click at [51, 206] on div "Yeseva One" at bounding box center [54, 207] width 97 height 13
click at [38, 236] on h4 "Fira Sans" at bounding box center [55, 236] width 90 height 7
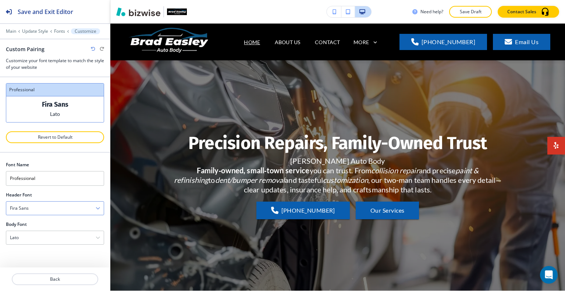
click at [51, 207] on div "Fira Sans" at bounding box center [54, 207] width 97 height 13
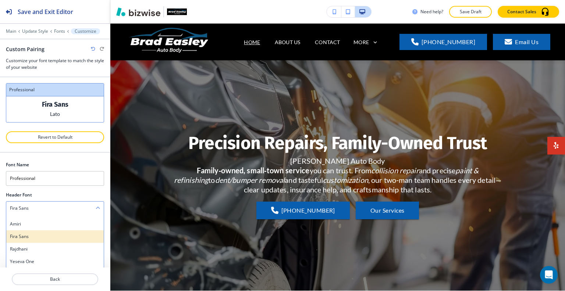
scroll to position [110, 0]
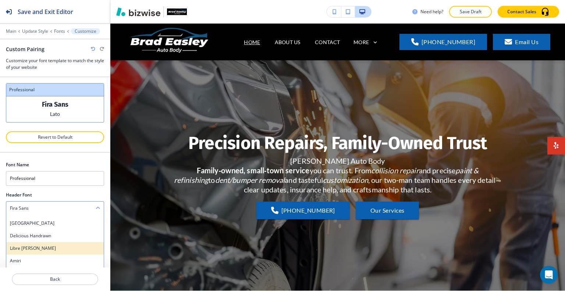
click at [31, 242] on div "Libre [PERSON_NAME]" at bounding box center [54, 248] width 97 height 13
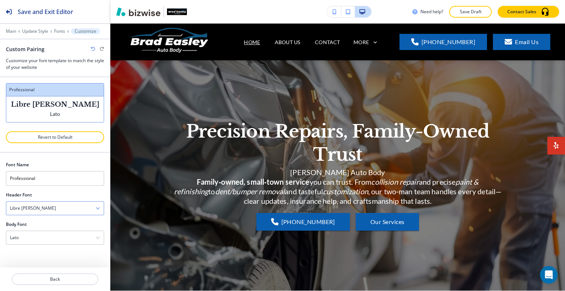
click at [51, 207] on div "Libre [PERSON_NAME]" at bounding box center [54, 207] width 97 height 13
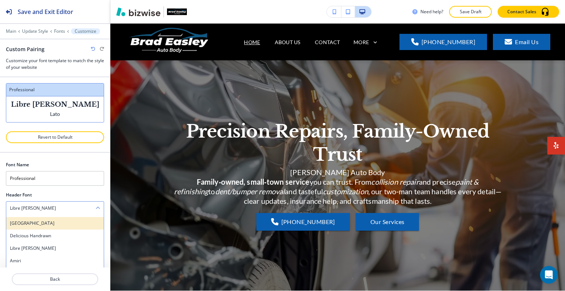
click at [47, 221] on h4 "[GEOGRAPHIC_DATA]" at bounding box center [55, 223] width 90 height 7
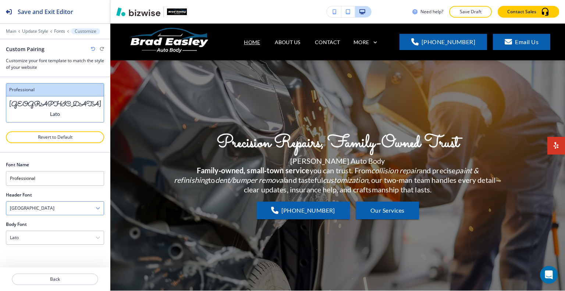
click at [56, 207] on div "[GEOGRAPHIC_DATA]" at bounding box center [54, 207] width 97 height 13
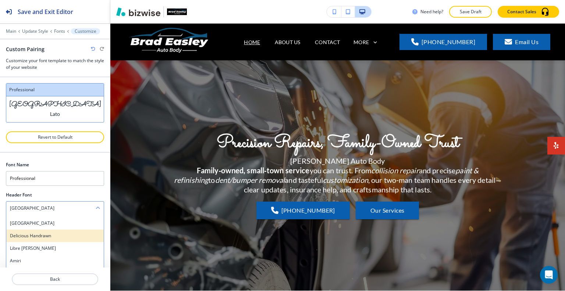
click at [44, 232] on h4 "Delicious Handrawn" at bounding box center [55, 235] width 90 height 7
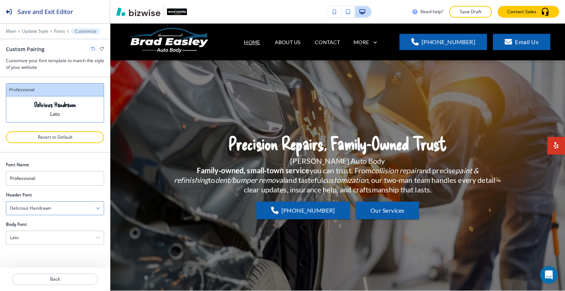
click at [65, 208] on div "Delicious Handrawn" at bounding box center [54, 207] width 97 height 13
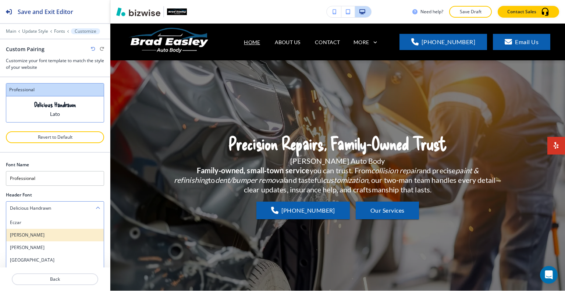
click at [47, 233] on h4 "[PERSON_NAME]" at bounding box center [55, 235] width 90 height 7
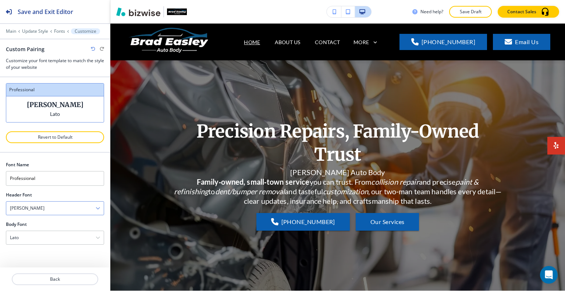
click at [57, 208] on div "[PERSON_NAME]" at bounding box center [54, 207] width 97 height 13
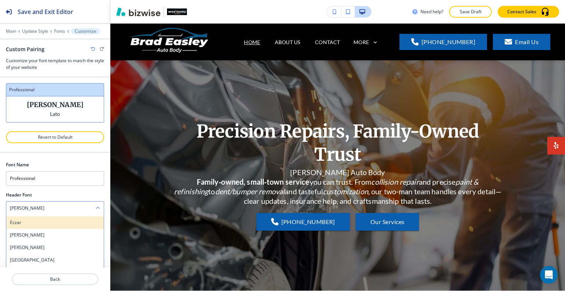
click at [44, 219] on h4 "Eczar" at bounding box center [55, 222] width 90 height 7
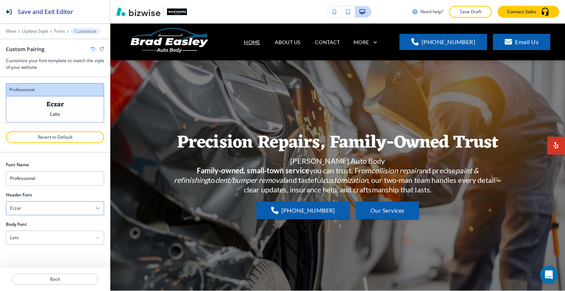
click at [59, 208] on div "Eczar" at bounding box center [54, 207] width 97 height 13
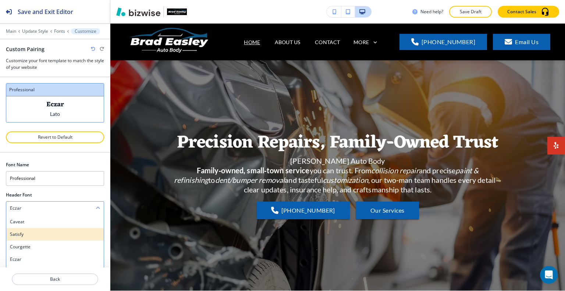
click at [57, 235] on h4 "Satisfy" at bounding box center [55, 234] width 90 height 7
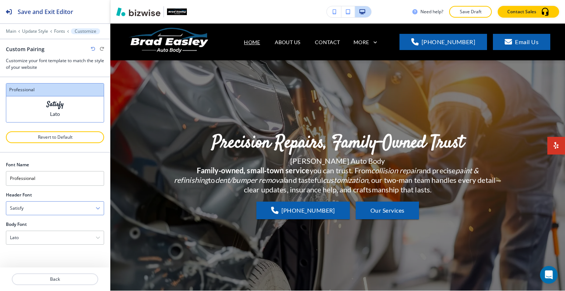
click at [57, 204] on div "Satisfy" at bounding box center [54, 207] width 97 height 13
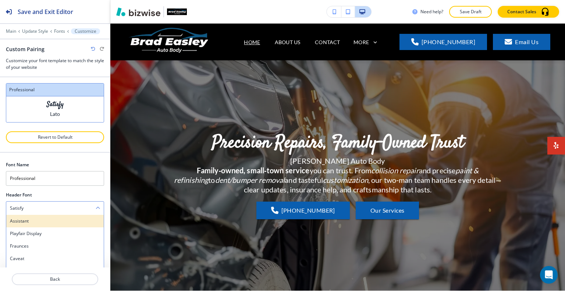
click at [40, 218] on h4 "Assistant" at bounding box center [55, 221] width 90 height 7
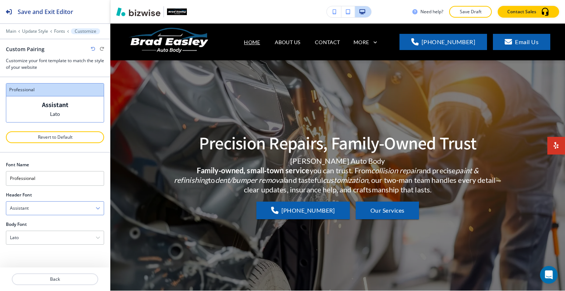
click at [77, 206] on div "Assistant" at bounding box center [54, 207] width 97 height 13
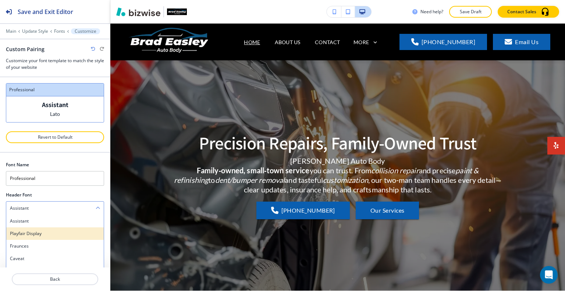
click at [65, 227] on div "Playfair Display" at bounding box center [54, 233] width 97 height 13
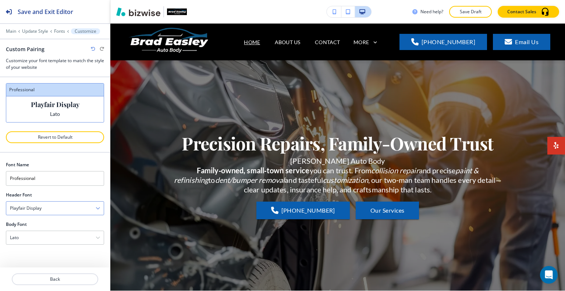
click at [82, 206] on div "Playfair Display" at bounding box center [54, 207] width 97 height 13
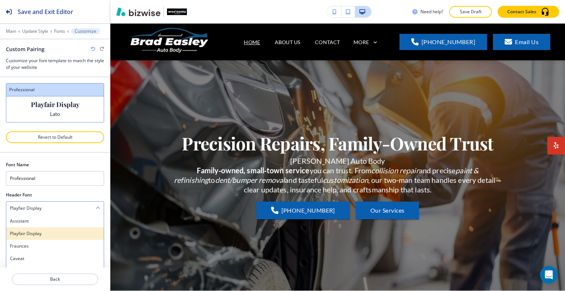
click at [65, 238] on div "Playfair Display" at bounding box center [54, 233] width 97 height 13
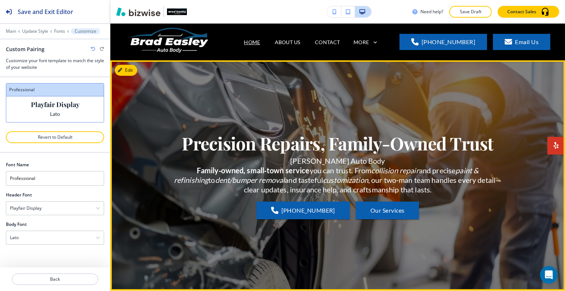
scroll to position [37, 0]
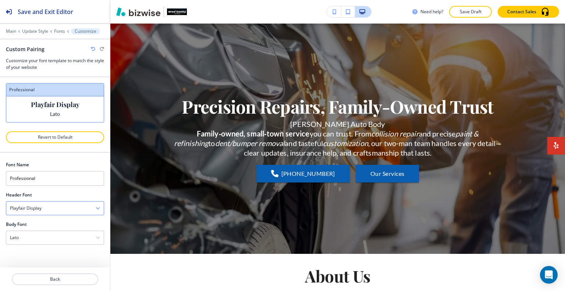
click at [57, 212] on div "Playfair Display" at bounding box center [54, 207] width 97 height 13
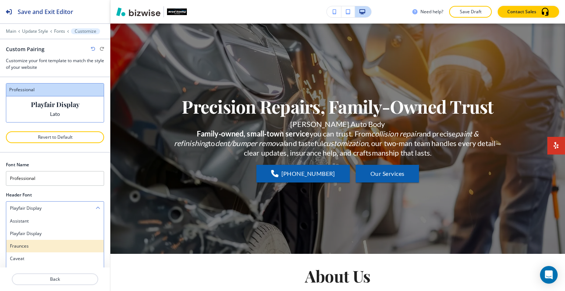
click at [45, 243] on h4 "Fraunces" at bounding box center [55, 246] width 90 height 7
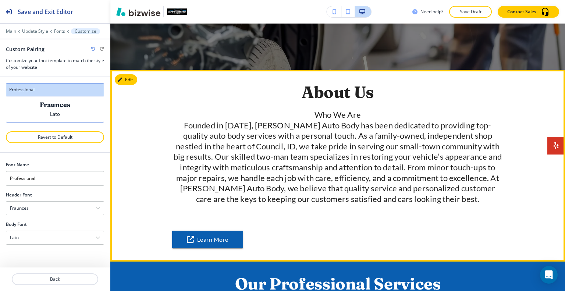
scroll to position [184, 0]
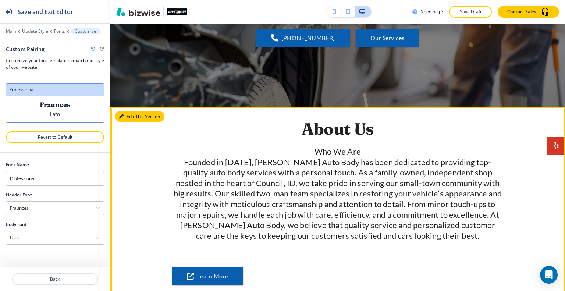
click at [125, 115] on button "Edit This Section" at bounding box center [140, 116] width 50 height 11
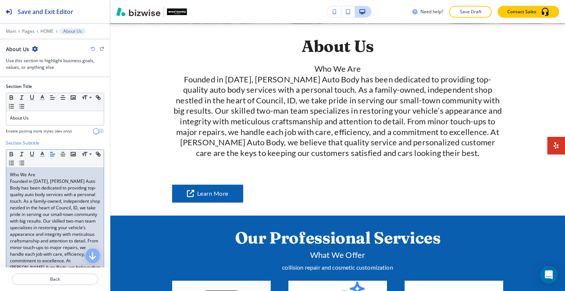
click at [49, 181] on p "Founded in 1995, Brad Easley Auto Body has been dedicated to providing top-qual…" at bounding box center [55, 234] width 90 height 113
drag, startPoint x: 39, startPoint y: 172, endPoint x: 8, endPoint y: 164, distance: 31.1
click at [1, 175] on div "Section Subtitle Small Normal Large Huge Who We Are Founded in 1995, Brad Easle…" at bounding box center [55, 224] width 110 height 169
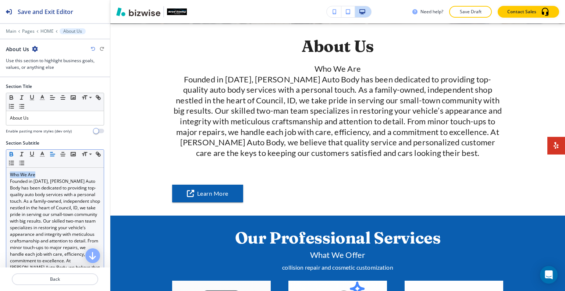
click at [11, 154] on icon "button" at bounding box center [11, 155] width 3 height 2
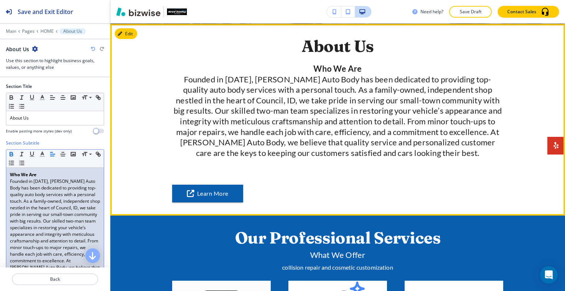
scroll to position [230, 0]
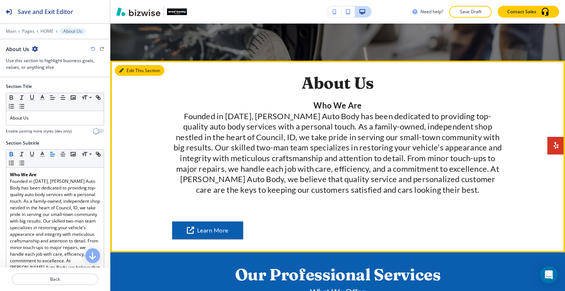
click at [125, 70] on button "Edit This Section" at bounding box center [140, 70] width 50 height 11
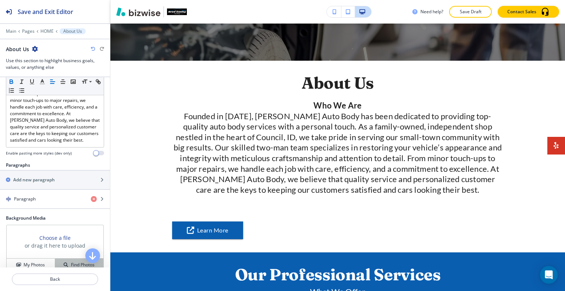
scroll to position [184, 0]
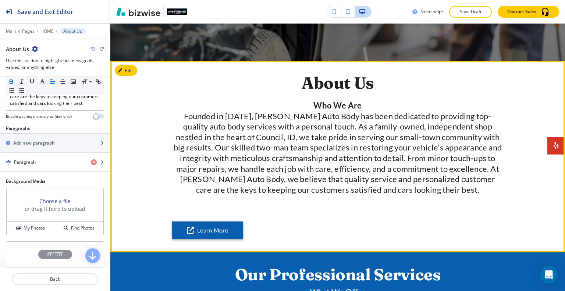
click at [213, 230] on button "Learn More" at bounding box center [207, 230] width 71 height 18
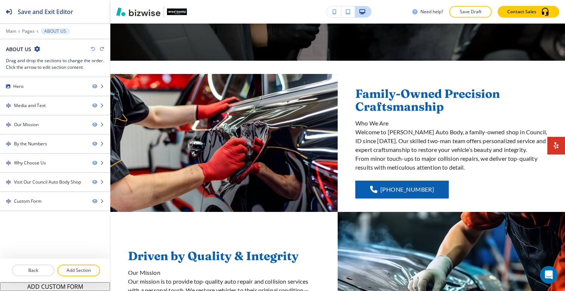
scroll to position [0, 0]
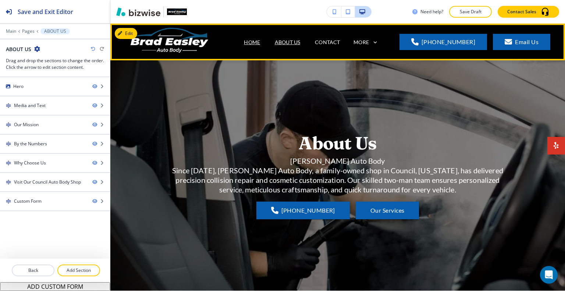
click at [260, 42] on p "HOME" at bounding box center [252, 42] width 16 height 8
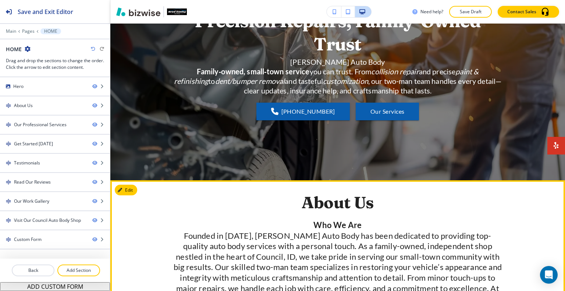
scroll to position [37, 0]
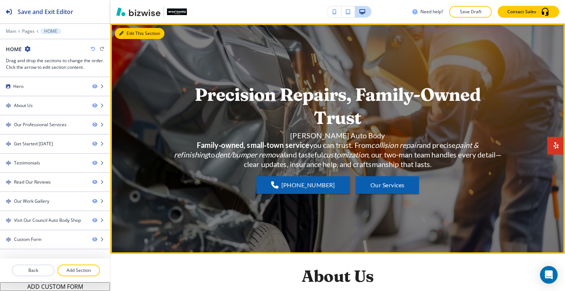
click at [127, 34] on button "Edit This Section" at bounding box center [140, 33] width 50 height 11
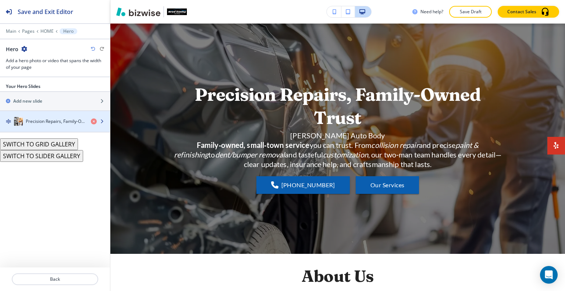
click at [34, 119] on h4 "Precision Repairs, Family-Owned Trust" at bounding box center [55, 121] width 59 height 7
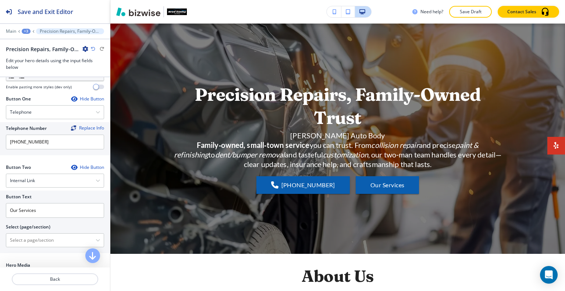
scroll to position [184, 0]
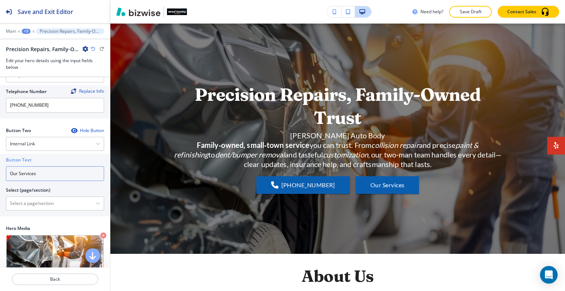
drag, startPoint x: 52, startPoint y: 180, endPoint x: 0, endPoint y: 196, distance: 54.3
click at [0, 195] on div "Button Text Our Services Select (page/section) HOME HOME | Hero HOME | About Us…" at bounding box center [55, 185] width 110 height 63
type input "Online"
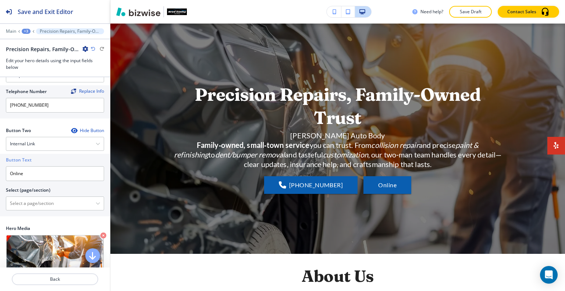
click at [0, 225] on div "Button Two Hide Button Internal Link Telephone External Link Social Media Email…" at bounding box center [55, 176] width 110 height 98
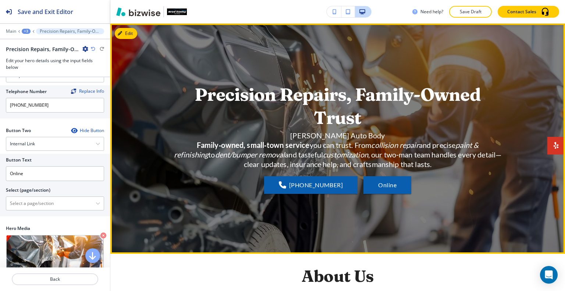
click at [323, 150] on em "customization" at bounding box center [345, 154] width 45 height 9
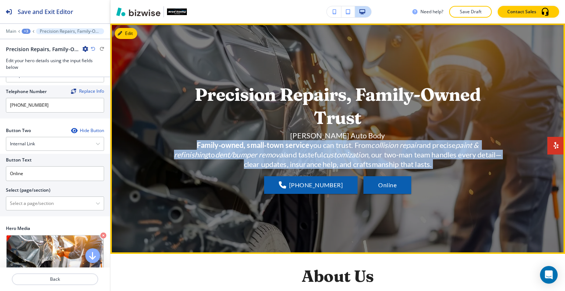
click at [323, 150] on em "customization" at bounding box center [345, 154] width 45 height 9
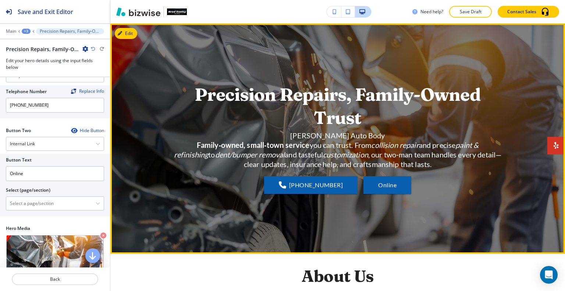
click at [509, 99] on div "Precision Repairs, Family-Owned Trust Brad Easley Auto Body Family‑owned, small…" at bounding box center [337, 139] width 454 height 204
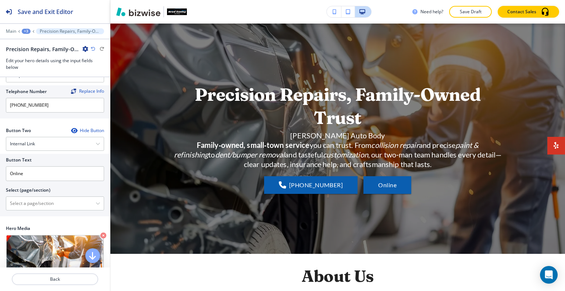
drag, startPoint x: 564, startPoint y: 0, endPoint x: 367, endPoint y: 211, distance: 289.5
click at [367, 211] on div "Precision Repairs, Family-Owned Trust Brad Easley Auto Body Family‑owned, small…" at bounding box center [337, 139] width 331 height 204
click at [472, 10] on p "Save Draft" at bounding box center [470, 11] width 24 height 7
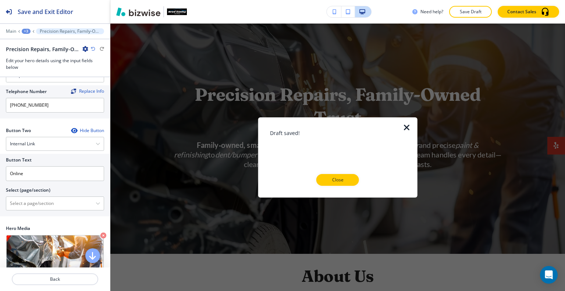
click at [410, 127] on icon "button" at bounding box center [406, 127] width 9 height 9
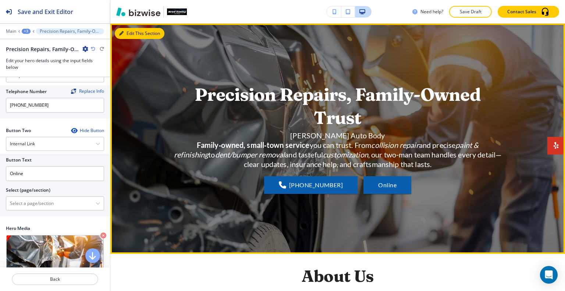
click at [126, 33] on button "Edit This Section" at bounding box center [140, 33] width 50 height 11
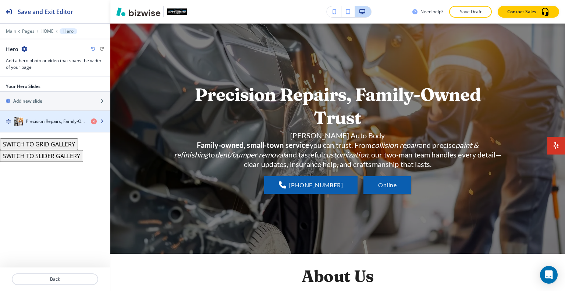
click at [54, 122] on h4 "Precision Repairs, Family-Owned Trust" at bounding box center [55, 121] width 59 height 7
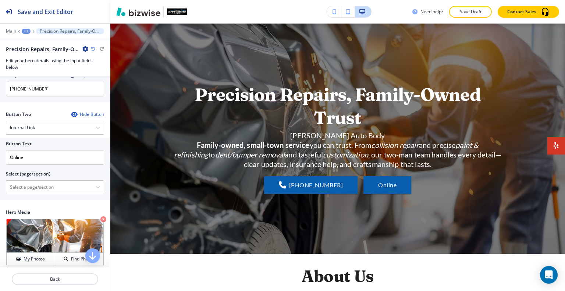
scroll to position [200, 0]
click at [55, 129] on div "Internal Link" at bounding box center [54, 127] width 97 height 13
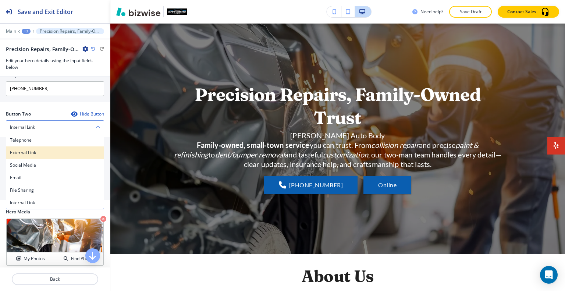
click at [50, 156] on h4 "External Link" at bounding box center [55, 152] width 90 height 7
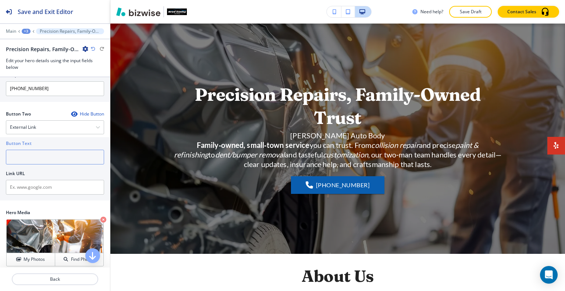
click at [50, 159] on input "text" at bounding box center [55, 157] width 98 height 15
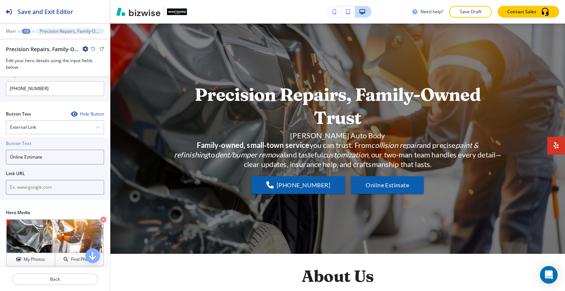
type input "Online Estimate"
click at [43, 189] on input "text" at bounding box center [55, 187] width 98 height 15
paste input "https://doc.bodyshopbooster.com/non-pii/photo-estimate-tool-desktop?bodyShopId=…"
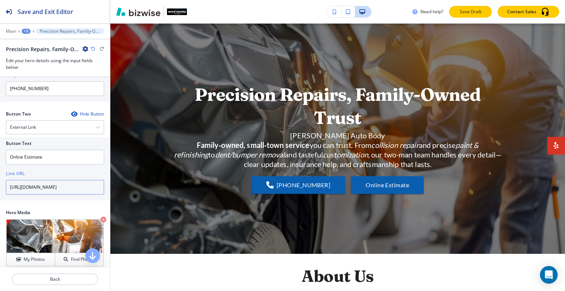
type input "https://doc.bodyshopbooster.com/non-pii/photo-estimate-tool-desktop?bodyShopId=…"
click at [471, 14] on p "Save Draft" at bounding box center [470, 11] width 24 height 7
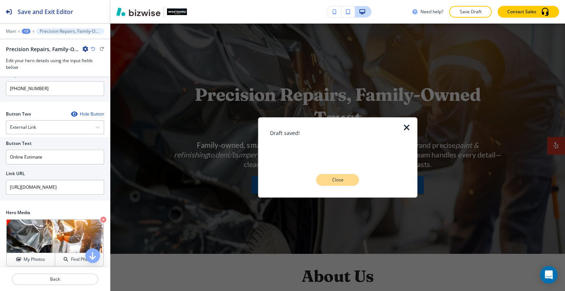
drag, startPoint x: 347, startPoint y: 171, endPoint x: 344, endPoint y: 181, distance: 10.5
click at [344, 181] on div "Draft saved! Close" at bounding box center [338, 157] width 136 height 57
click at [344, 181] on p "Close" at bounding box center [338, 179] width 24 height 7
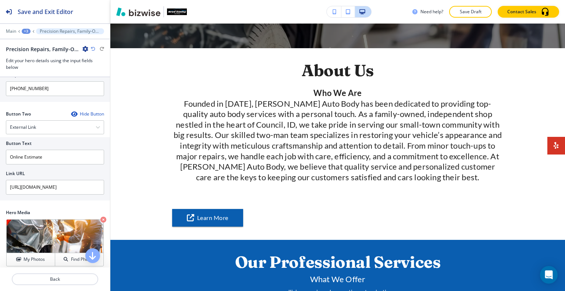
scroll to position [249, 0]
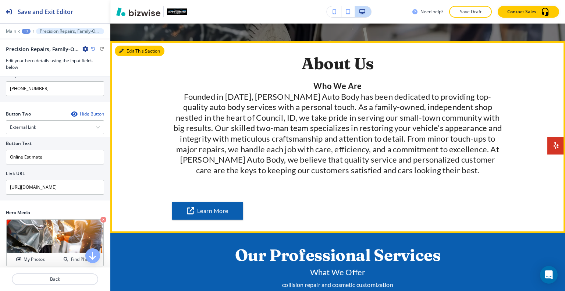
click at [127, 48] on button "Edit This Section" at bounding box center [140, 51] width 50 height 11
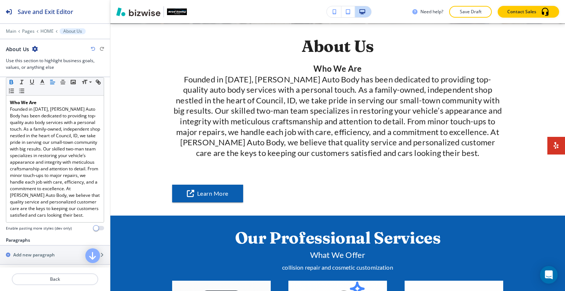
scroll to position [254, 0]
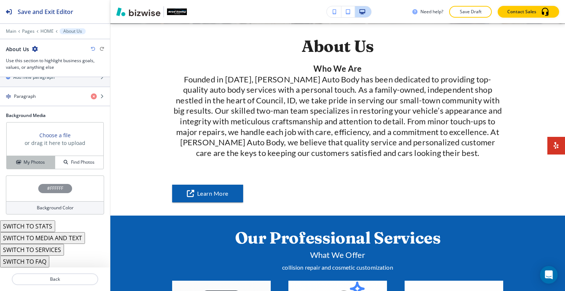
click at [48, 165] on div "My Photos" at bounding box center [31, 162] width 48 height 7
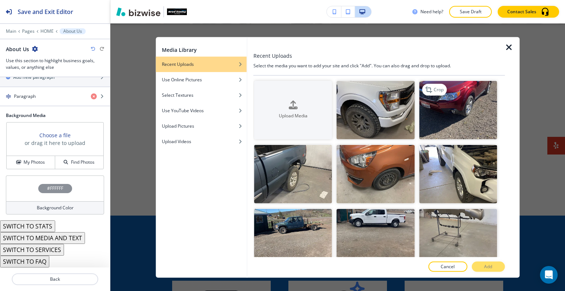
click at [477, 97] on img "button" at bounding box center [458, 110] width 78 height 58
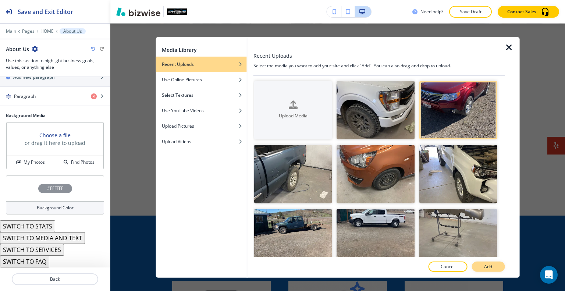
click at [487, 268] on p "Add" at bounding box center [488, 266] width 8 height 7
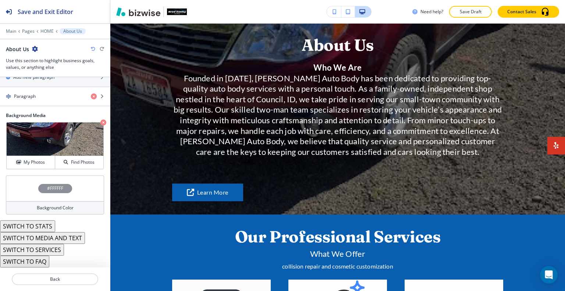
scroll to position [239, 0]
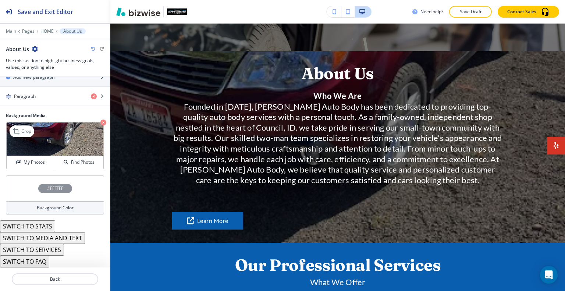
click at [100, 123] on icon "button" at bounding box center [103, 122] width 6 height 6
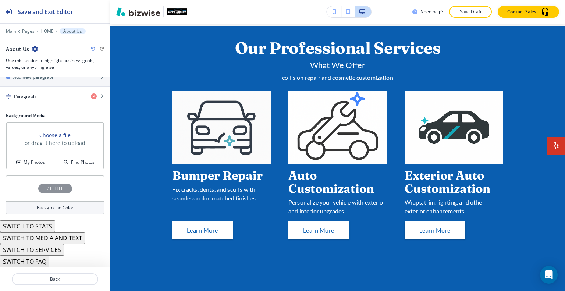
scroll to position [463, 0]
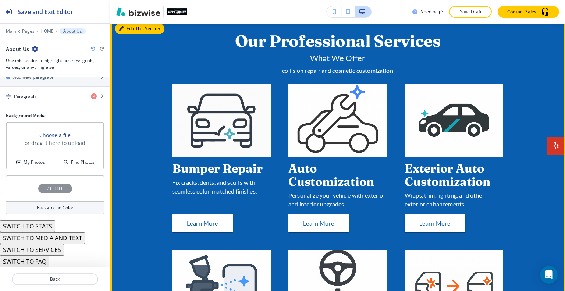
click at [126, 29] on button "Edit This Section" at bounding box center [140, 28] width 50 height 11
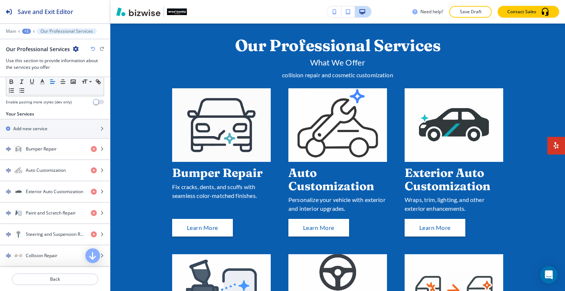
scroll to position [232, 0]
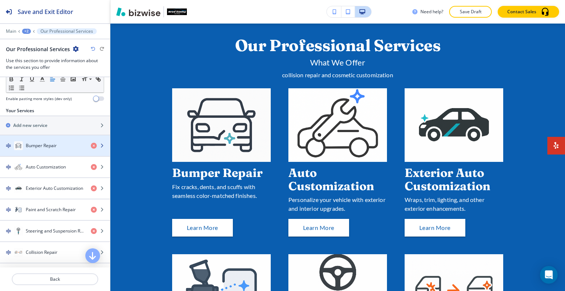
click at [60, 147] on div "Bumper Repair" at bounding box center [42, 145] width 85 height 9
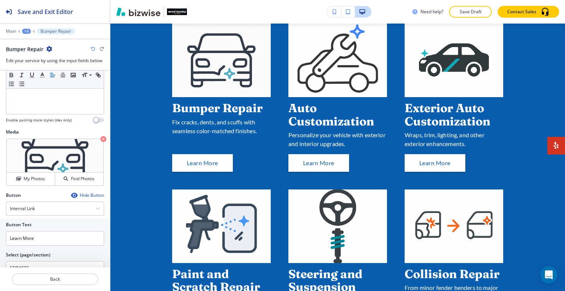
scroll to position [219, 0]
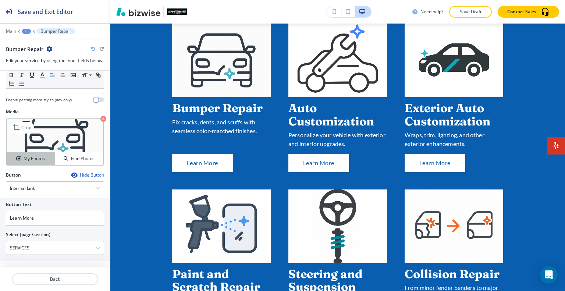
click at [37, 160] on h4 "My Photos" at bounding box center [34, 158] width 21 height 7
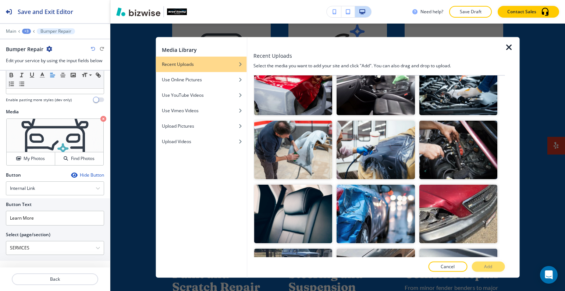
scroll to position [363, 0]
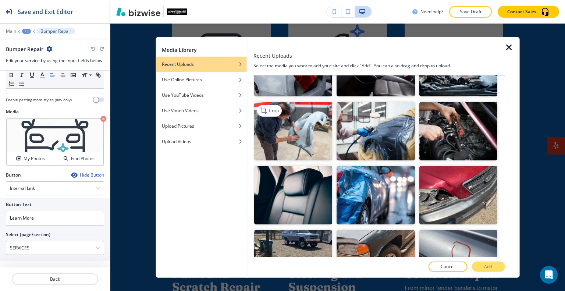
click at [292, 125] on img "button" at bounding box center [293, 130] width 78 height 58
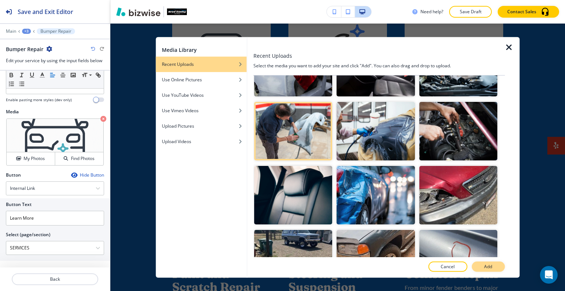
click at [493, 269] on button "Add" at bounding box center [487, 266] width 33 height 10
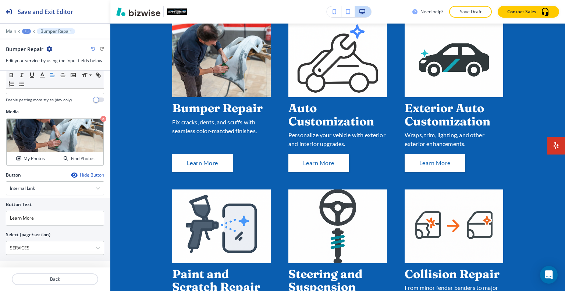
click at [72, 270] on div at bounding box center [55, 270] width 110 height 6
click at [72, 276] on p "Back" at bounding box center [55, 279] width 85 height 7
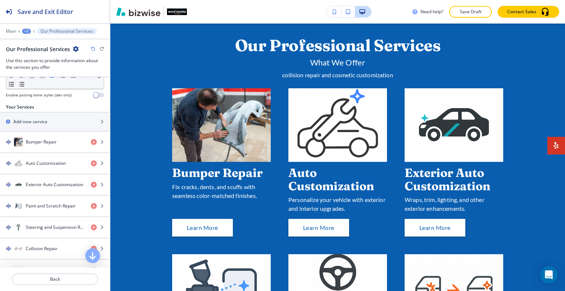
scroll to position [239, 0]
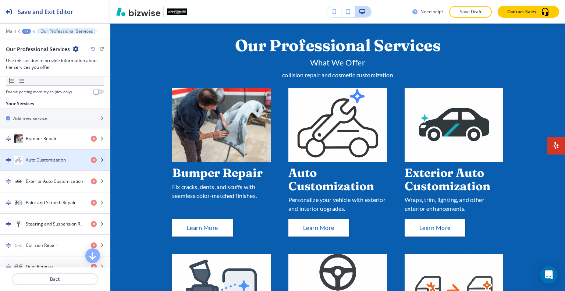
click at [40, 157] on h4 "Auto Customization" at bounding box center [46, 160] width 40 height 7
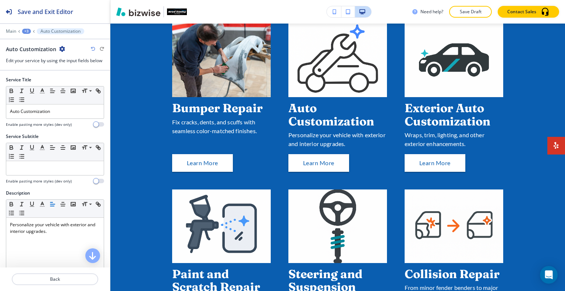
scroll to position [219, 0]
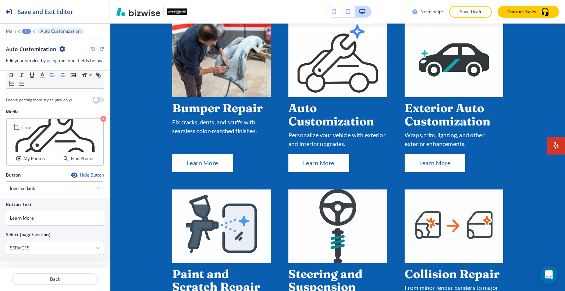
click at [100, 118] on icon "button" at bounding box center [103, 119] width 6 height 6
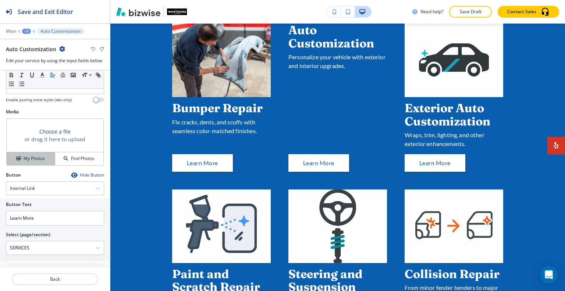
click at [32, 155] on h4 "My Photos" at bounding box center [34, 158] width 21 height 7
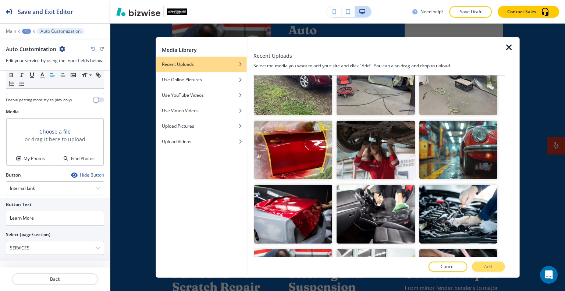
scroll to position [229, 0]
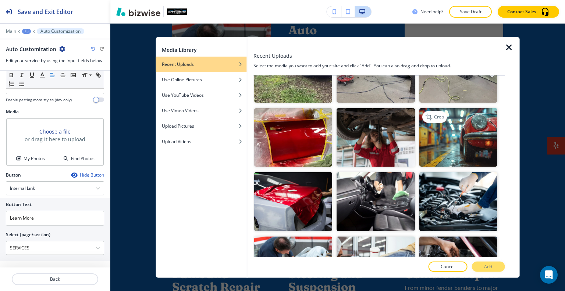
click at [477, 127] on img "button" at bounding box center [458, 137] width 78 height 58
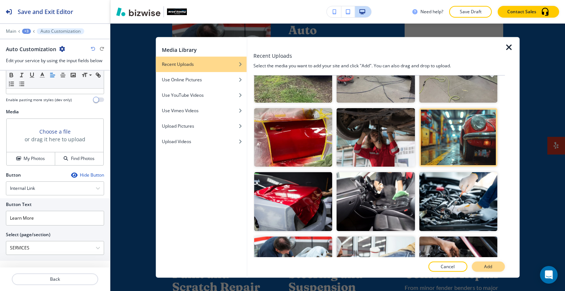
click at [486, 261] on button "Add" at bounding box center [487, 266] width 33 height 10
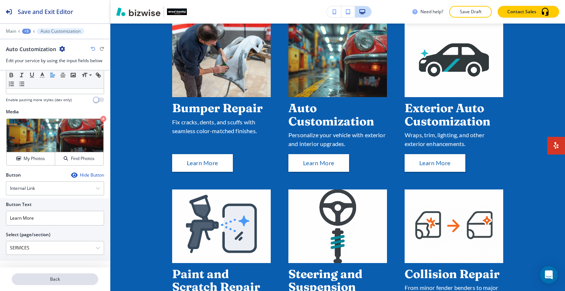
click at [52, 283] on button "Back" at bounding box center [55, 279] width 86 height 12
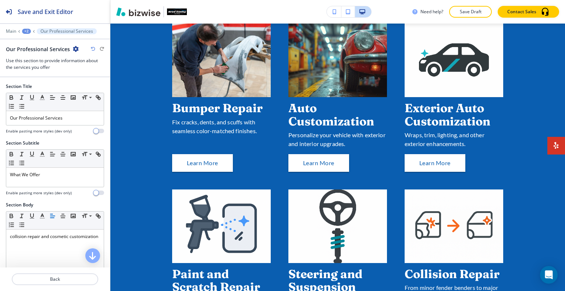
scroll to position [459, 0]
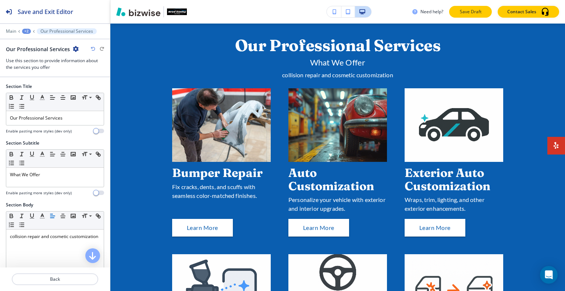
click at [468, 15] on p "Save Draft" at bounding box center [470, 11] width 24 height 7
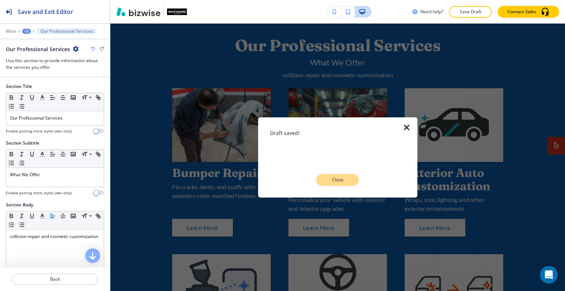
click at [351, 175] on button "Close" at bounding box center [337, 180] width 43 height 12
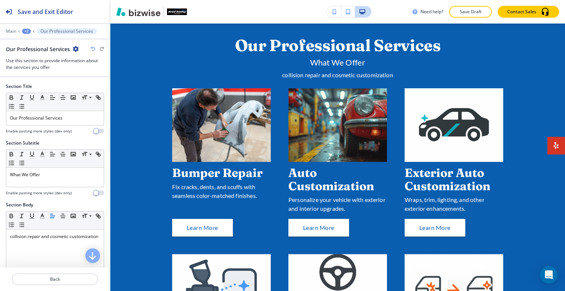
scroll to position [0, 0]
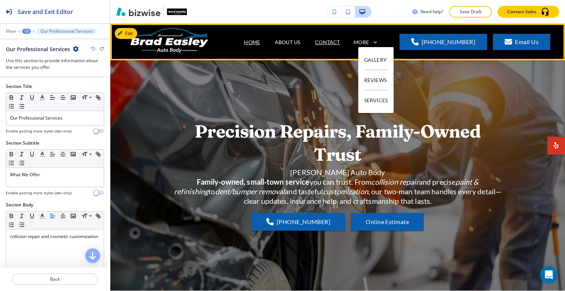
click at [331, 40] on p "CONTACT" at bounding box center [327, 42] width 25 height 8
